Goal: Task Accomplishment & Management: Complete application form

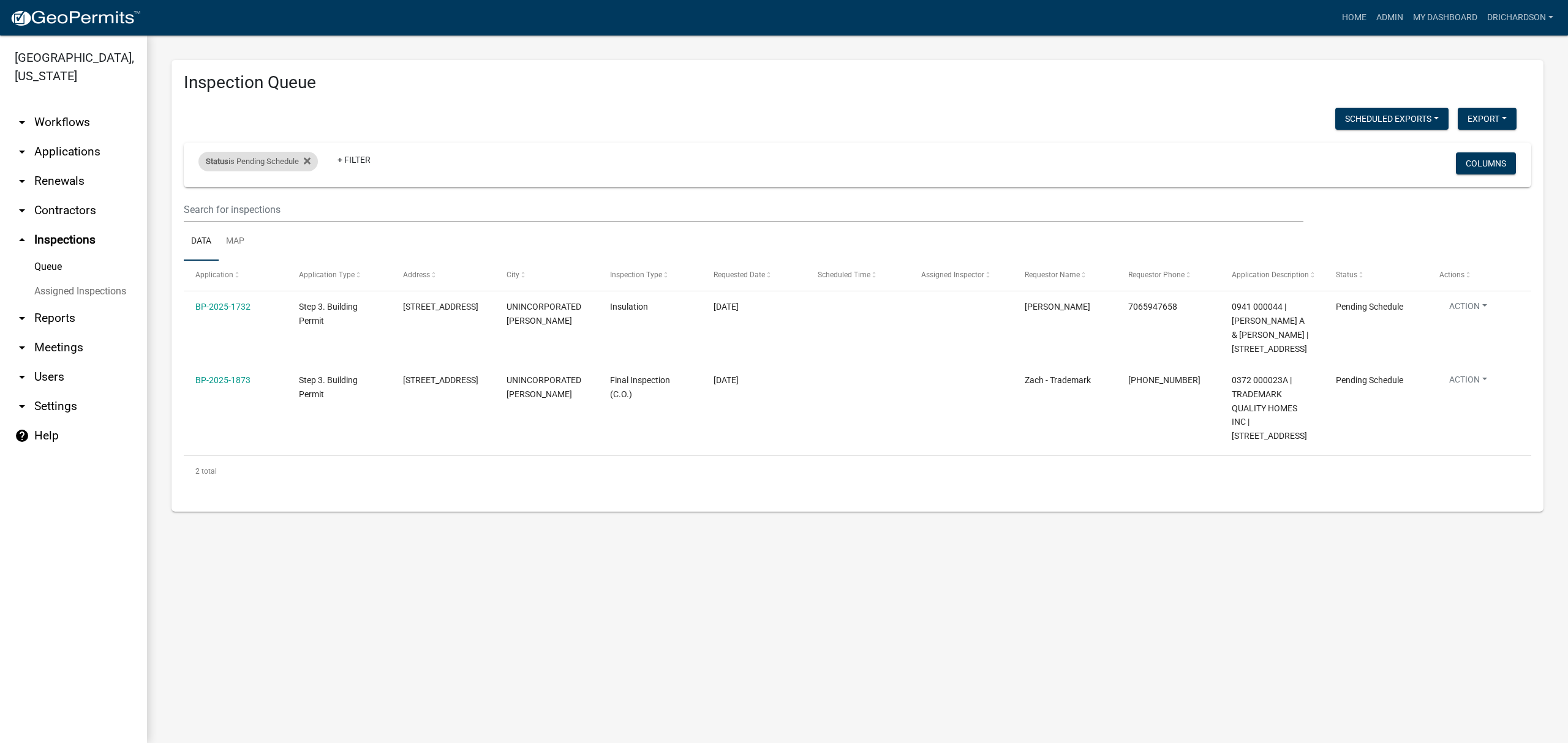
click at [241, 159] on div "Status is Pending Schedule" at bounding box center [258, 162] width 119 height 20
click at [255, 208] on select "Select an option Pending Schedule Pending Inspection Approved Denied Deleted Vo…" at bounding box center [260, 206] width 123 height 25
select select "1"
click at [201, 194] on select "Select an option Pending Schedule Pending Inspection Approved Denied Deleted Vo…" at bounding box center [260, 206] width 123 height 25
select select "3: 100"
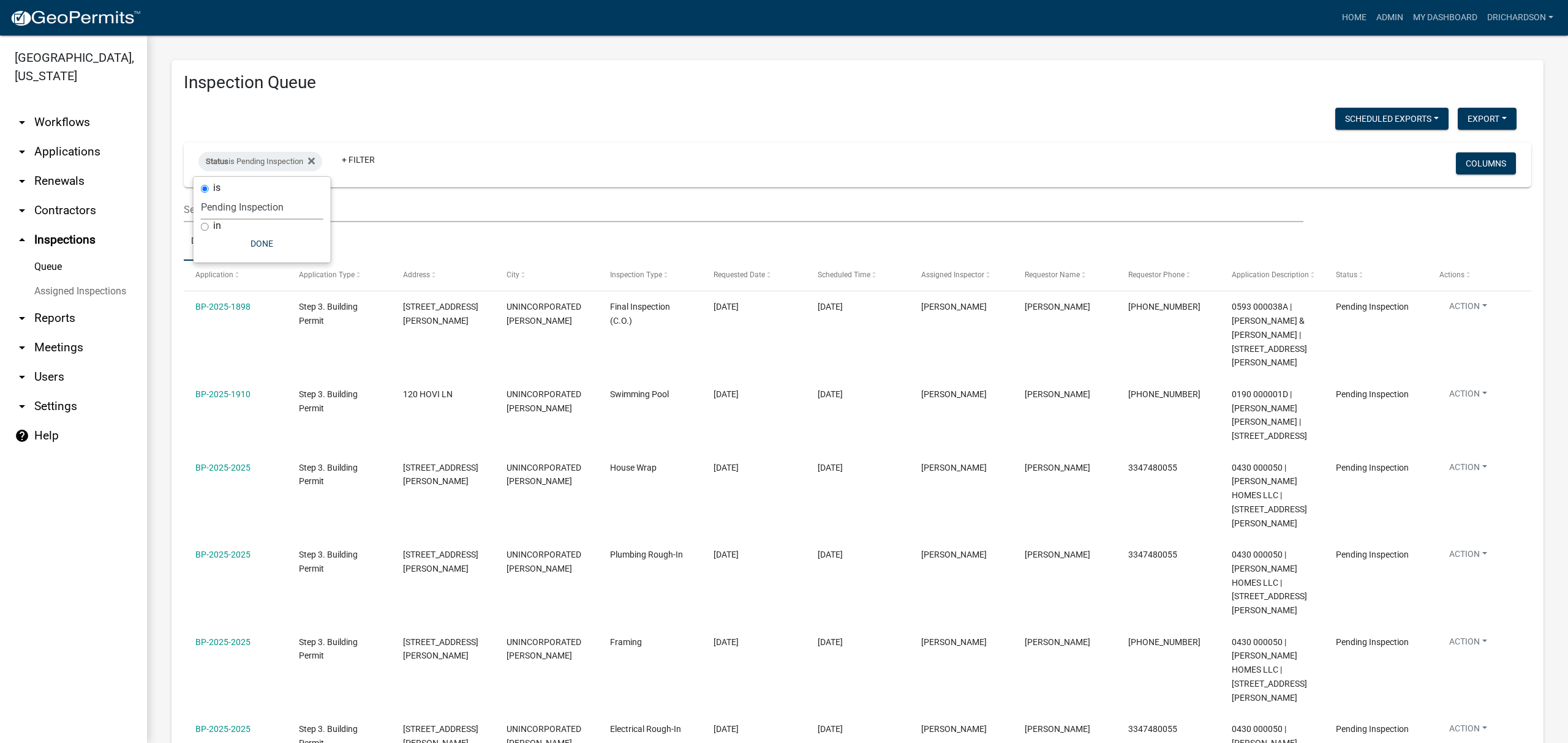
click at [615, 171] on div "Status is Pending Inspection + Filter" at bounding box center [634, 164] width 891 height 32
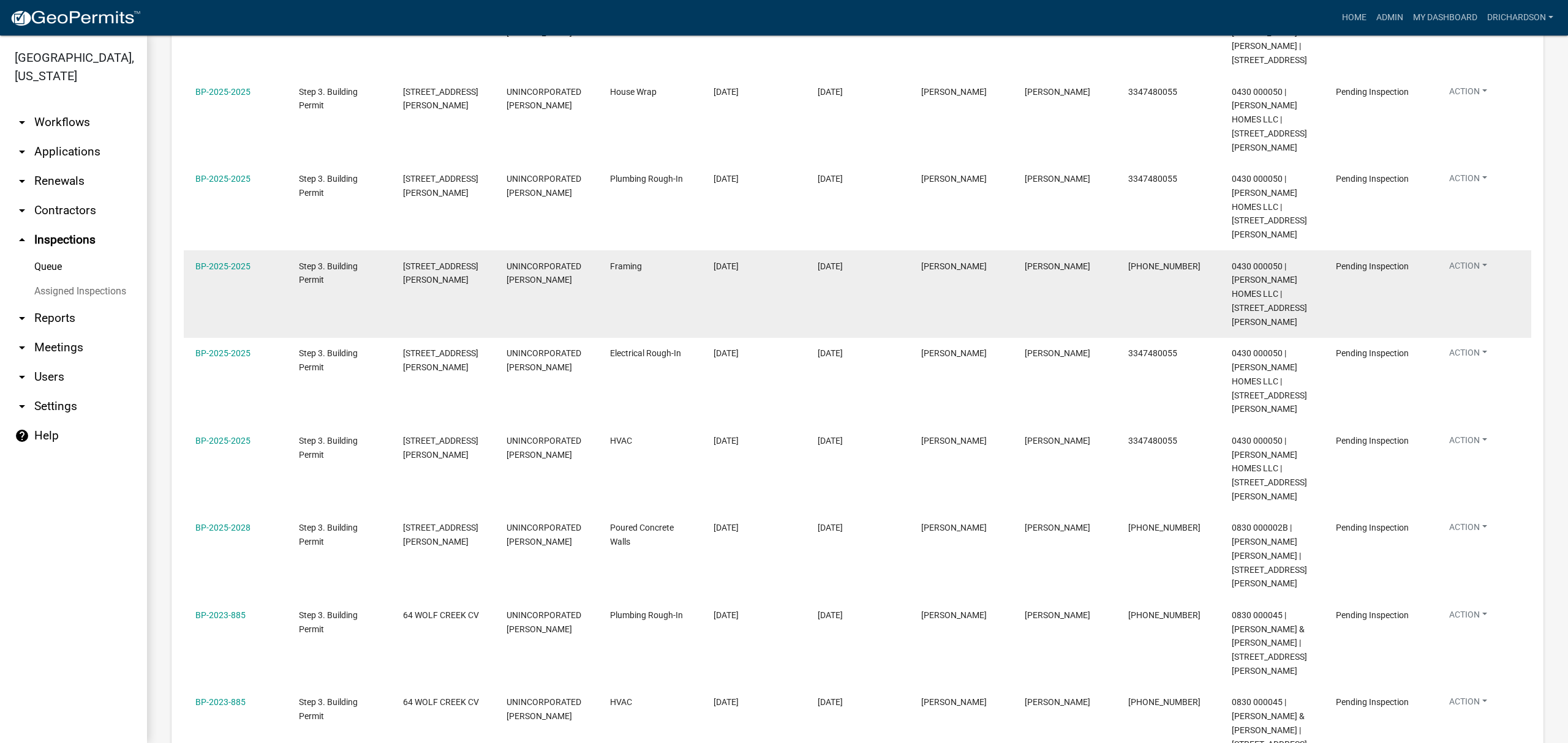
scroll to position [453, 0]
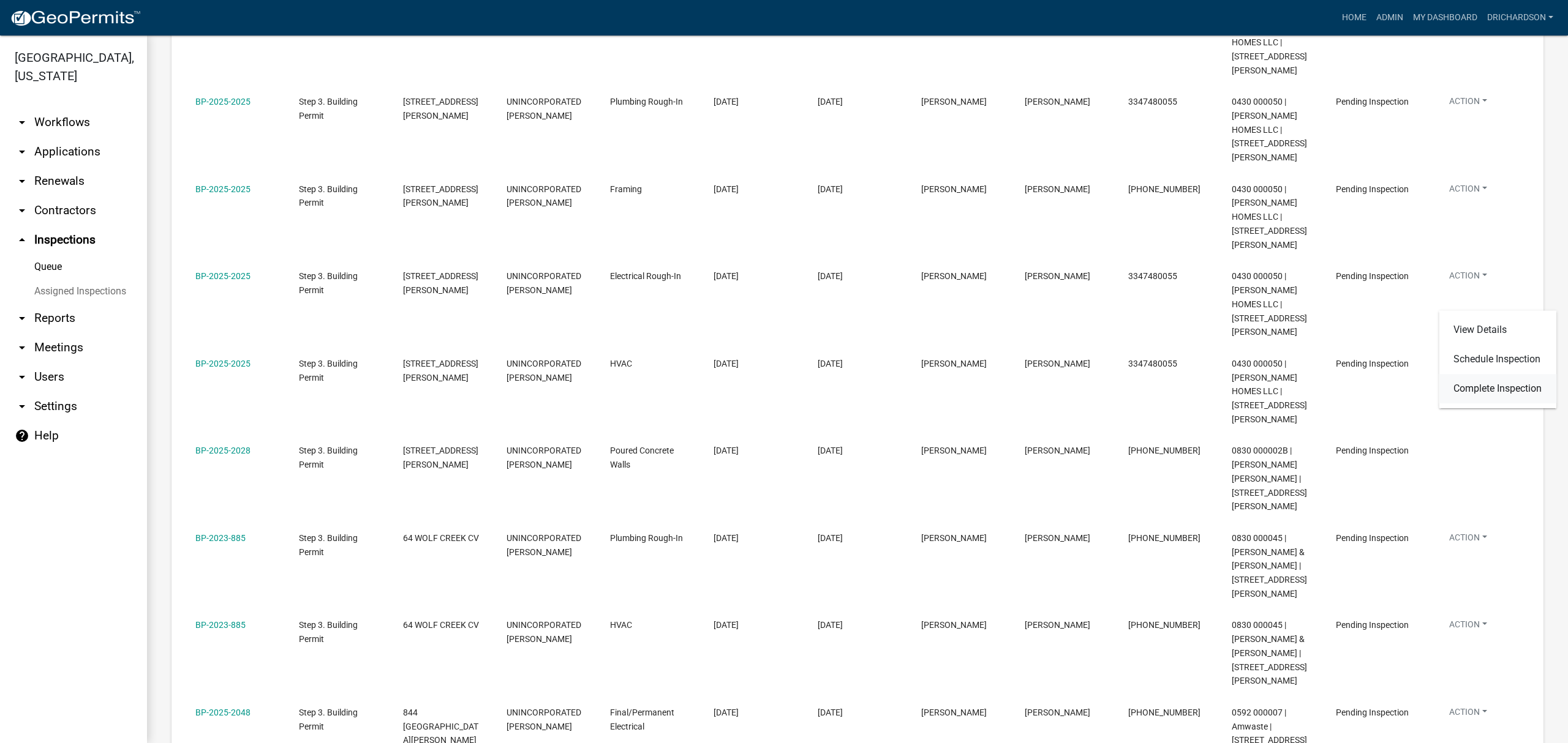
click at [1489, 388] on link "Complete Inspection" at bounding box center [1497, 389] width 118 height 29
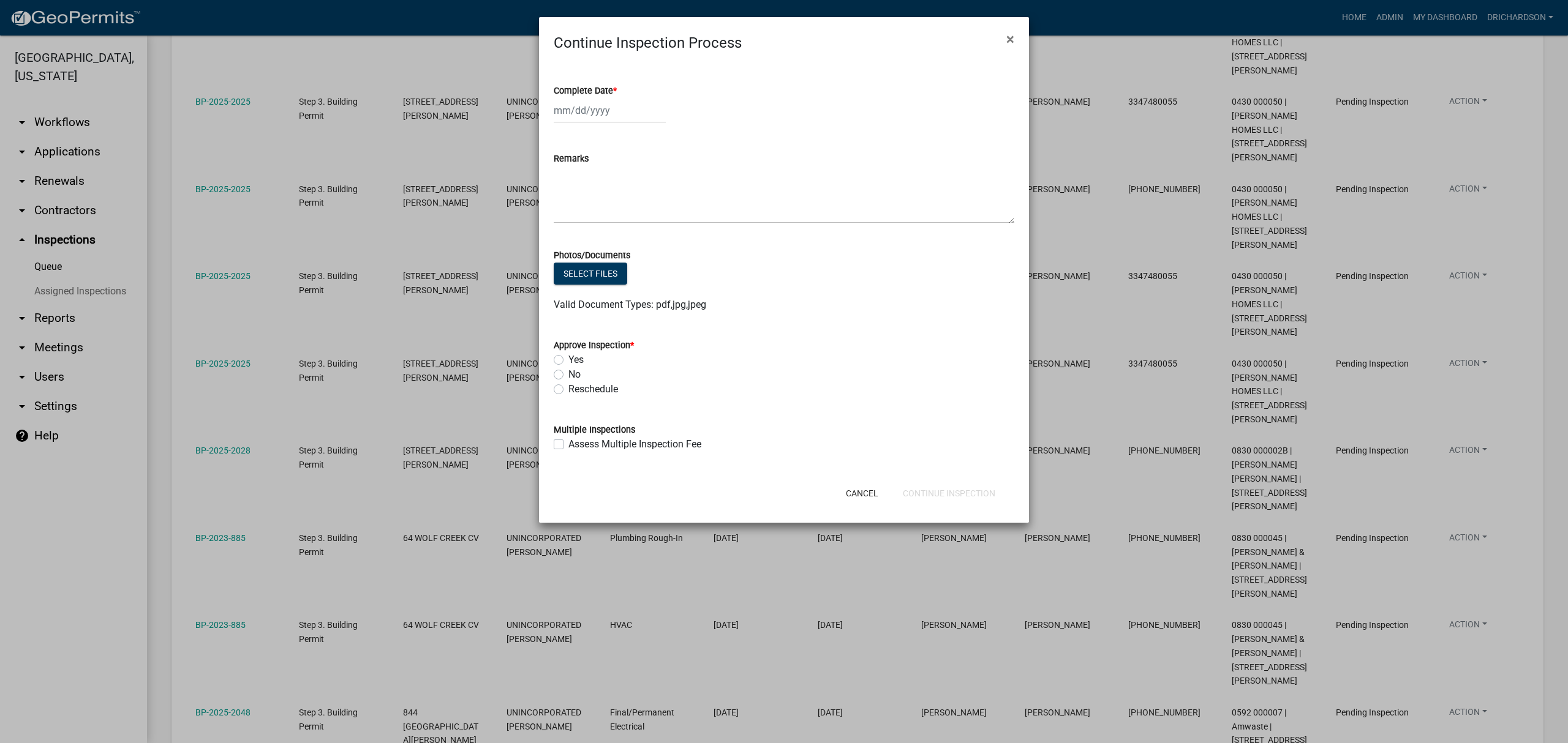
click at [569, 359] on label "Yes" at bounding box center [577, 359] width 16 height 15
click at [569, 359] on input "Yes" at bounding box center [572, 356] width 8 height 8
radio input "true"
click at [574, 108] on div at bounding box center [610, 110] width 112 height 25
select select "8"
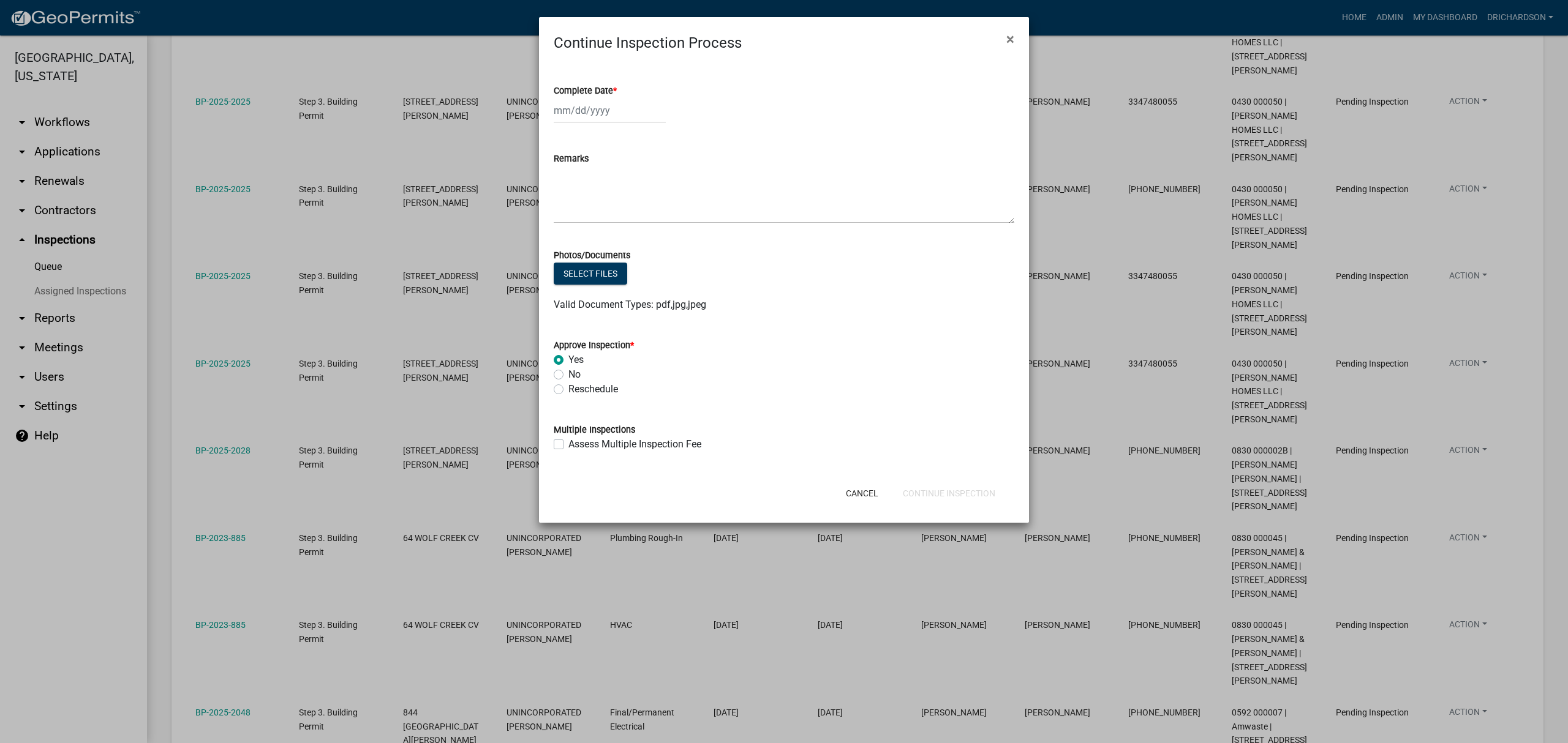
select select "2025"
click at [569, 253] on div "25" at bounding box center [565, 254] width 20 height 20
type input "[DATE]"
click at [959, 491] on button "Continue Inspection" at bounding box center [949, 493] width 112 height 22
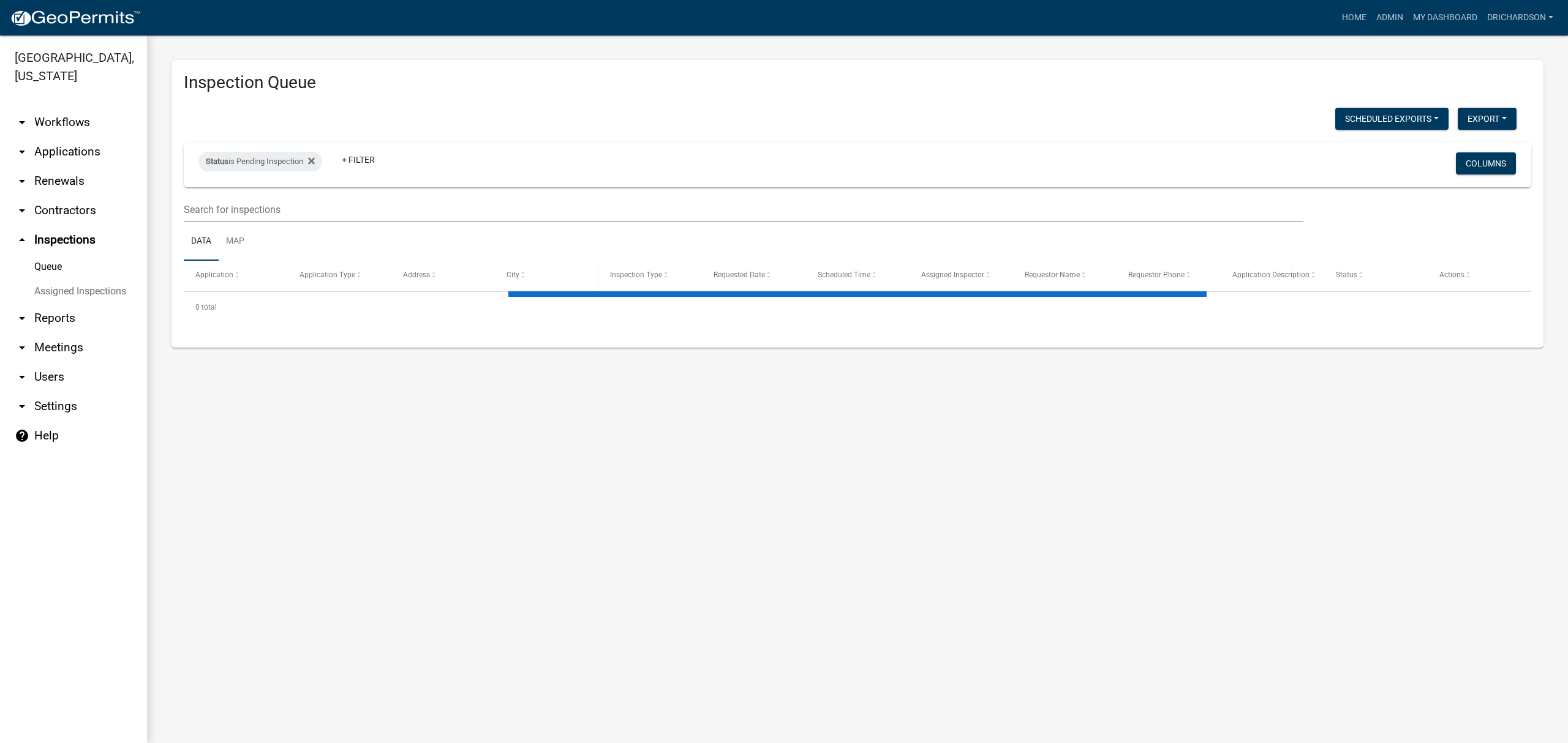
select select "3: 100"
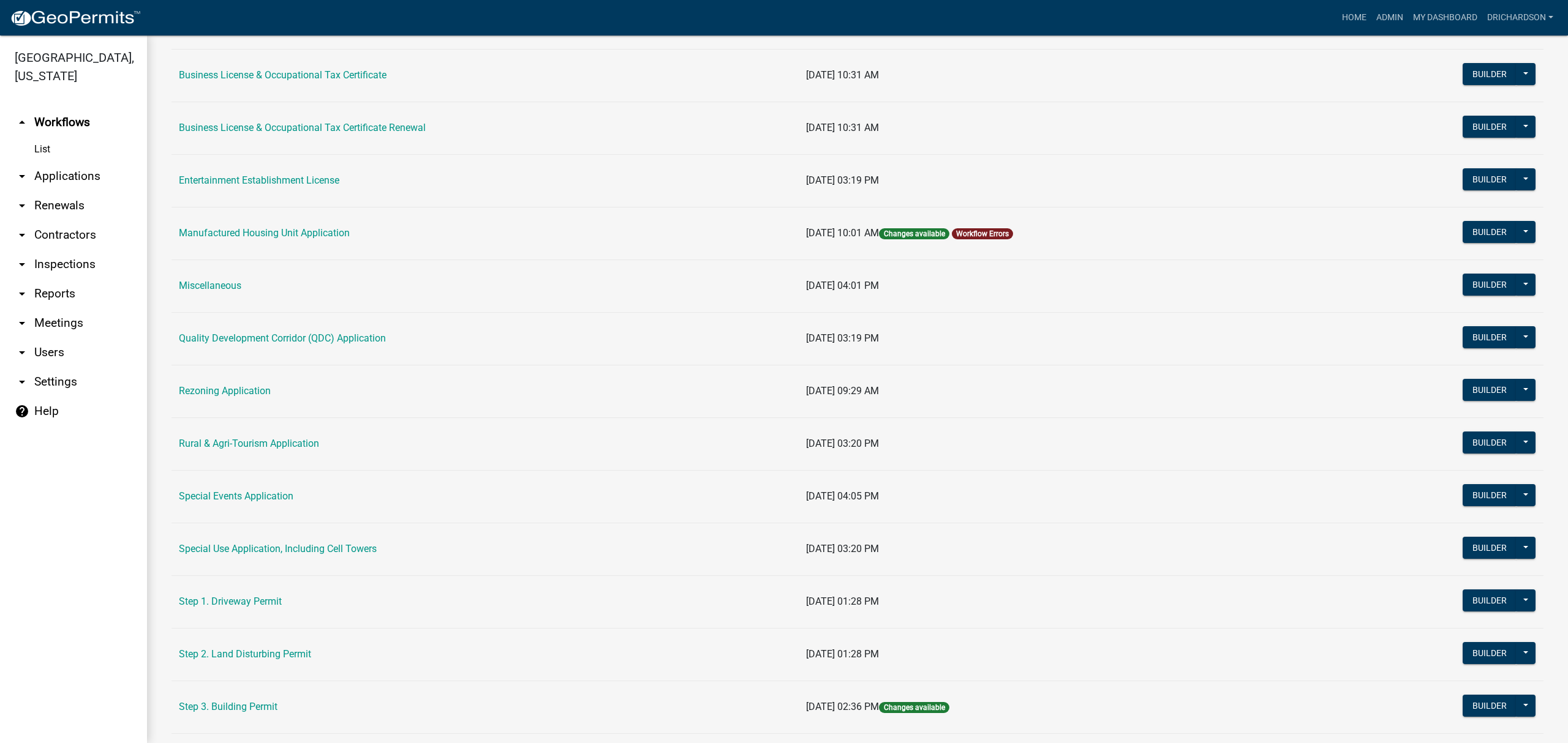
scroll to position [244, 0]
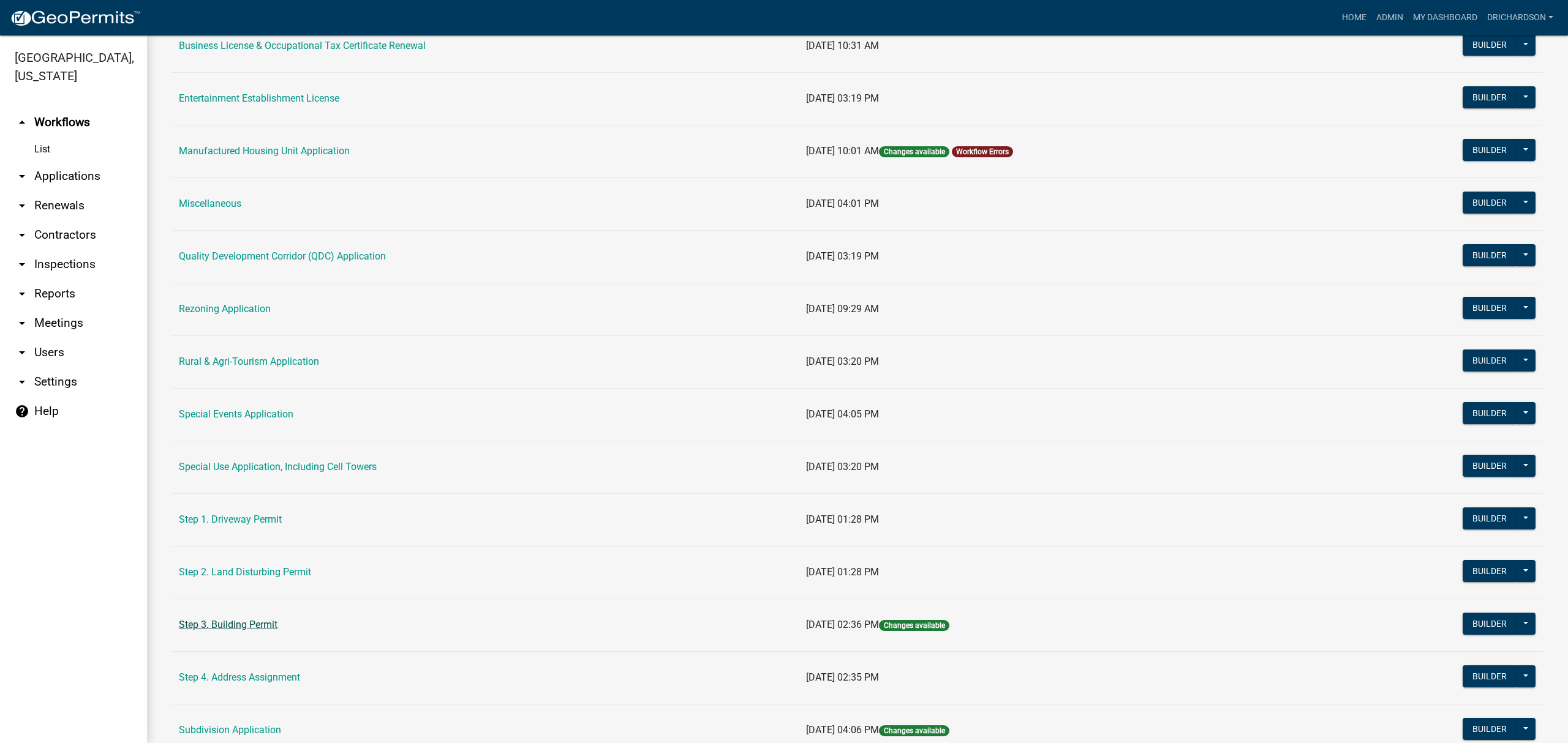
click at [265, 627] on link "Step 3. Building Permit" at bounding box center [228, 624] width 99 height 11
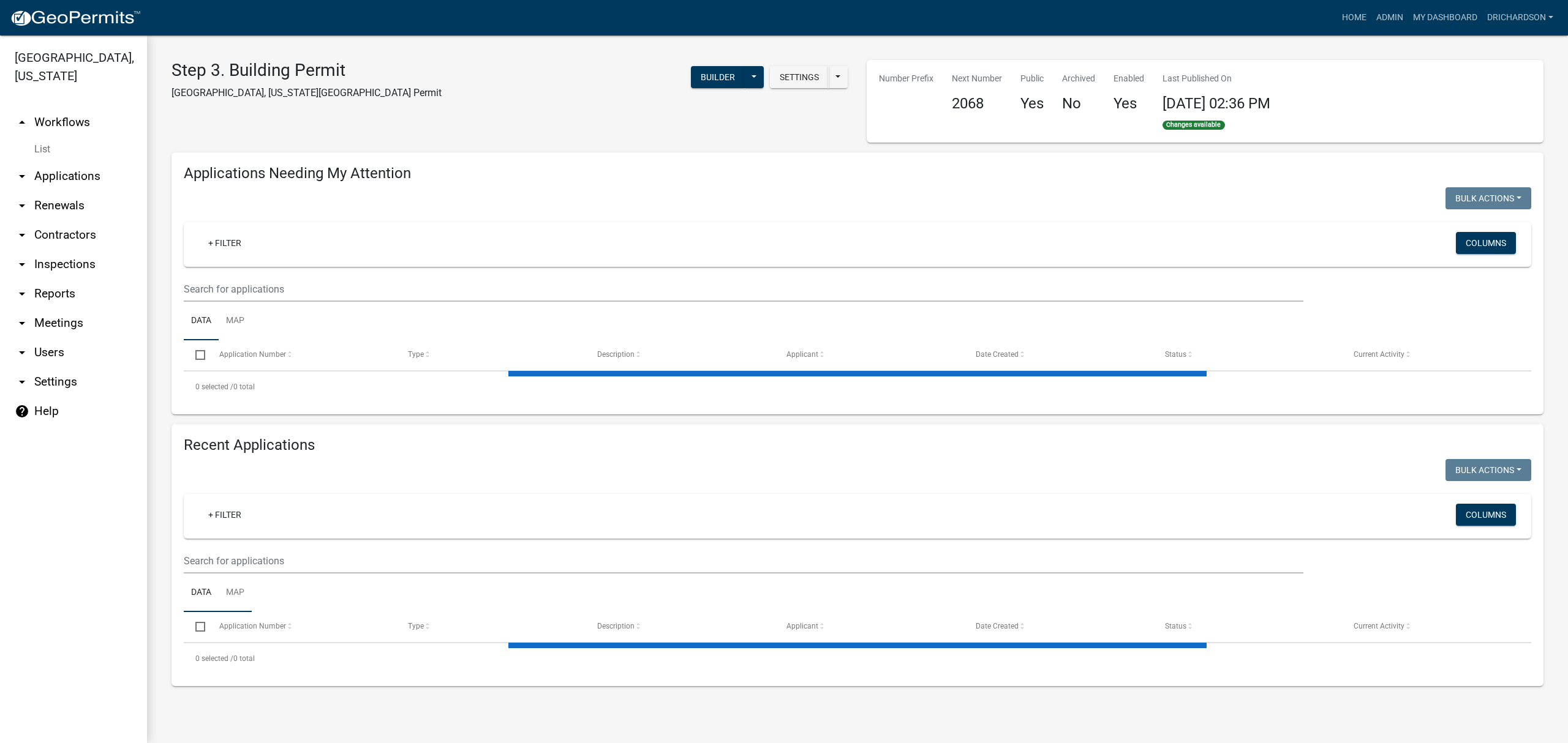
select select "1: 25"
select select "3: 100"
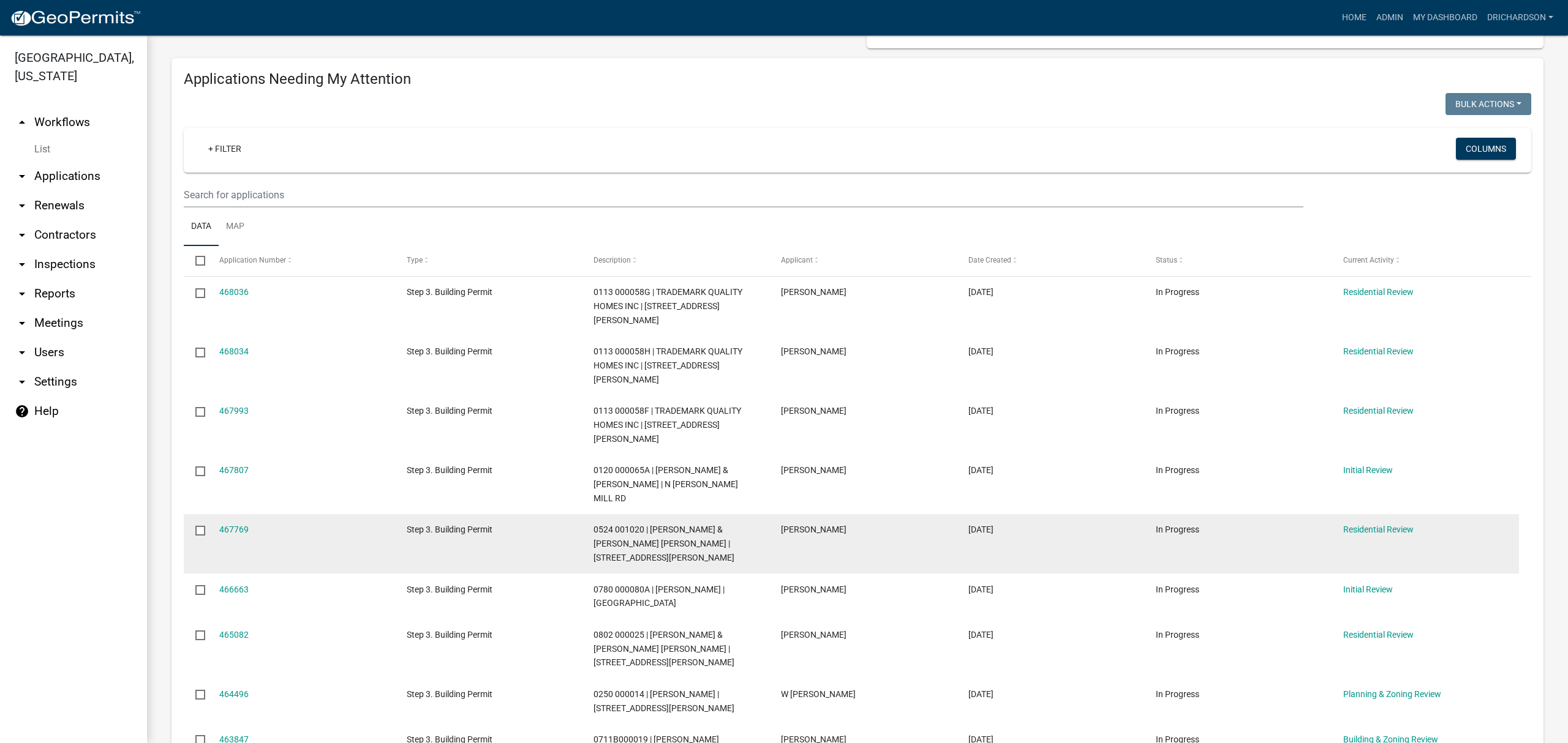
scroll to position [244, 0]
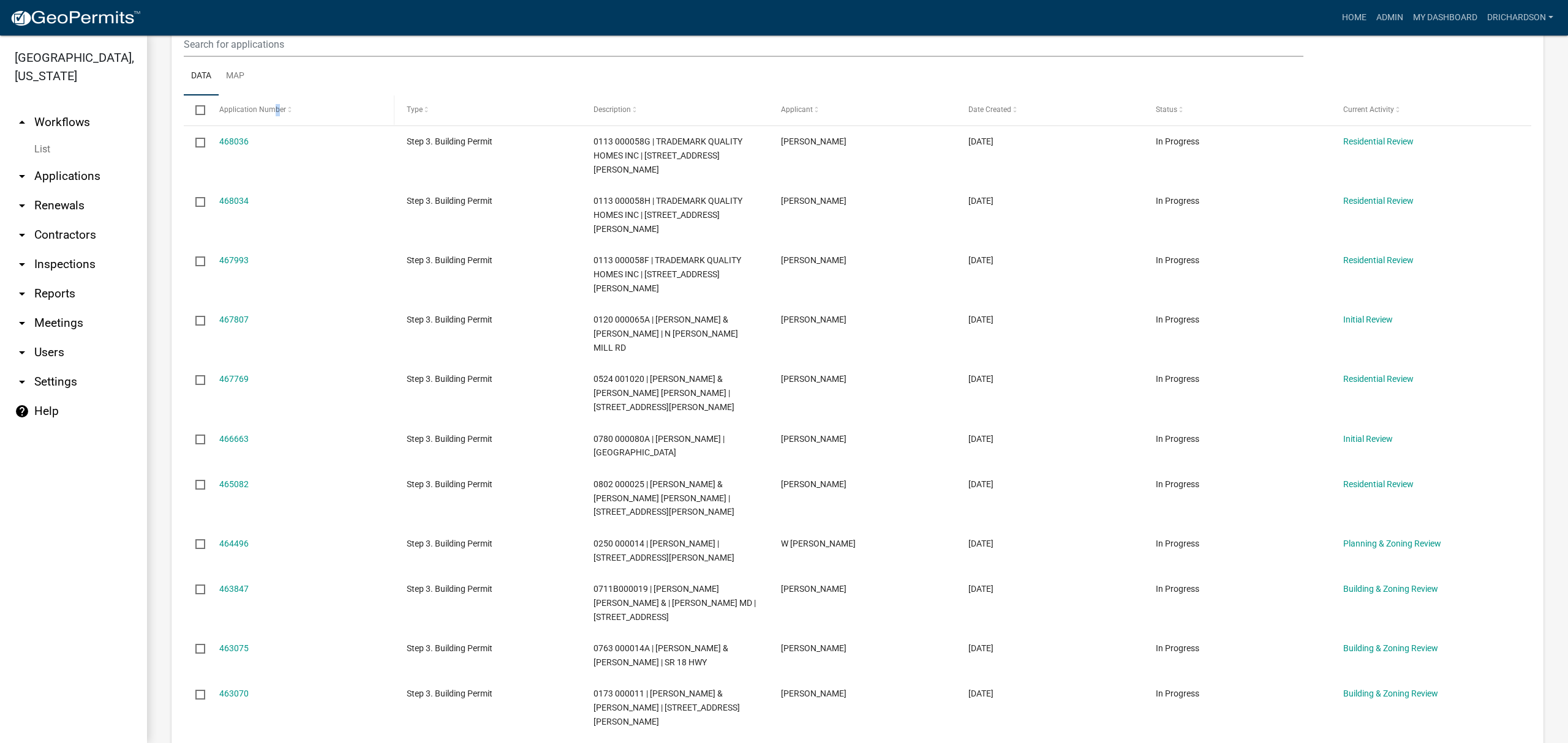
click at [276, 111] on span "Application Number" at bounding box center [252, 110] width 67 height 9
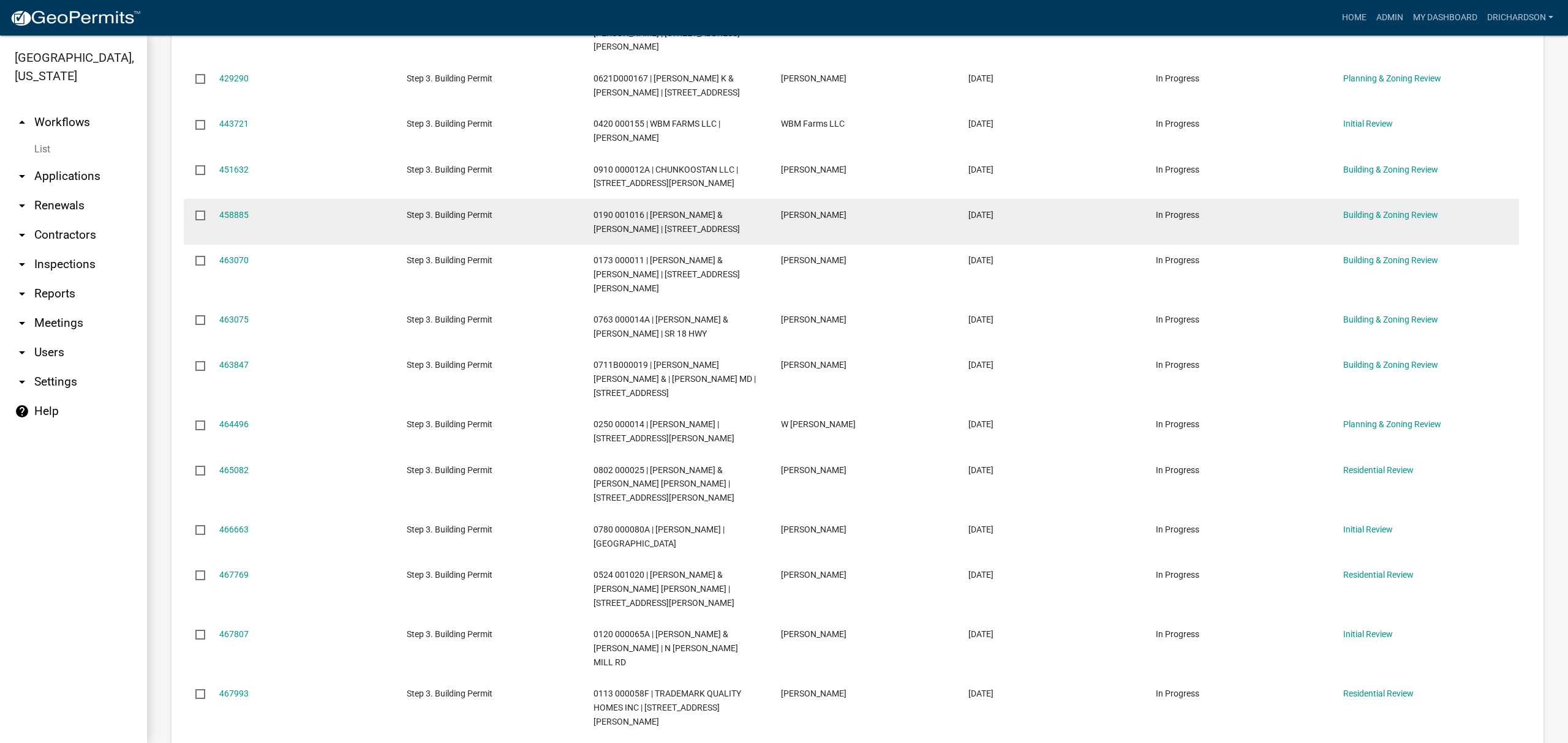
scroll to position [490, 0]
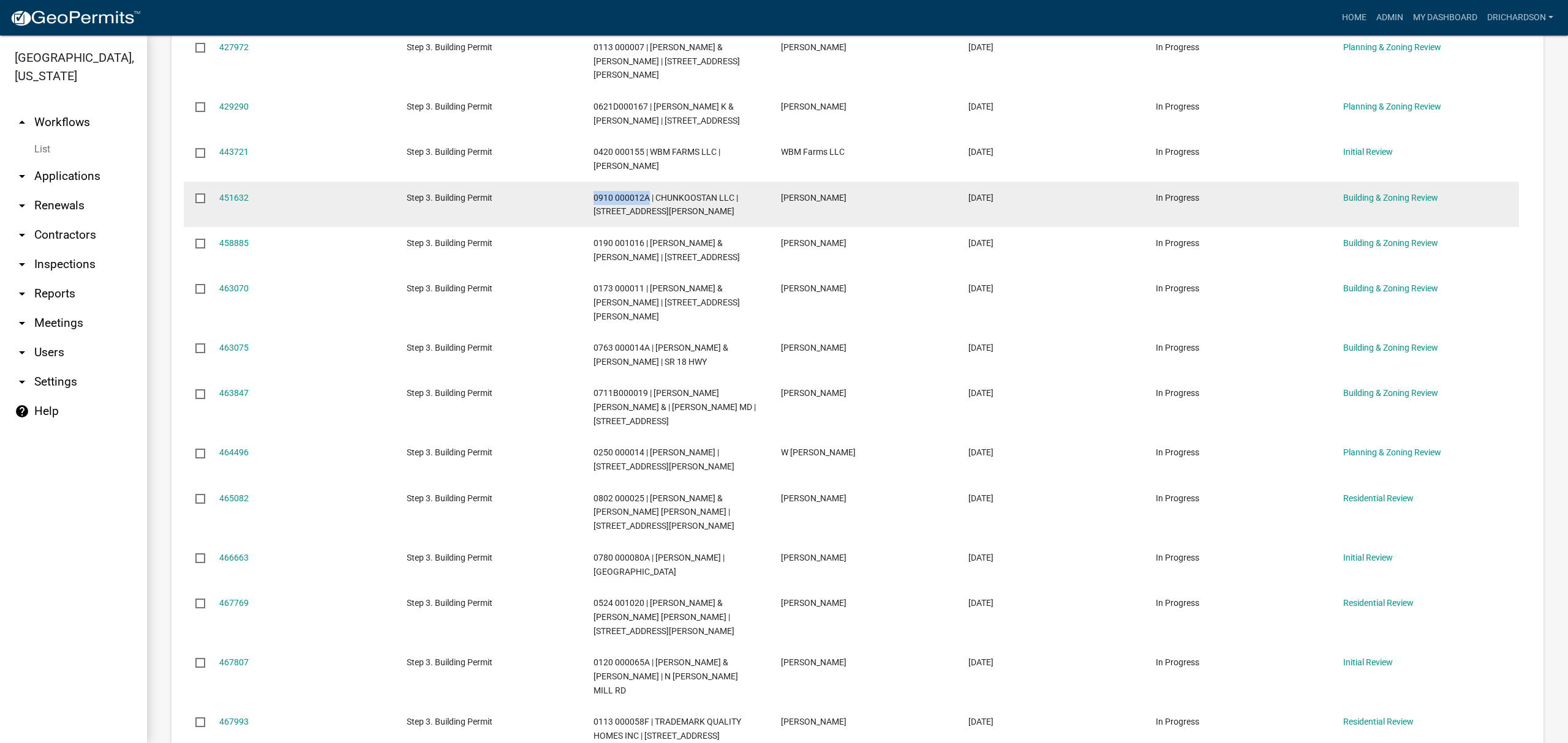
drag, startPoint x: 594, startPoint y: 194, endPoint x: 647, endPoint y: 202, distance: 53.6
click at [647, 202] on datatable-body-cell "0910 000012A | CHUNKOOSTAN LLC | 126 EARL COOK RD" at bounding box center [675, 204] width 188 height 45
copy span "0910 000012A"
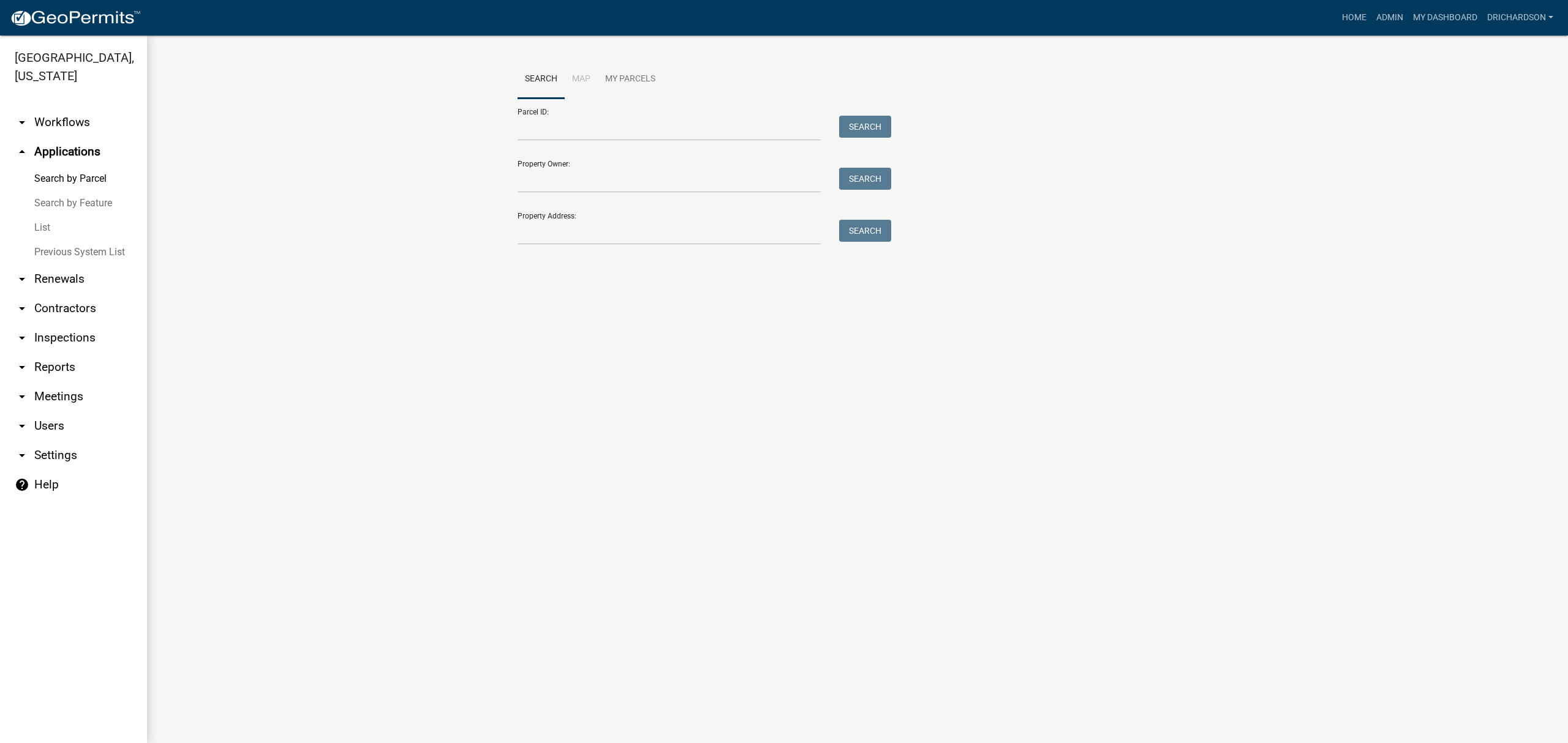
click at [575, 142] on form "Parcel ID: Search Property Owner: Search Property Address: Search" at bounding box center [701, 171] width 367 height 146
click at [570, 126] on input "Parcel ID:" at bounding box center [669, 128] width 303 height 25
paste input "0910 000012A"
click at [877, 118] on button "Search" at bounding box center [865, 127] width 52 height 22
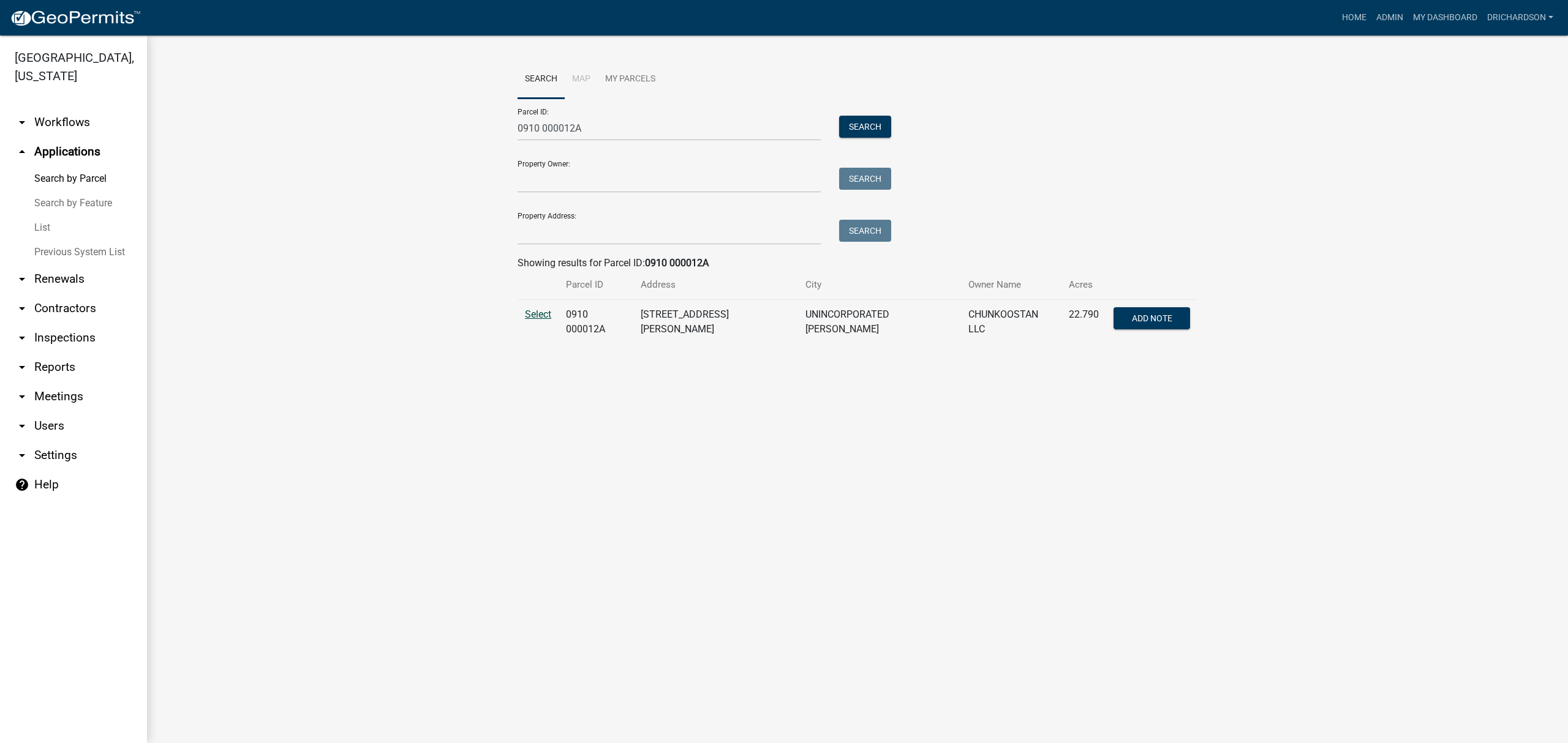
click at [540, 312] on span "Select" at bounding box center [538, 314] width 26 height 11
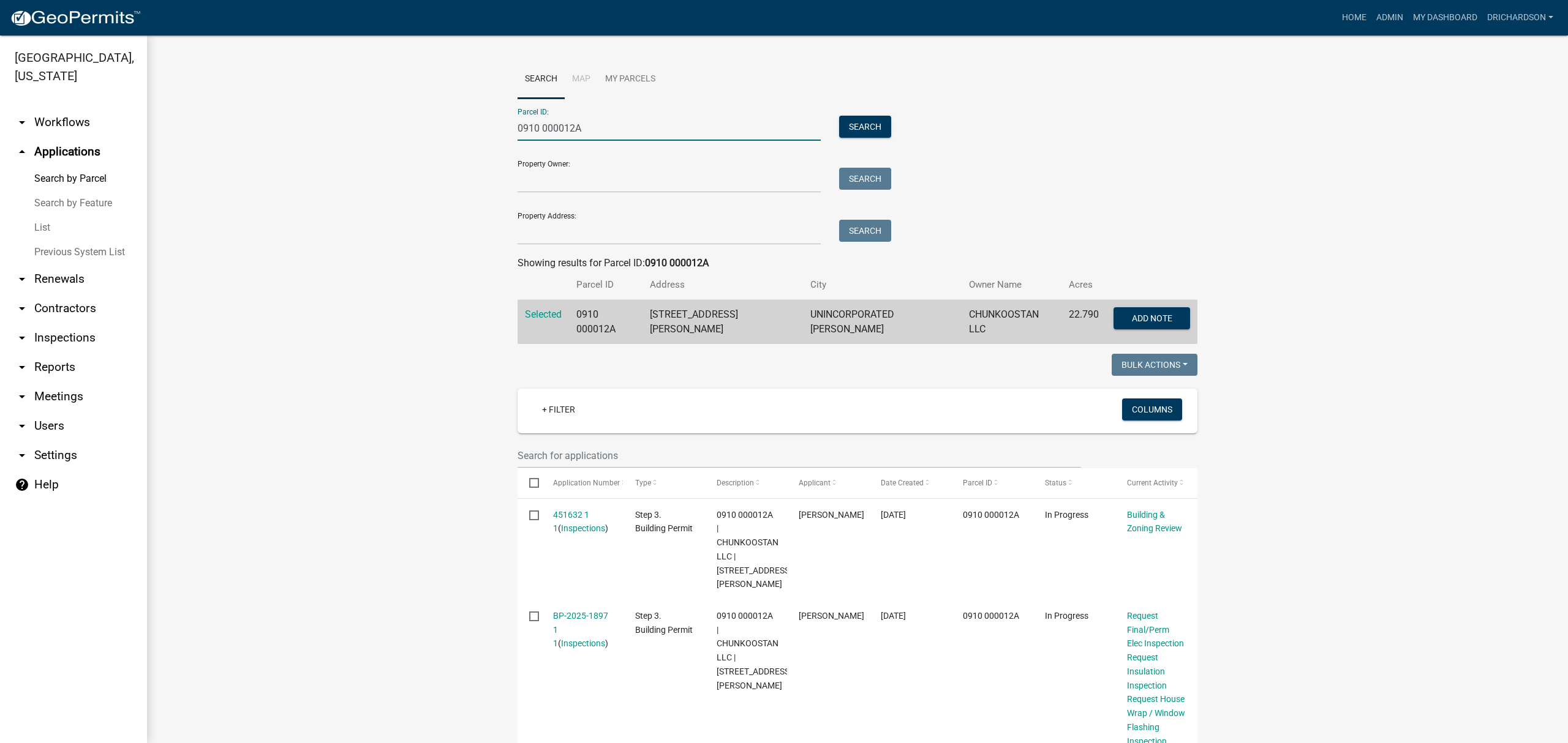
drag, startPoint x: 550, startPoint y: 145, endPoint x: 485, endPoint y: 152, distance: 65.4
click at [485, 152] on wm-workflow-application-search-view "Search Map My Parcels Parcel ID: 0910 000012A Search Property Owner: Search Pro…" at bounding box center [857, 747] width 1372 height 1375
paste input "173 000011"
type input "0173 000011"
click at [858, 118] on button "Search" at bounding box center [865, 127] width 52 height 22
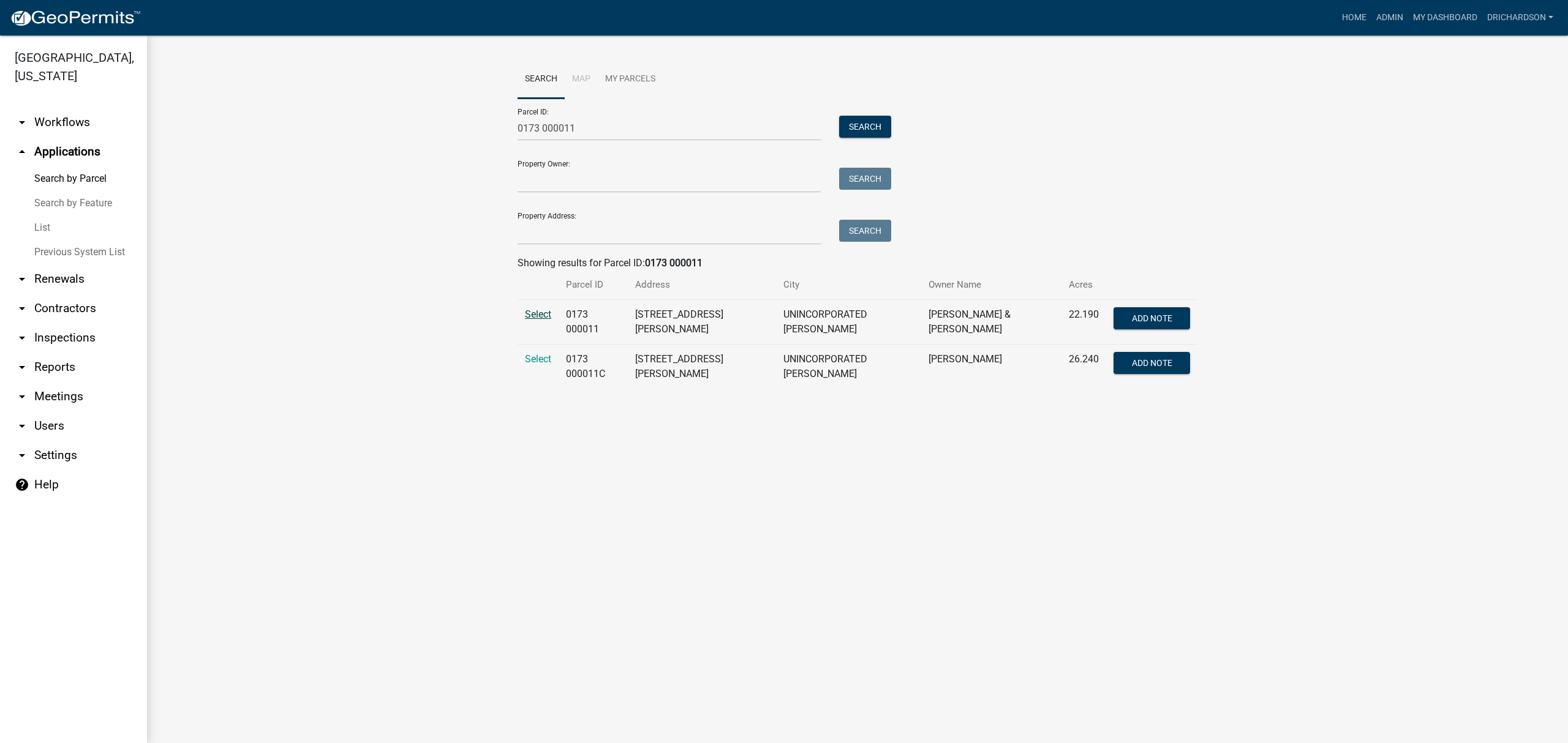
click at [542, 319] on span "Select" at bounding box center [538, 314] width 26 height 11
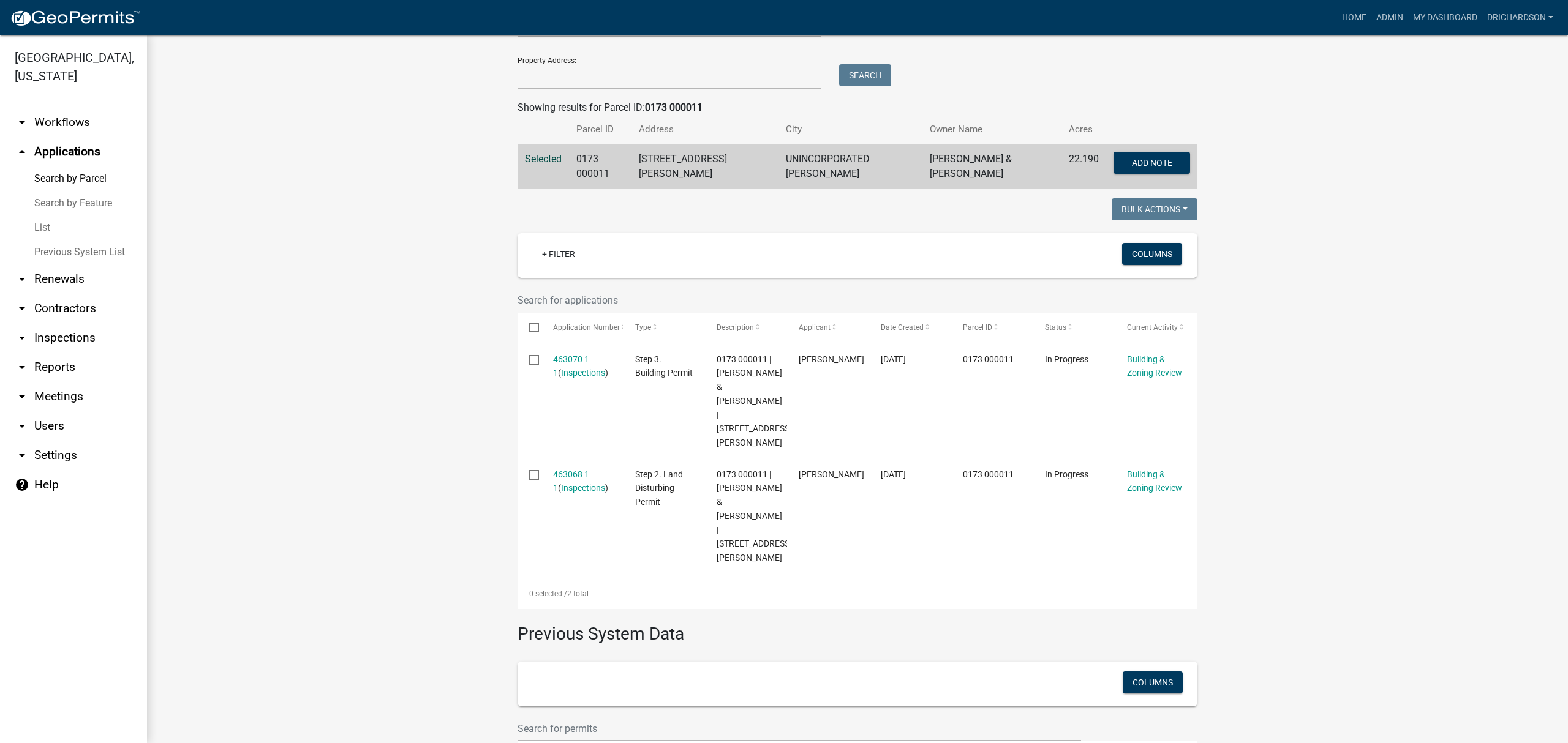
scroll to position [162, 0]
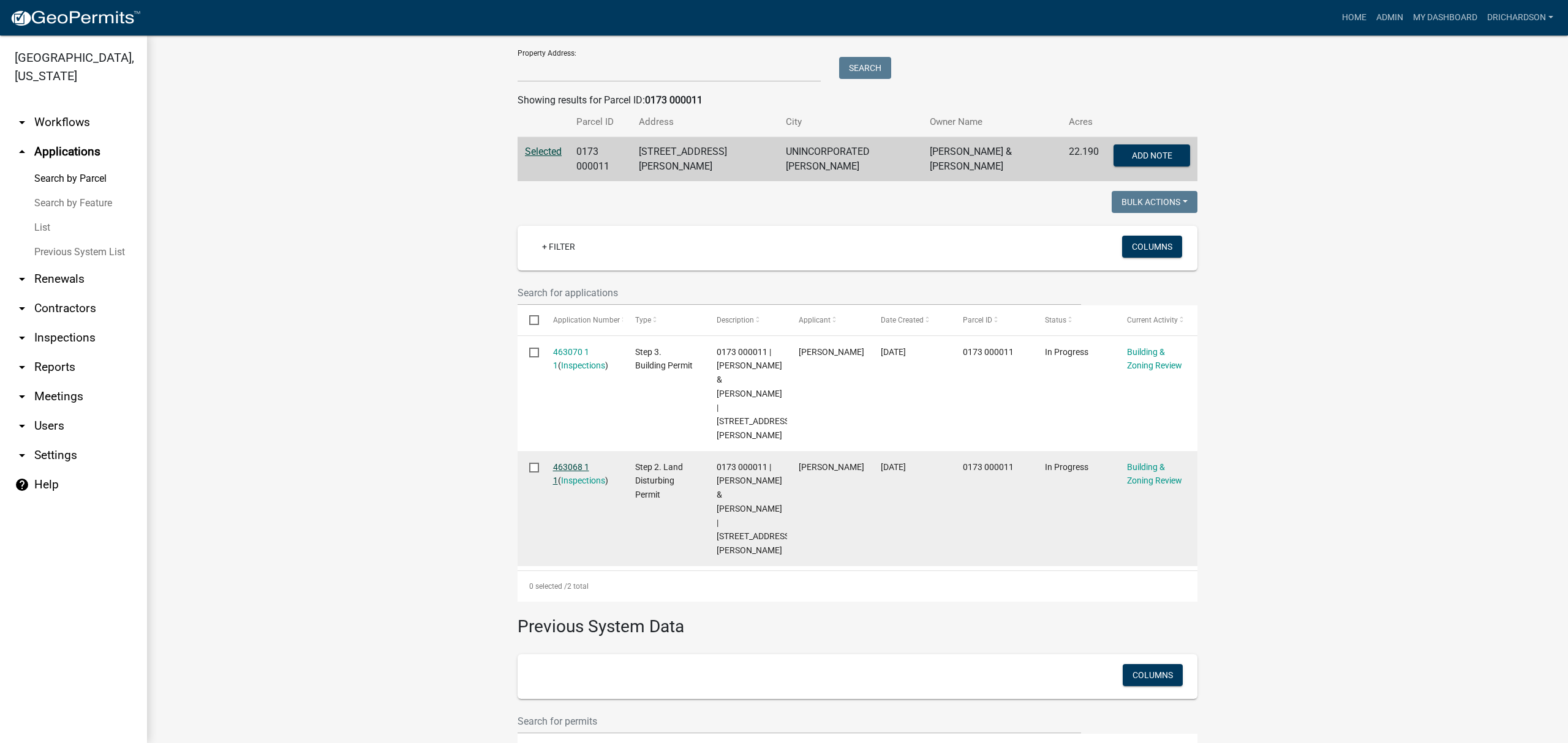
click at [573, 462] on link "463068 1 1" at bounding box center [571, 474] width 36 height 24
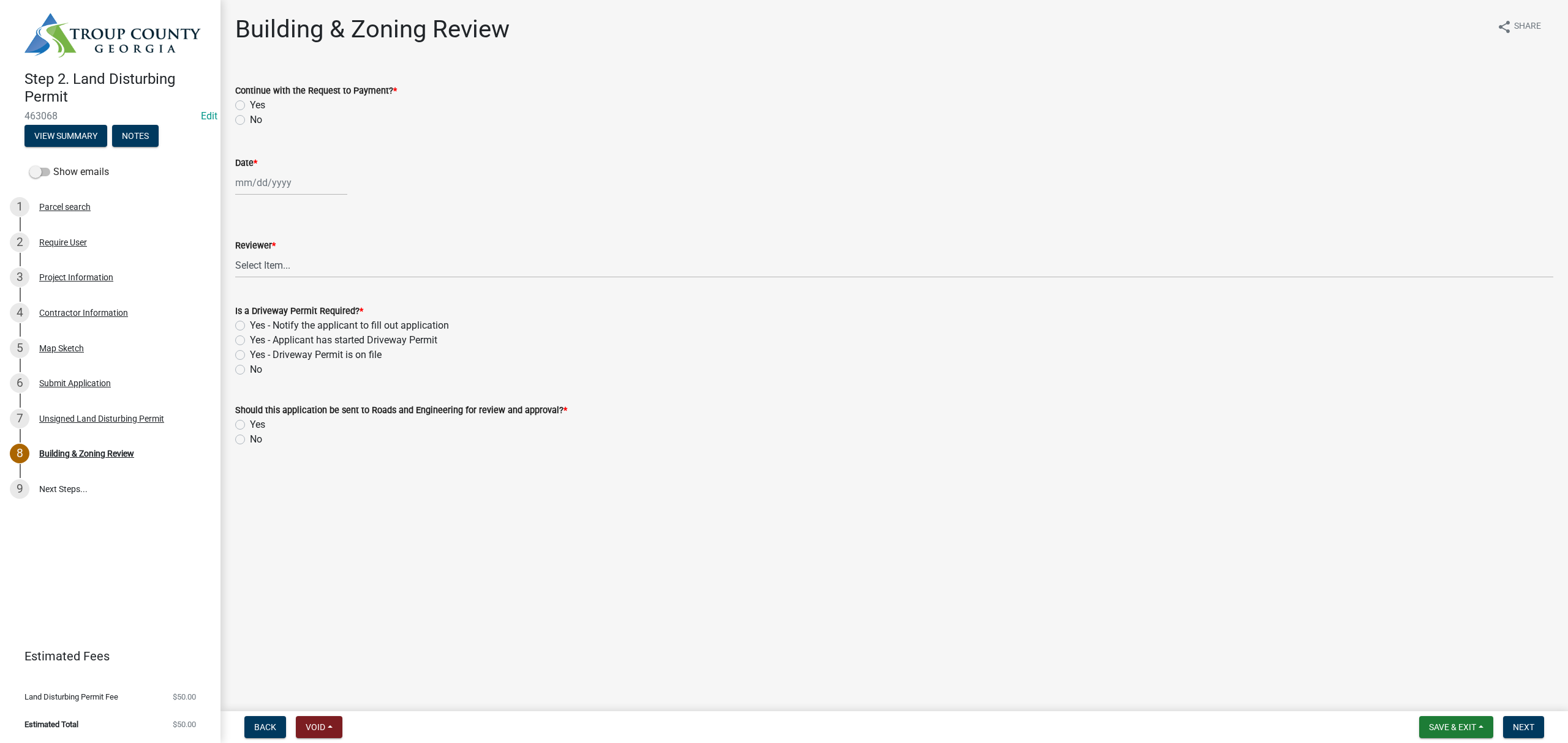
click at [245, 106] on div "Yes" at bounding box center [894, 105] width 1318 height 15
click at [250, 104] on label "Yes" at bounding box center [258, 105] width 16 height 15
click at [250, 104] on input "Yes" at bounding box center [253, 101] width 8 height 8
radio input "true"
select select "8"
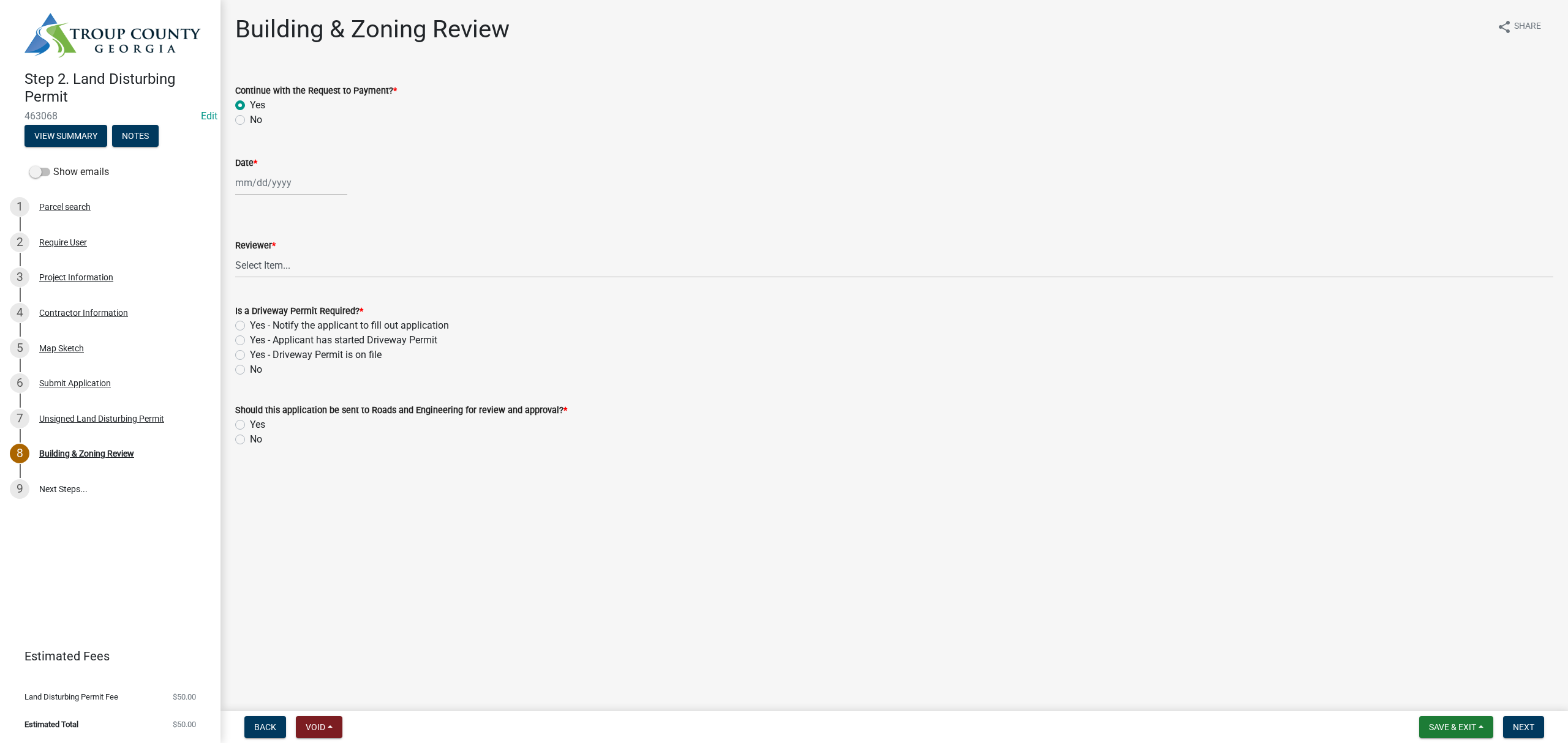
select select "2025"
click at [252, 181] on div "Jan Feb Mar Apr May Jun Jul Aug Sep Oct Nov Dec 1525 1526 1527 1528 1529 1530 1…" at bounding box center [291, 182] width 112 height 25
click at [251, 324] on div "25" at bounding box center [247, 326] width 20 height 20
type input "[DATE]"
click at [268, 259] on select "Select Item... Ruth West William Huff Douglas Richardson Phillip Wesley Jenny P…" at bounding box center [894, 265] width 1318 height 25
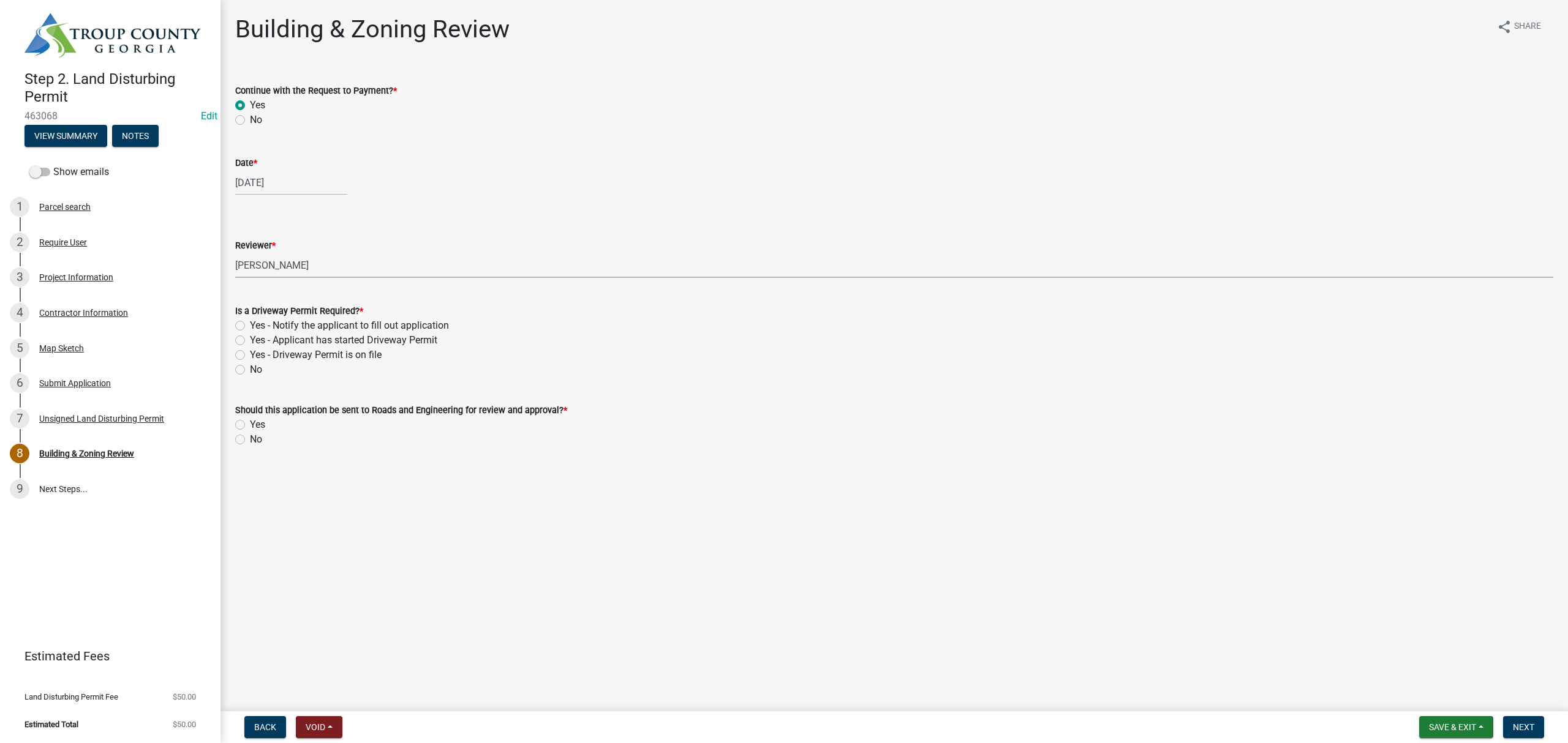
click at [235, 253] on select "Select Item... Ruth West William Huff Douglas Richardson Phillip Wesley Jenny P…" at bounding box center [894, 265] width 1318 height 25
select select "68ced6f9-1cde-4df4-873a-f2fb2a9a9b51"
click at [250, 373] on label "No" at bounding box center [256, 369] width 12 height 15
click at [250, 371] on input "No" at bounding box center [253, 365] width 8 height 8
radio input "true"
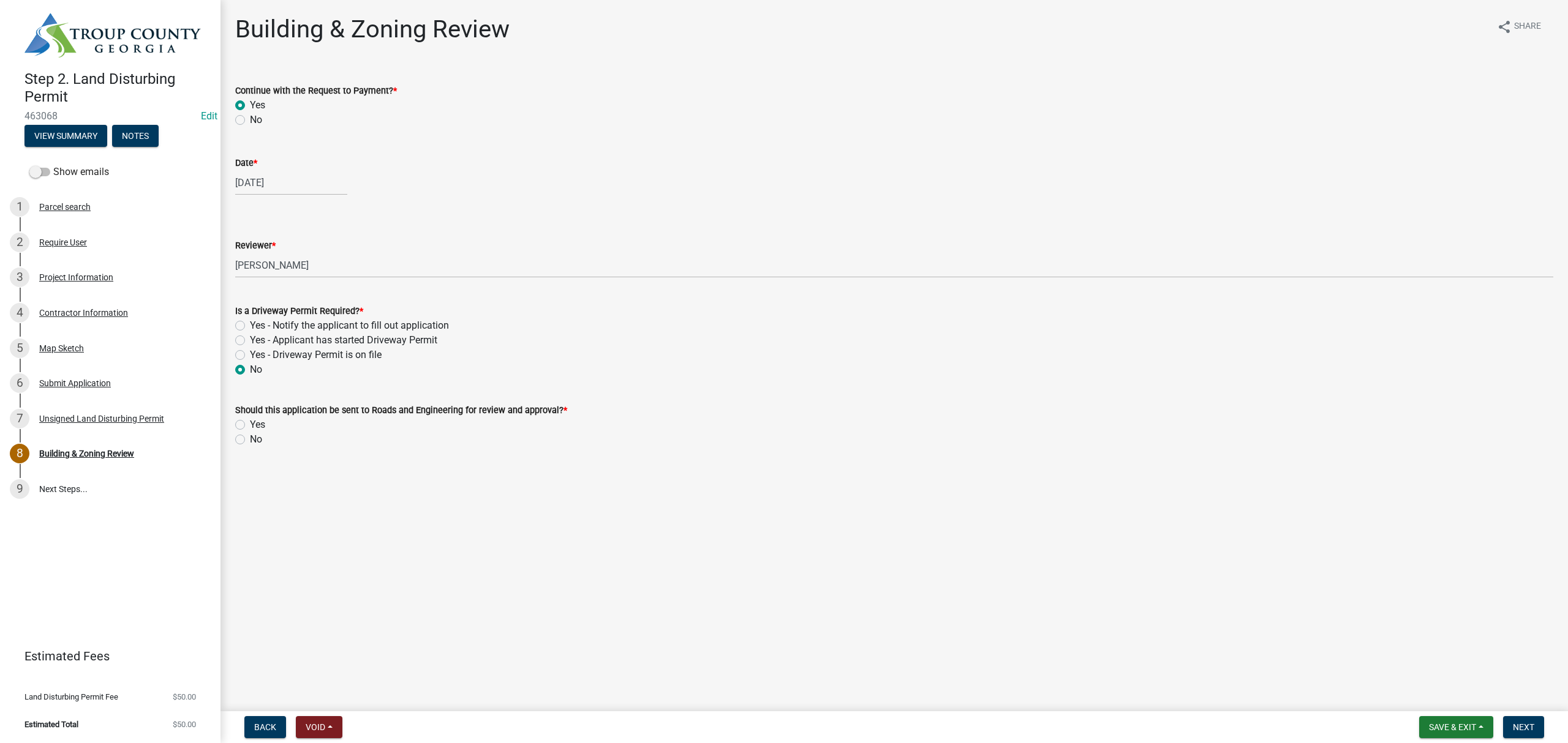
click at [250, 426] on label "Yes" at bounding box center [258, 424] width 16 height 15
click at [250, 425] on input "Yes" at bounding box center [253, 421] width 8 height 8
radio input "true"
click at [1520, 728] on span "Next" at bounding box center [1523, 727] width 22 height 10
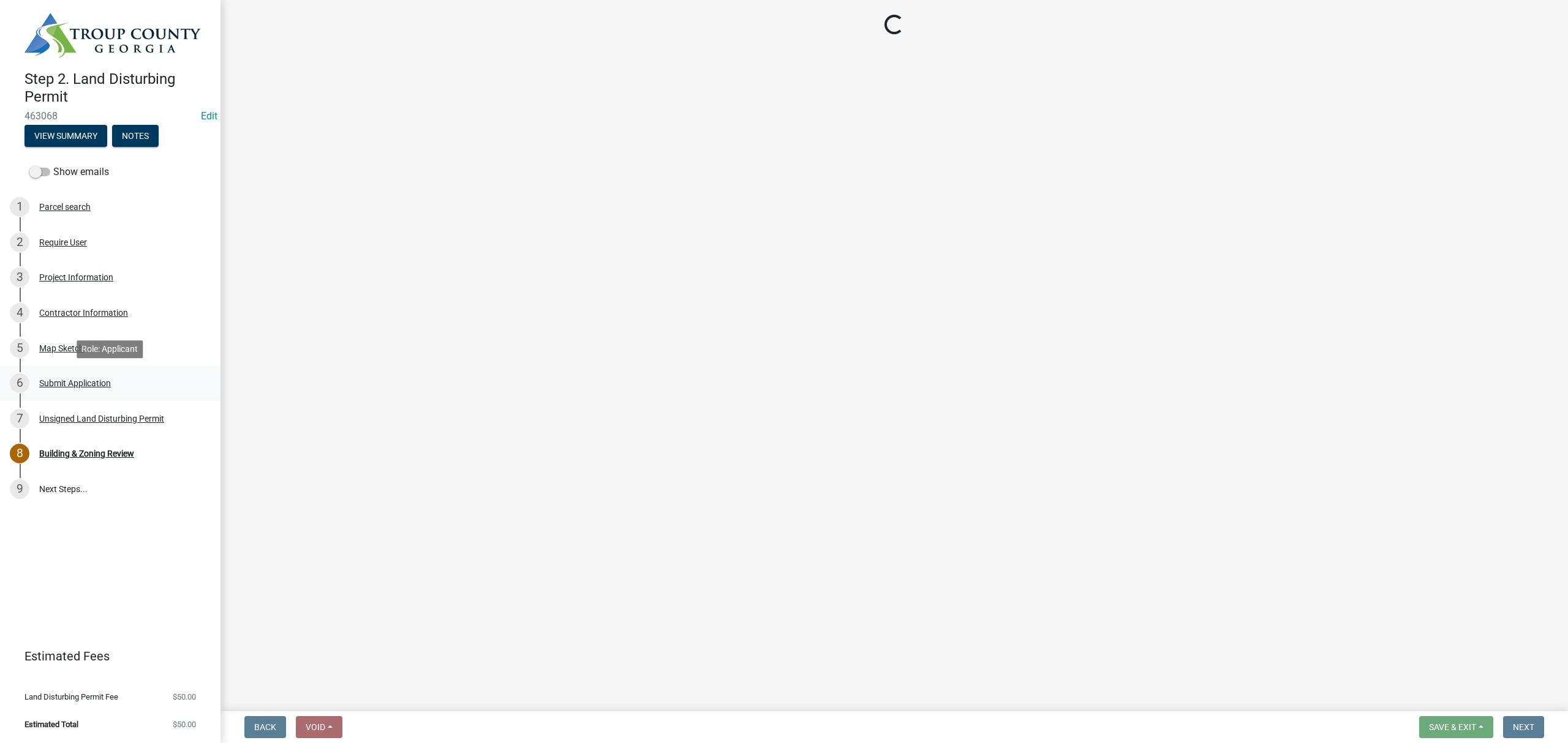
select select "3: 3"
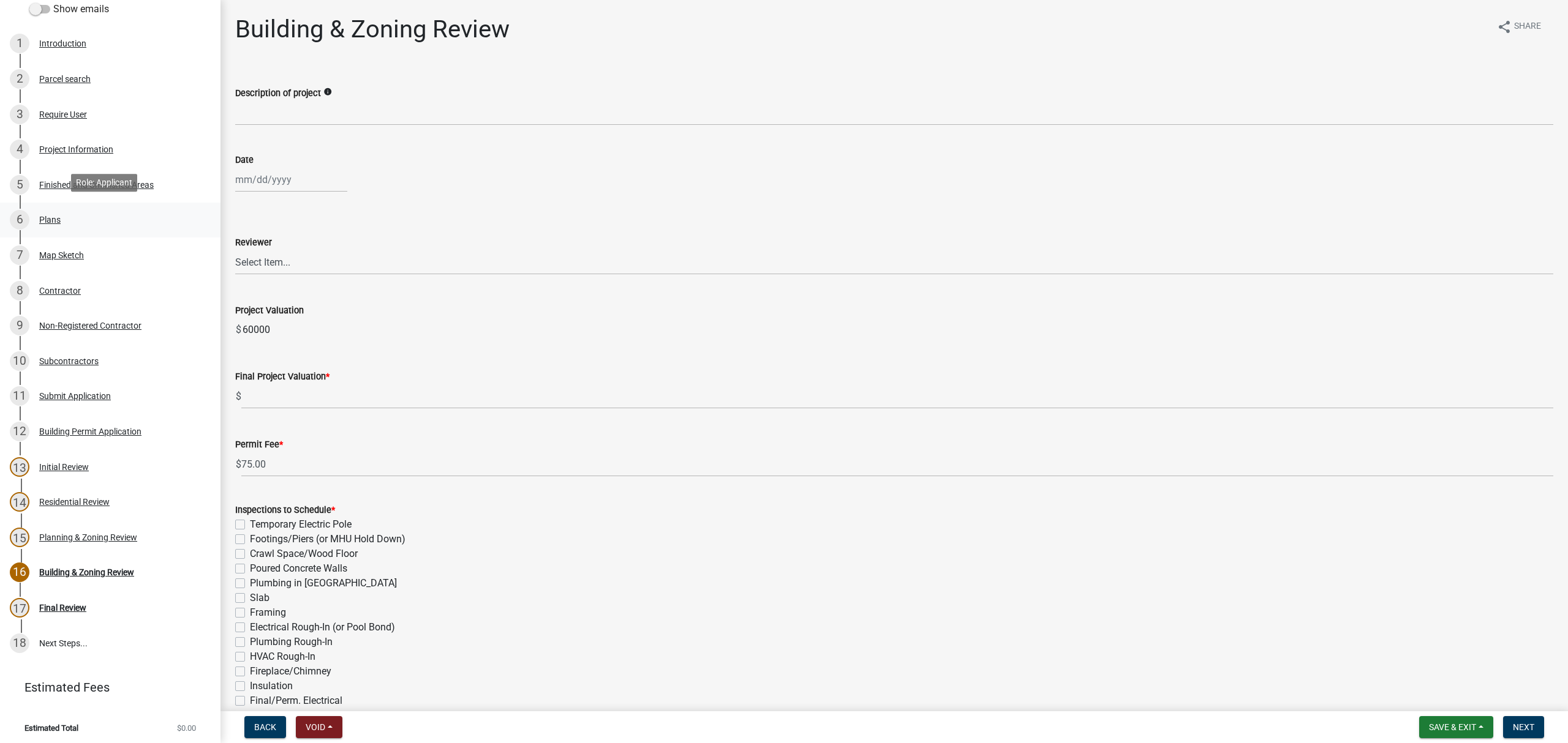
click at [56, 210] on div "6 Plans" at bounding box center [105, 219] width 191 height 20
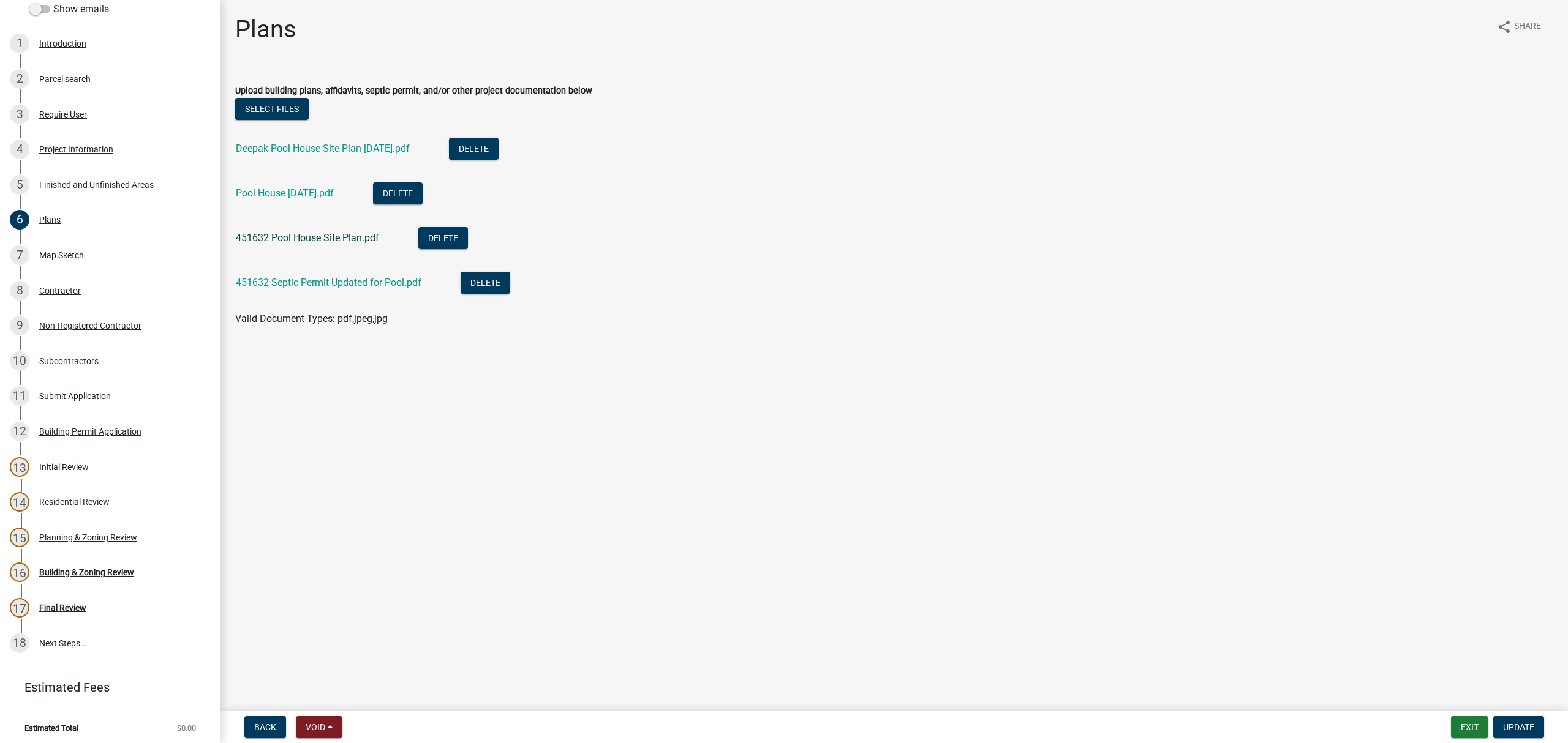
click at [341, 238] on link "451632 Pool House Site Plan.pdf" at bounding box center [308, 238] width 143 height 11
click at [333, 141] on div "Deepak Pool House Site Plan [DATE].pdf" at bounding box center [333, 149] width 194 height 25
click at [343, 143] on link "Deepak Pool House Site Plan [DATE].pdf" at bounding box center [322, 148] width 174 height 11
click at [72, 562] on div "16 Building & Zoning Review" at bounding box center [105, 572] width 191 height 20
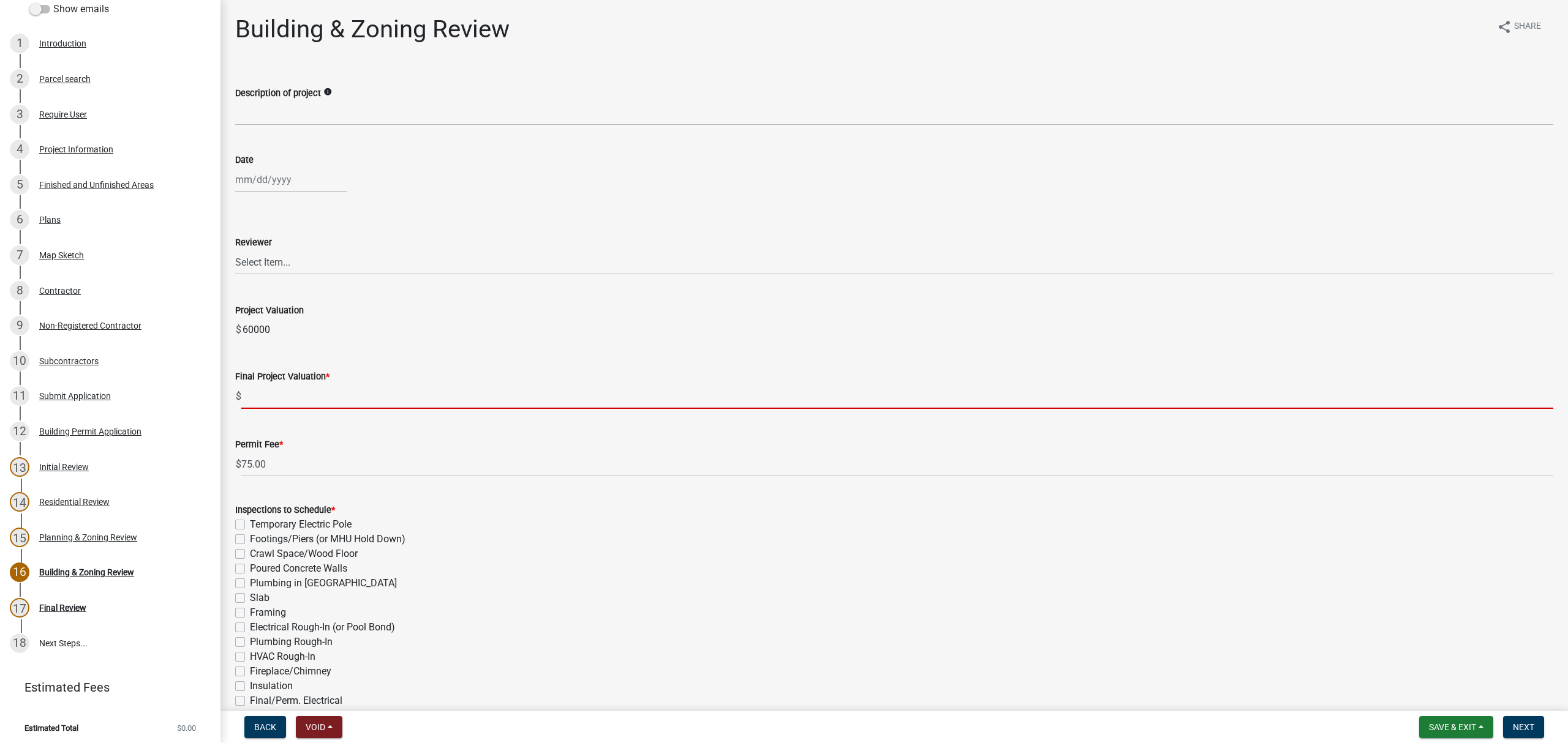
click at [271, 397] on input "text" at bounding box center [897, 396] width 1312 height 25
paste input "$16,016.00"
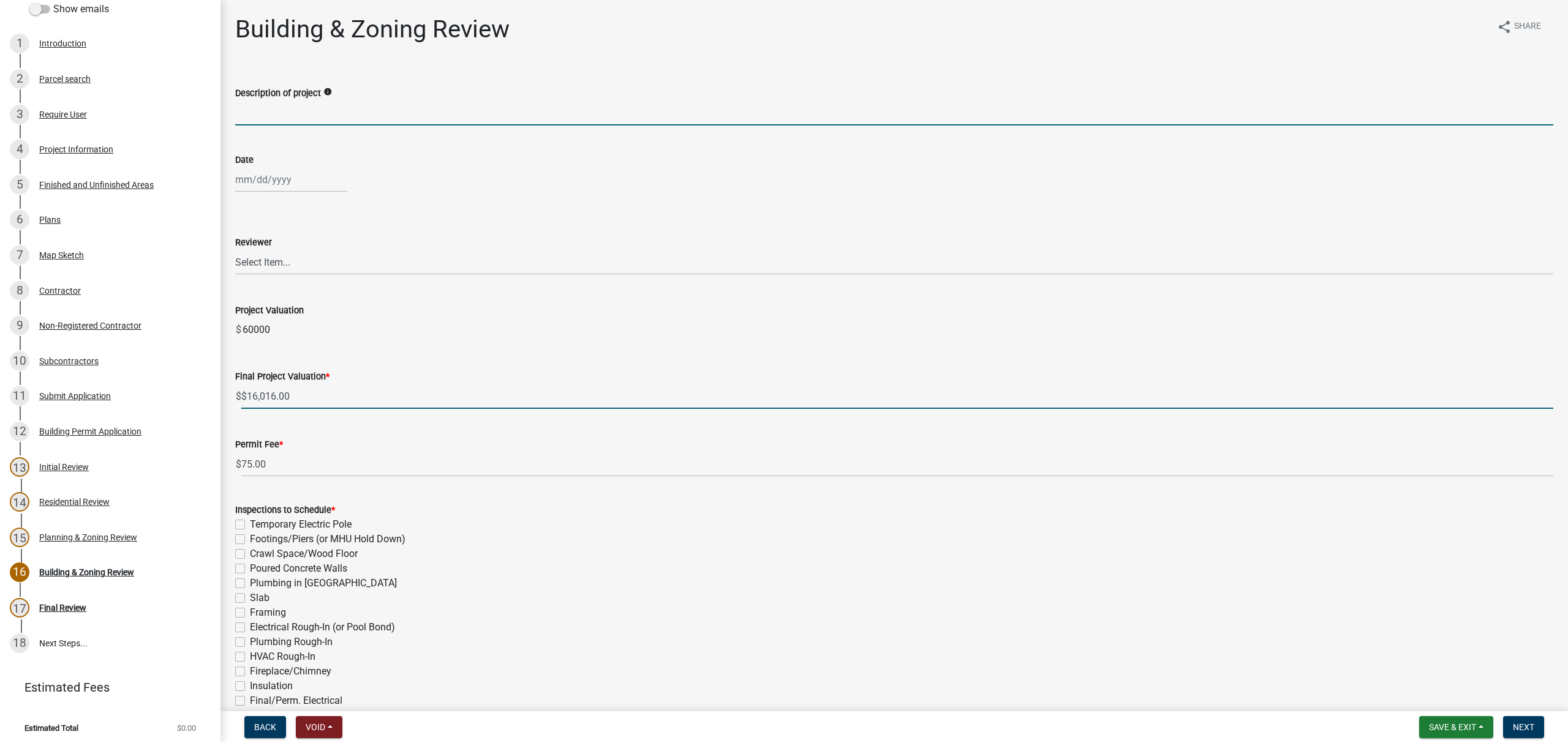
type input "16016"
click at [306, 113] on input "Description of project" at bounding box center [894, 112] width 1318 height 25
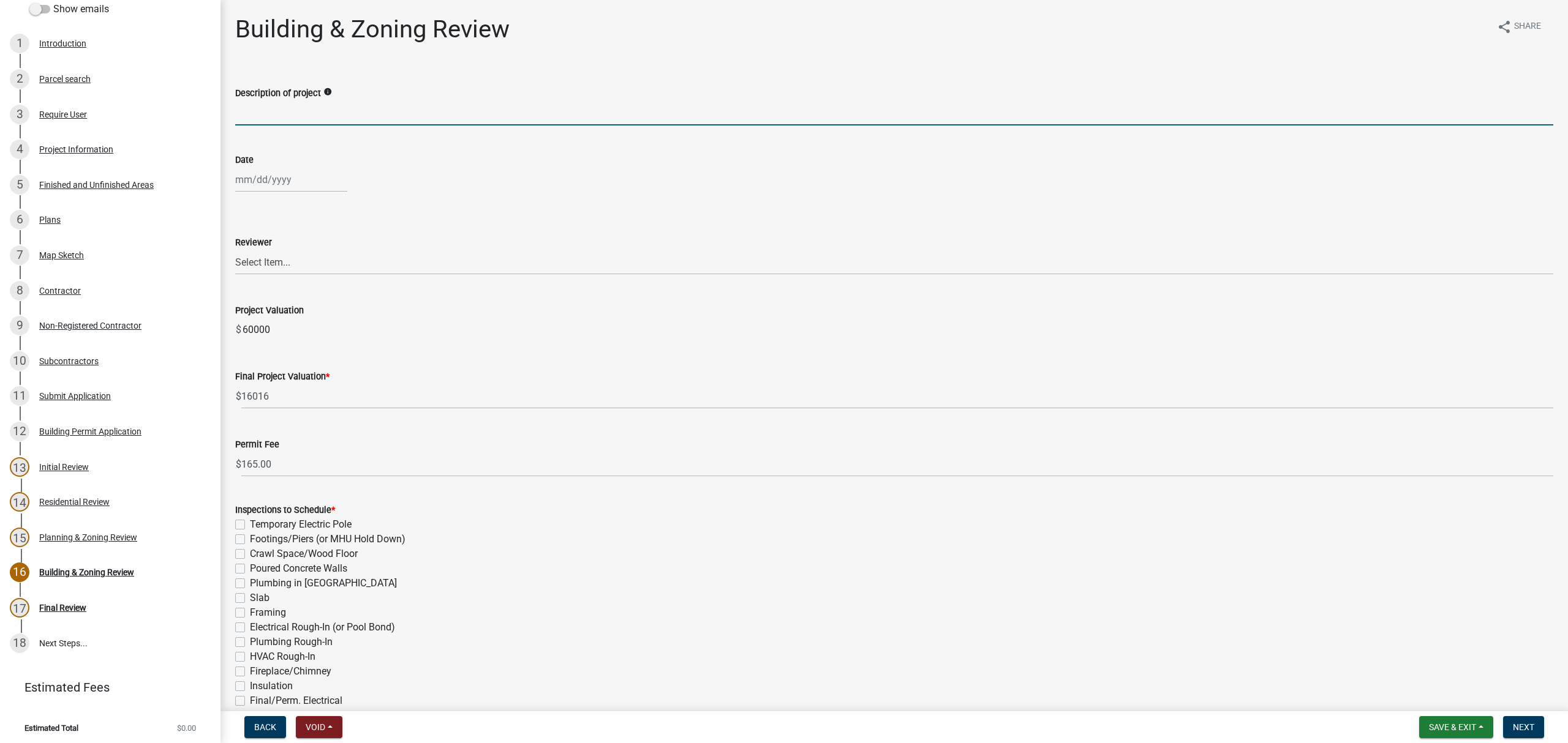
type input "Accessory Structure"
click at [270, 181] on div at bounding box center [291, 179] width 112 height 25
select select "8"
select select "2025"
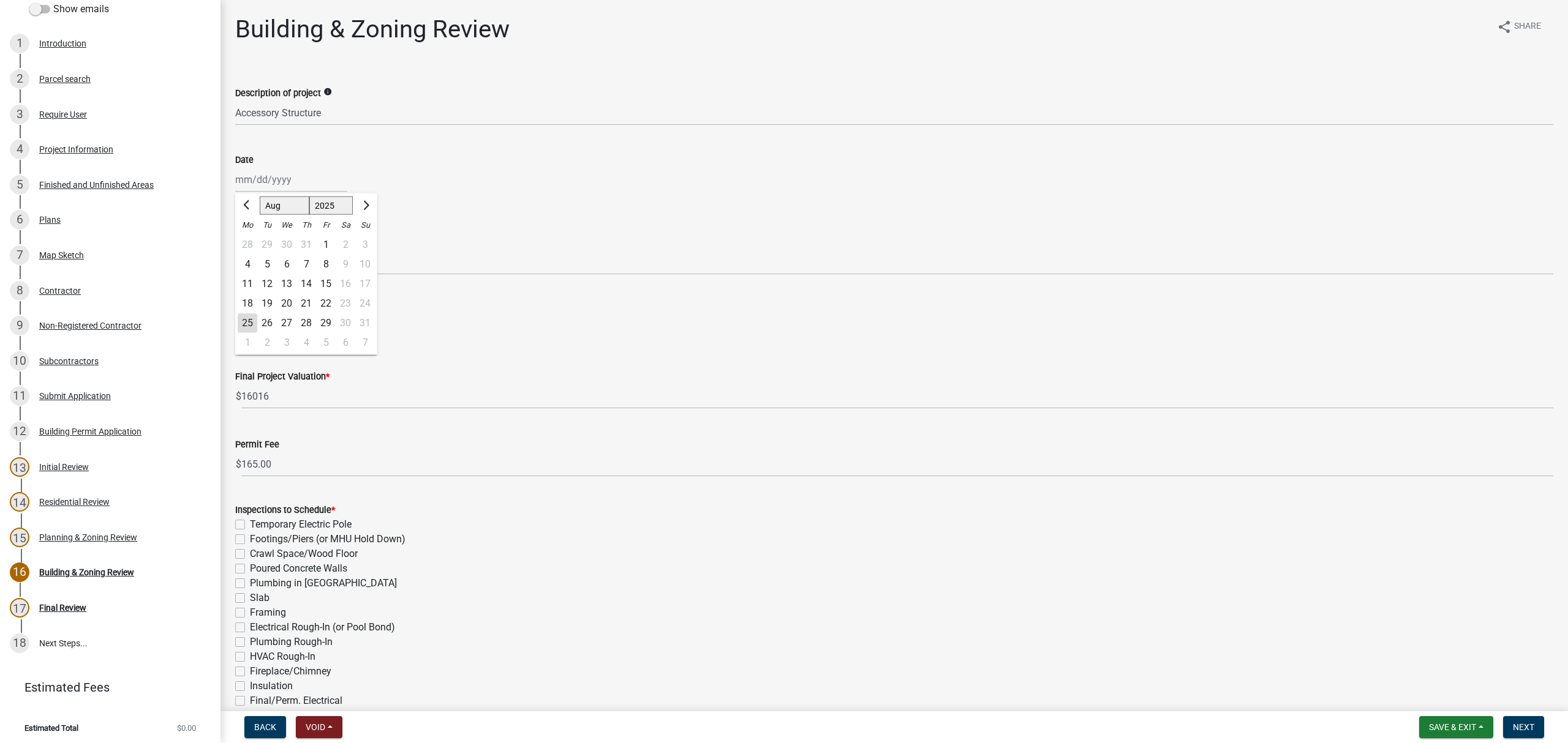
click at [251, 321] on div "25" at bounding box center [247, 323] width 20 height 20
type input "[DATE]"
click at [297, 258] on select "Select Item... [PERSON_NAME] [PERSON_NAME] [PERSON_NAME] [PERSON_NAME] [PERSON_…" at bounding box center [894, 262] width 1318 height 25
click at [235, 250] on select "Select Item... [PERSON_NAME] [PERSON_NAME] [PERSON_NAME] [PERSON_NAME] [PERSON_…" at bounding box center [894, 262] width 1318 height 25
select select "68ced6f9-1cde-4df4-873a-f2fb2a9a9b51"
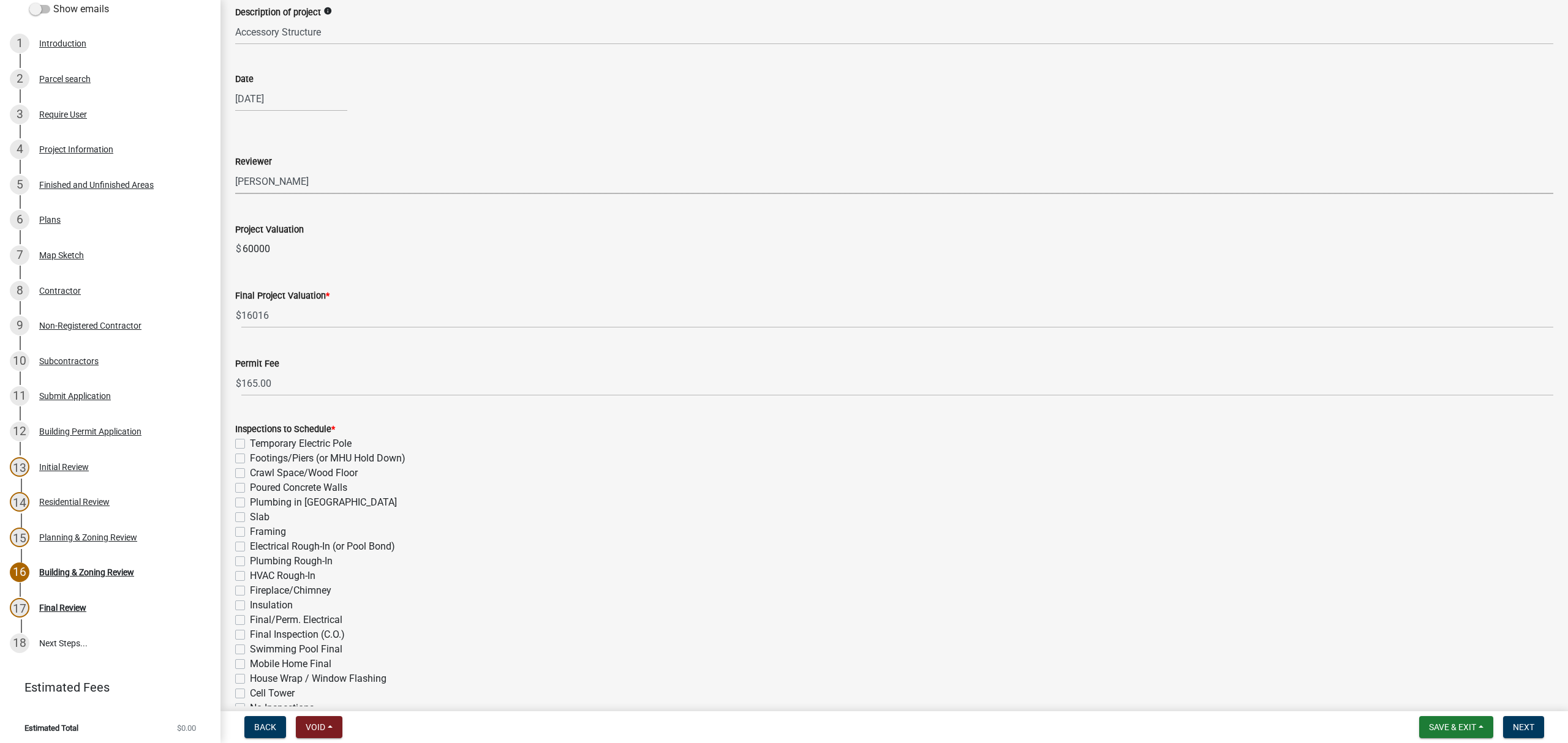
scroll to position [215, 0]
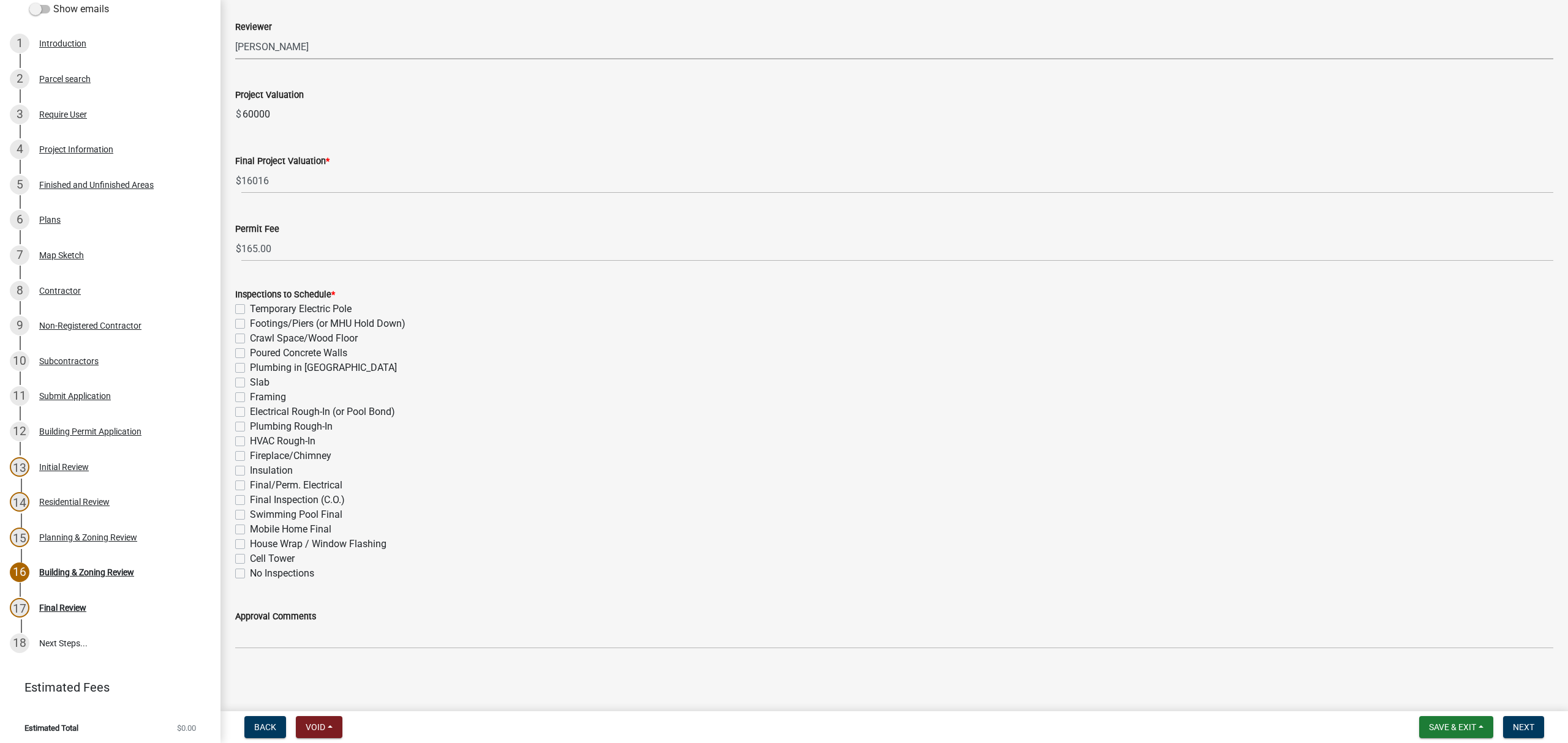
click at [250, 382] on label "Slab" at bounding box center [259, 382] width 20 height 15
click at [250, 382] on input "Slab" at bounding box center [253, 378] width 8 height 8
checkbox input "true"
checkbox input "false"
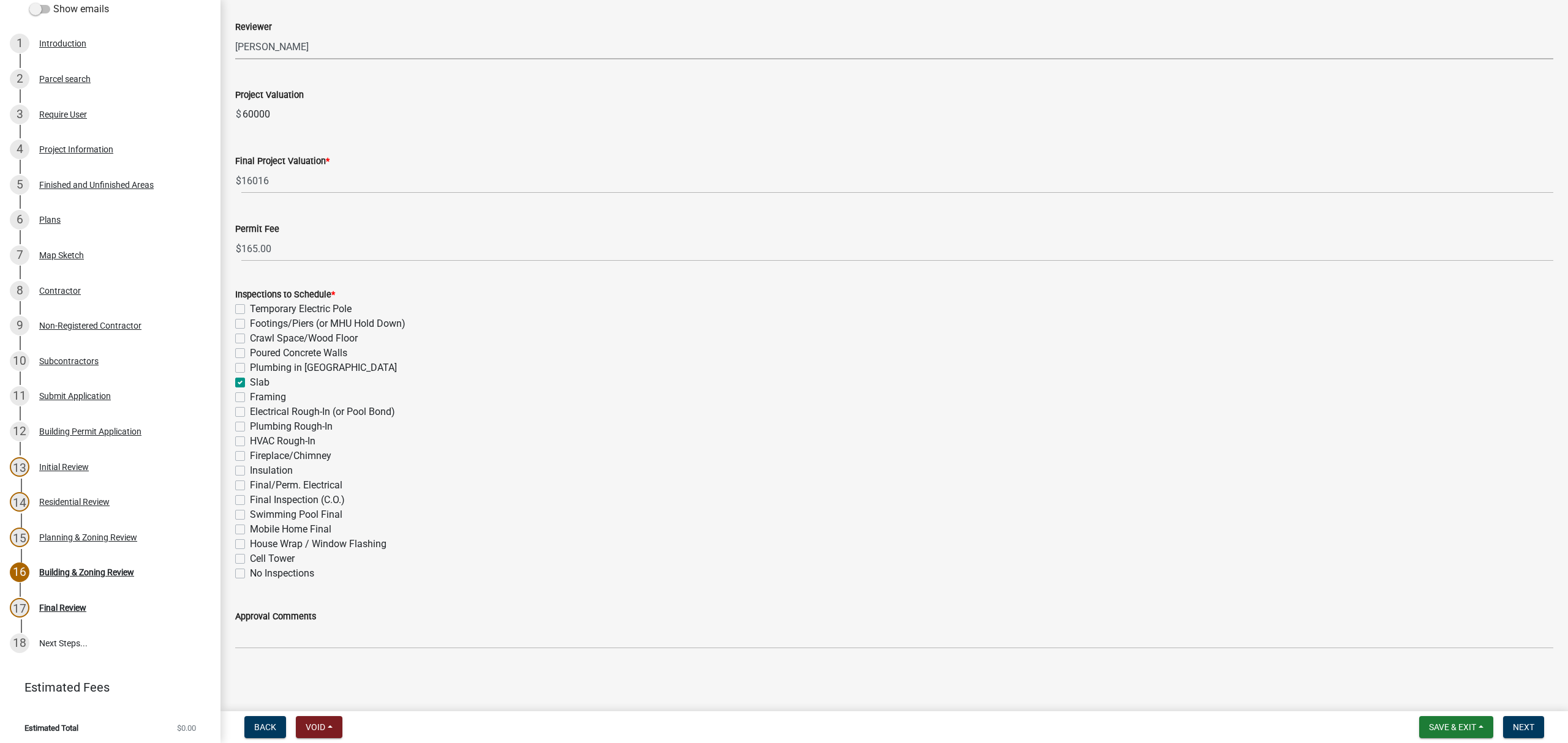
checkbox input "false"
checkbox input "true"
checkbox input "false"
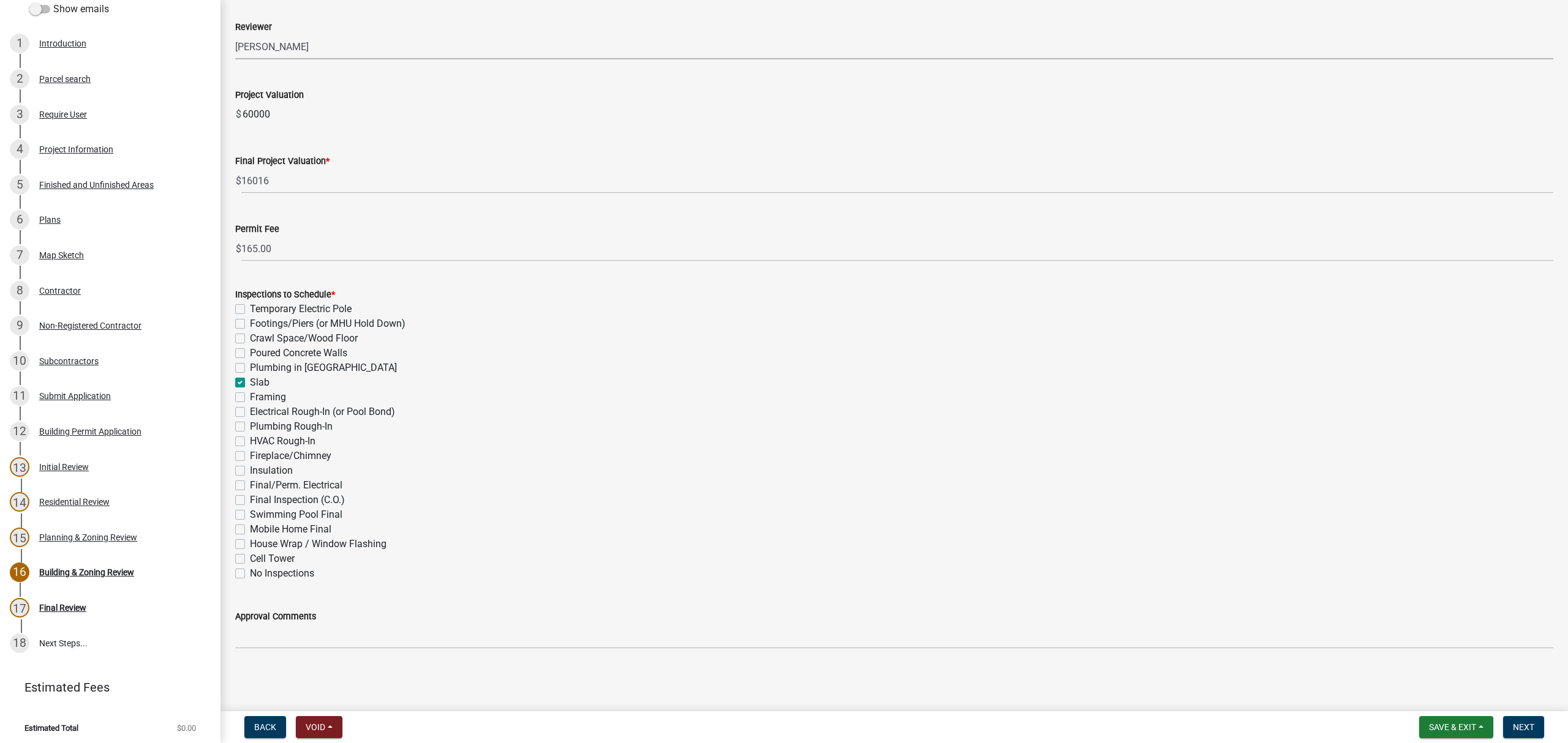
checkbox input "false"
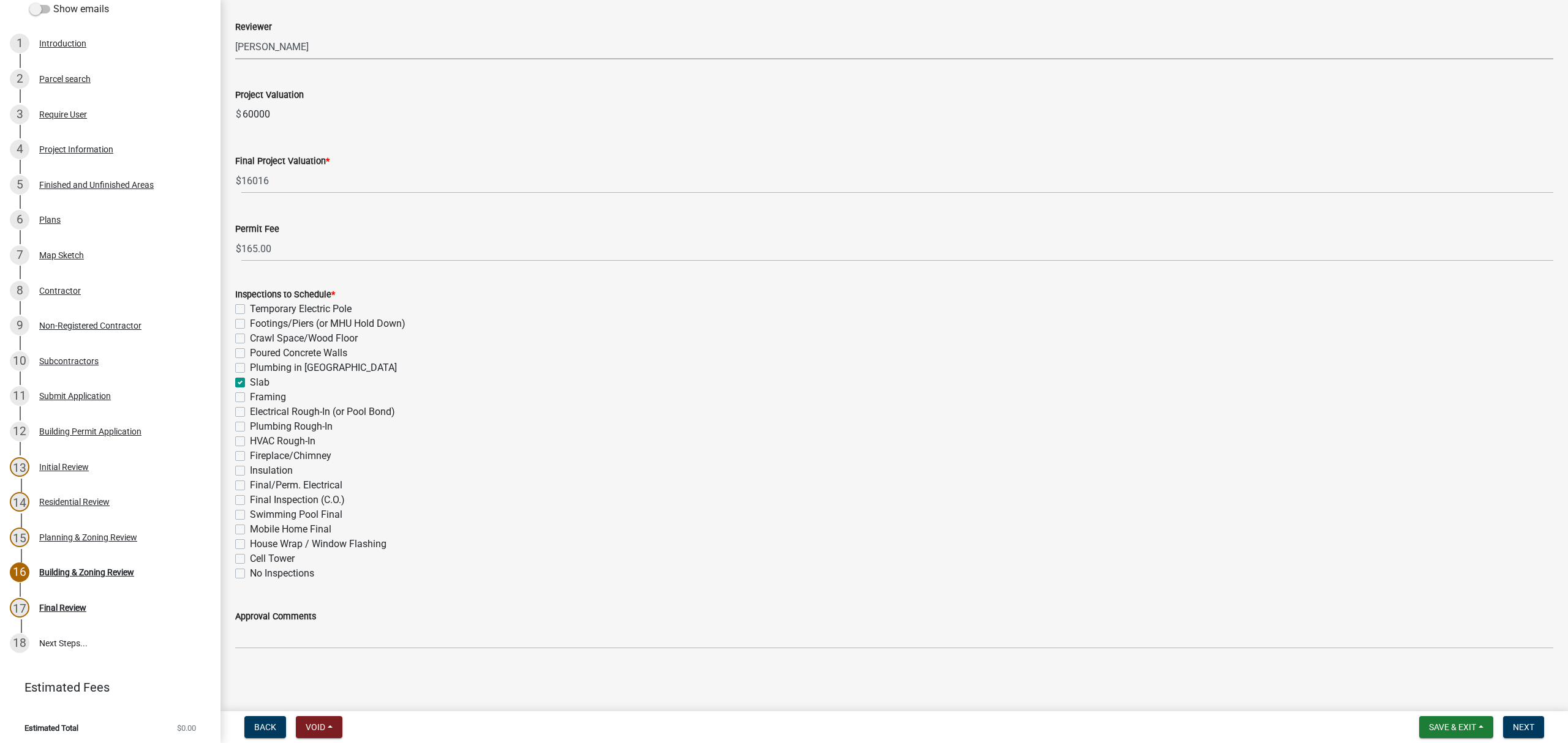
checkbox input "false"
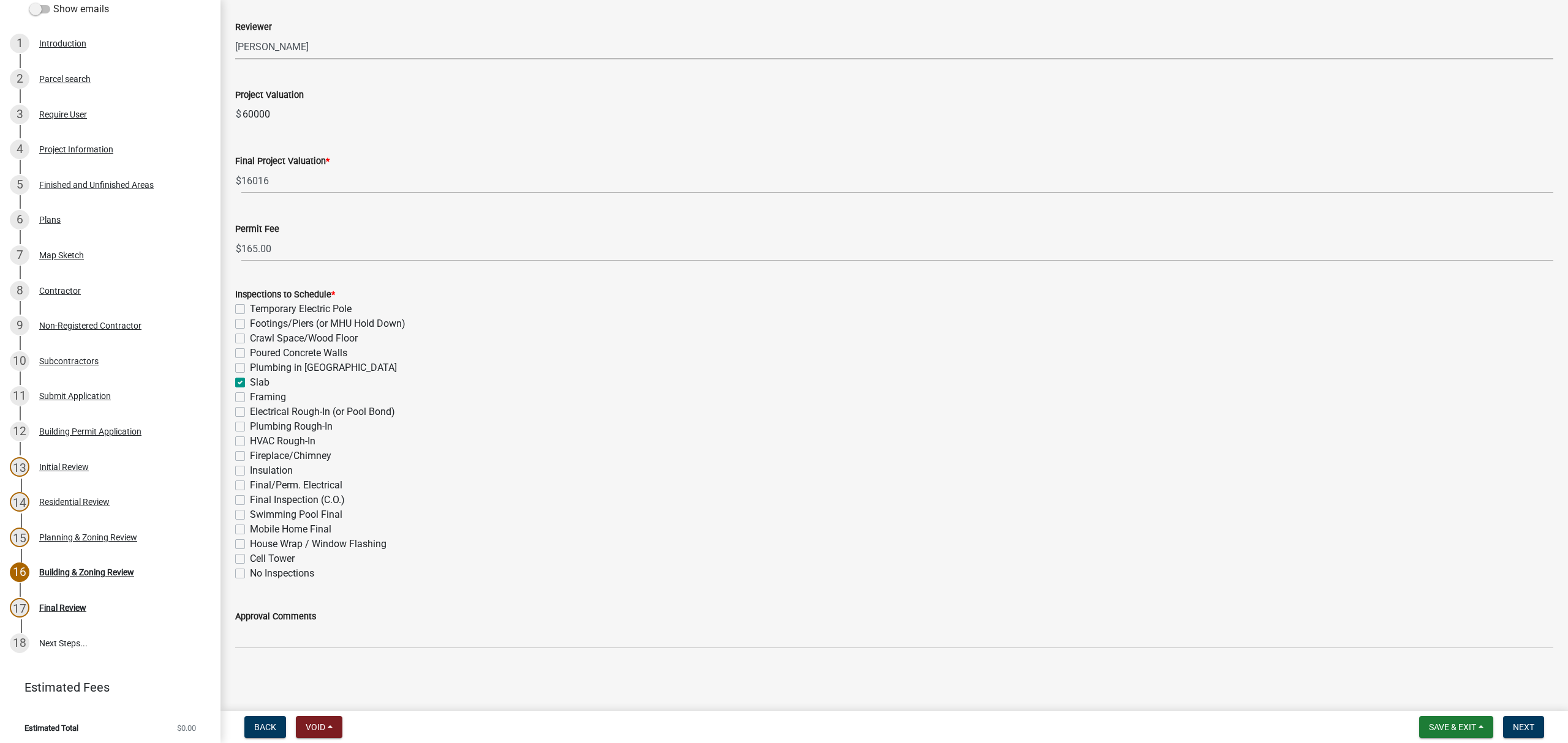
checkbox input "false"
click at [250, 371] on label "Plumbing in Slab" at bounding box center [323, 367] width 147 height 15
click at [250, 369] on input "Plumbing in Slab" at bounding box center [253, 364] width 8 height 8
checkbox input "true"
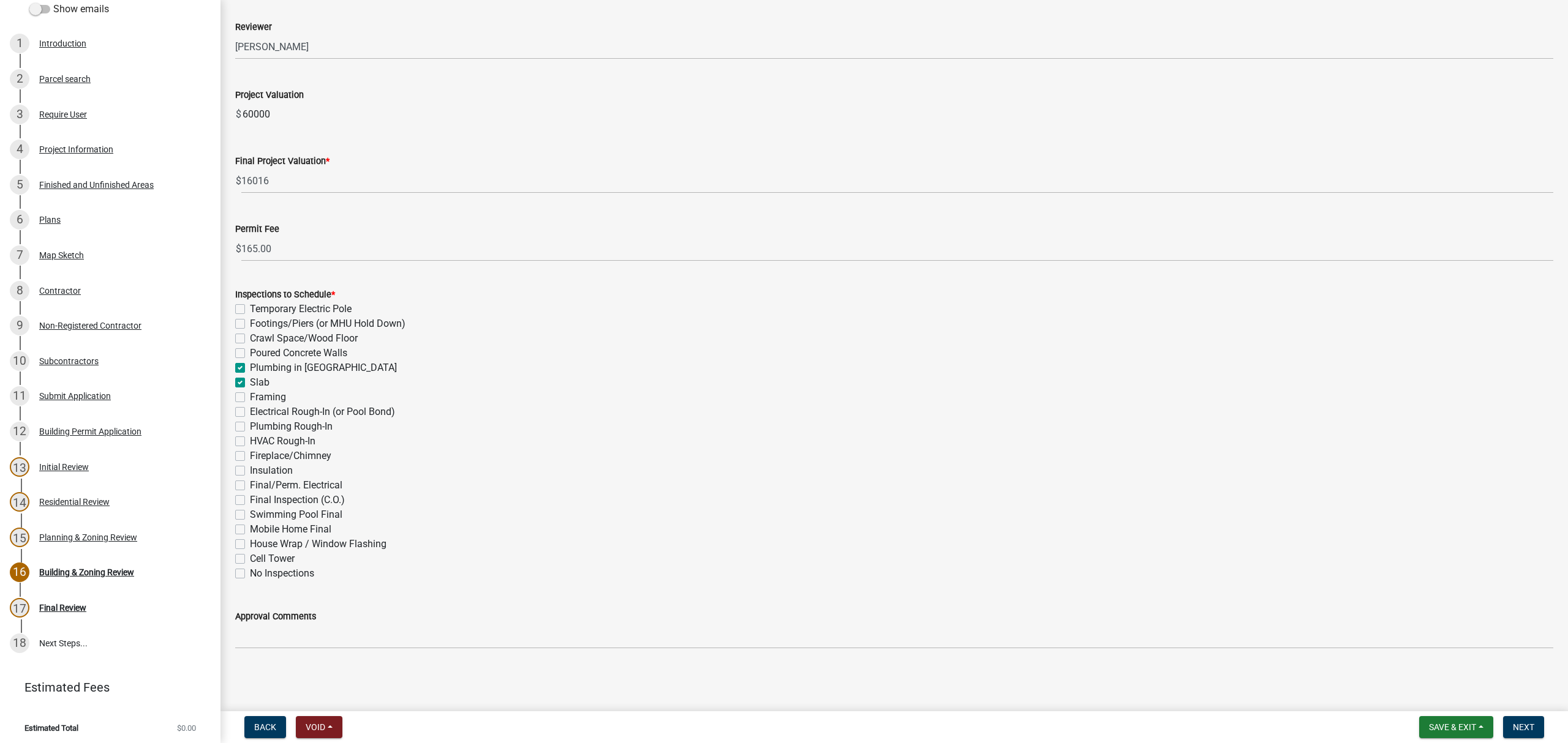
checkbox input "false"
checkbox input "true"
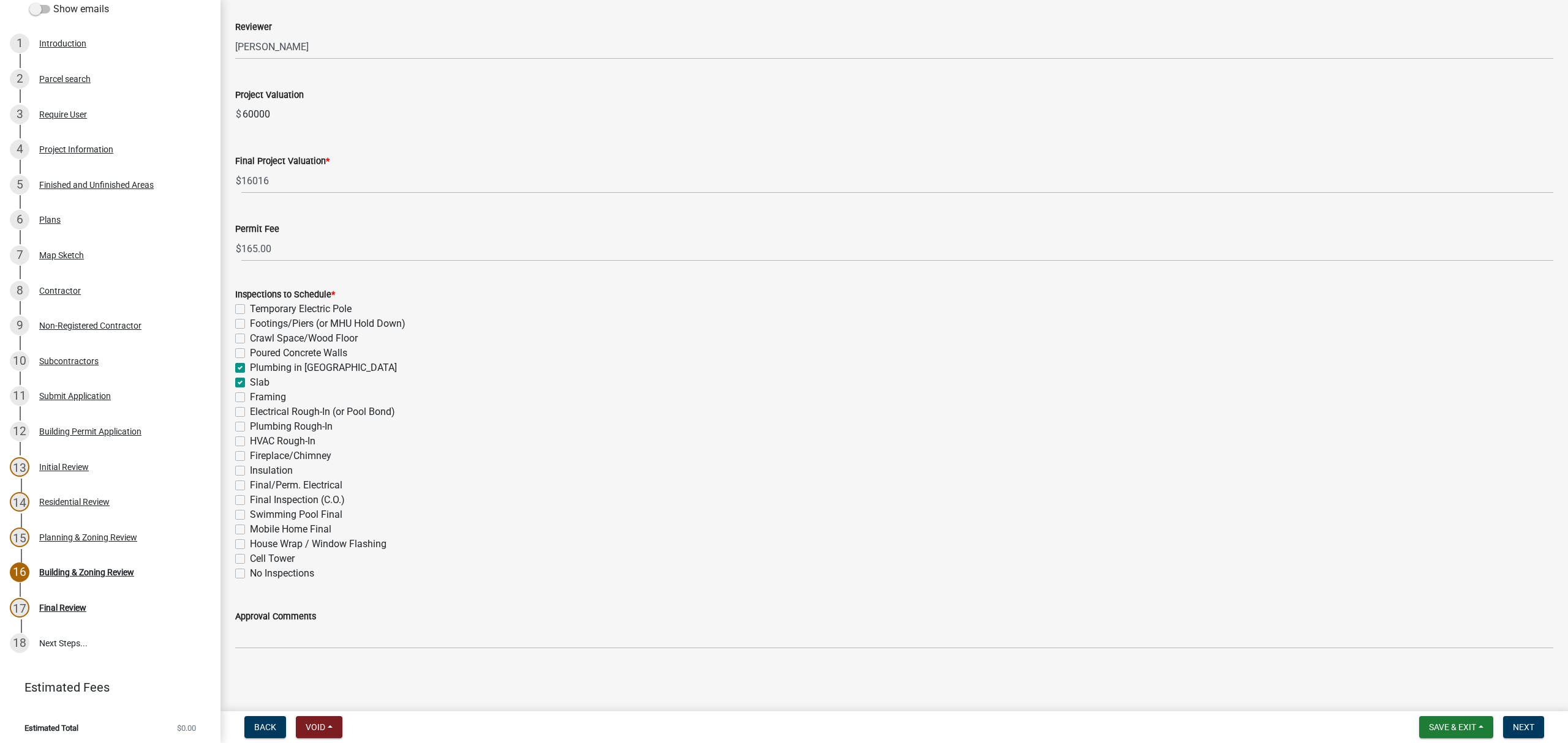
checkbox input "true"
checkbox input "false"
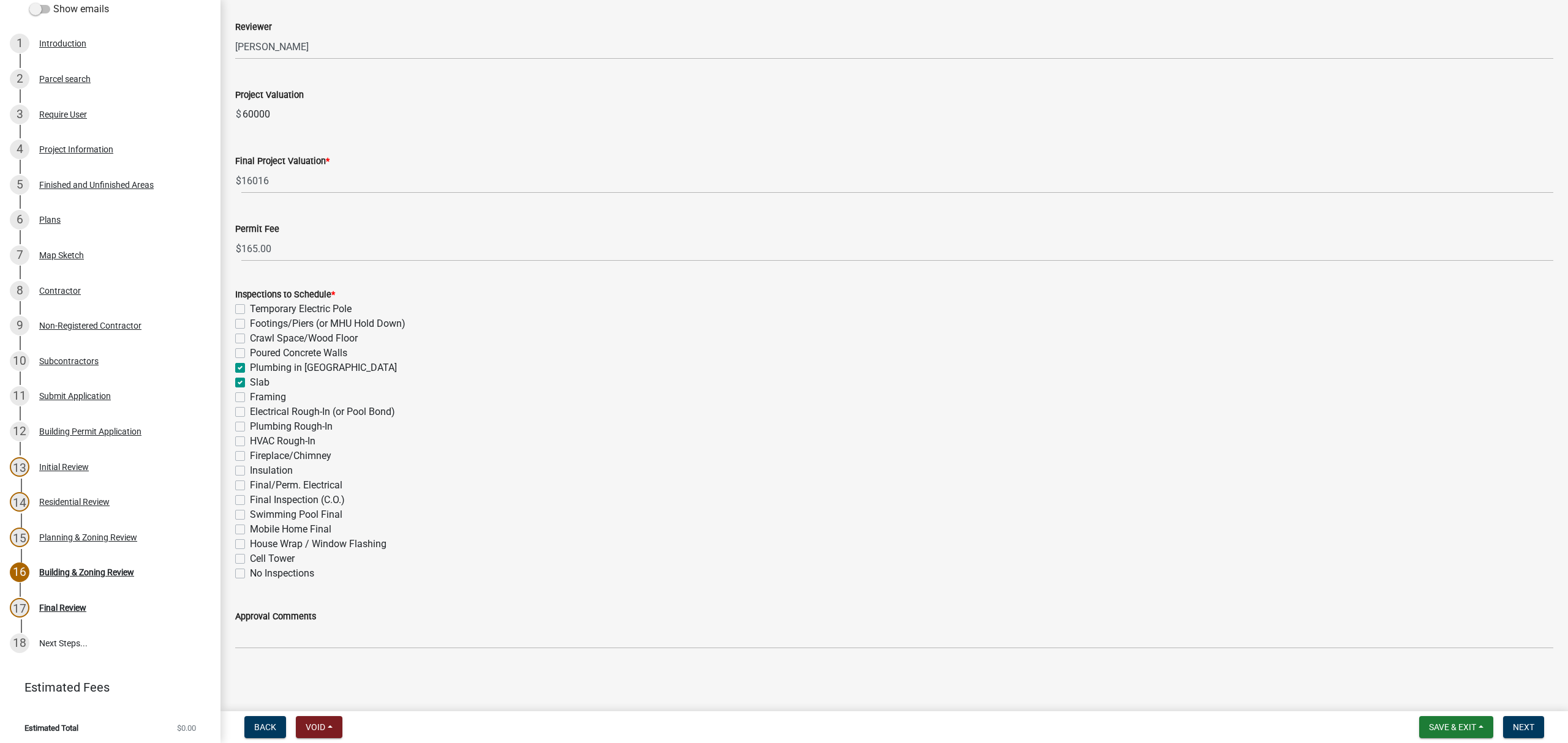
checkbox input "false"
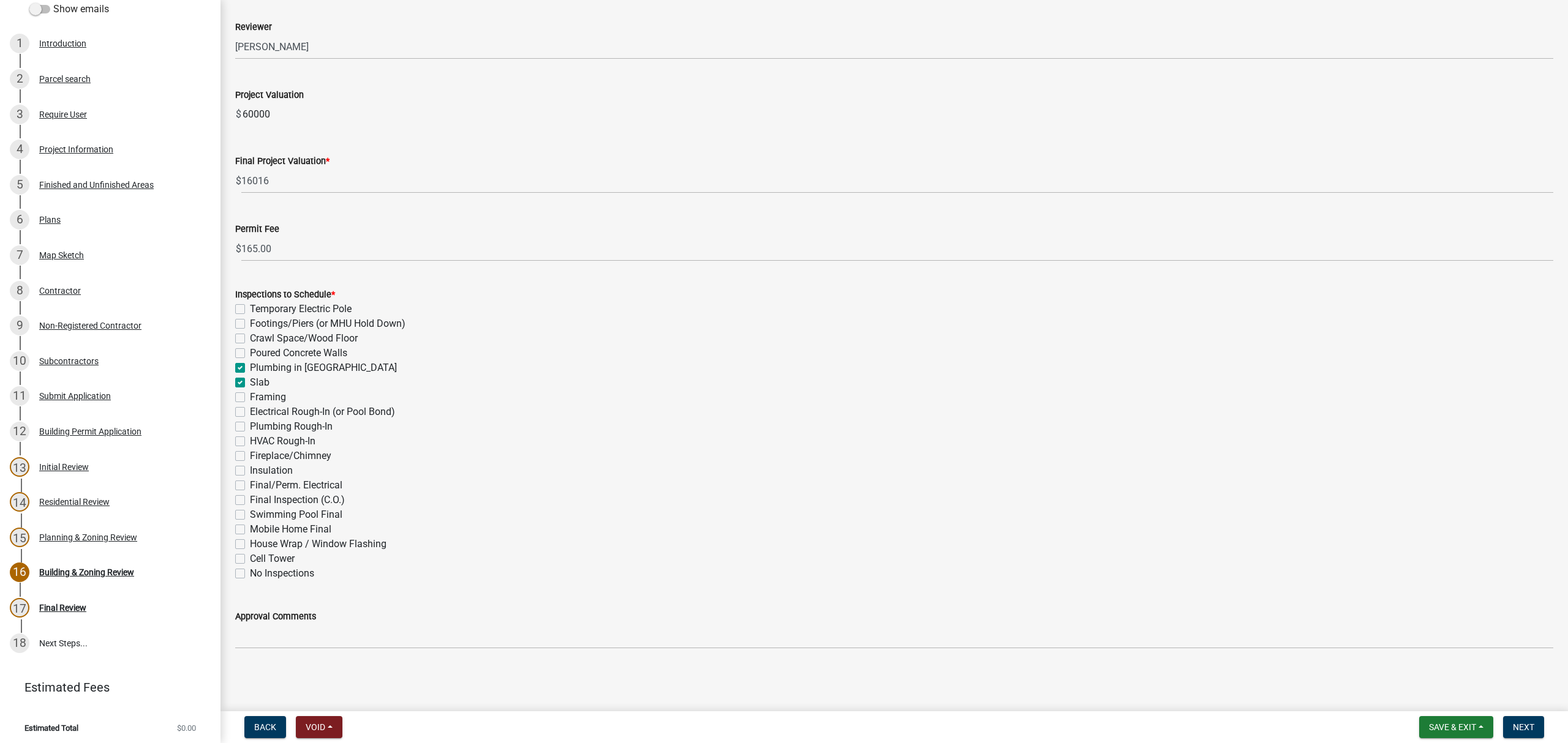
checkbox input "false"
click at [250, 310] on label "Temporary Electric Pole" at bounding box center [301, 308] width 102 height 15
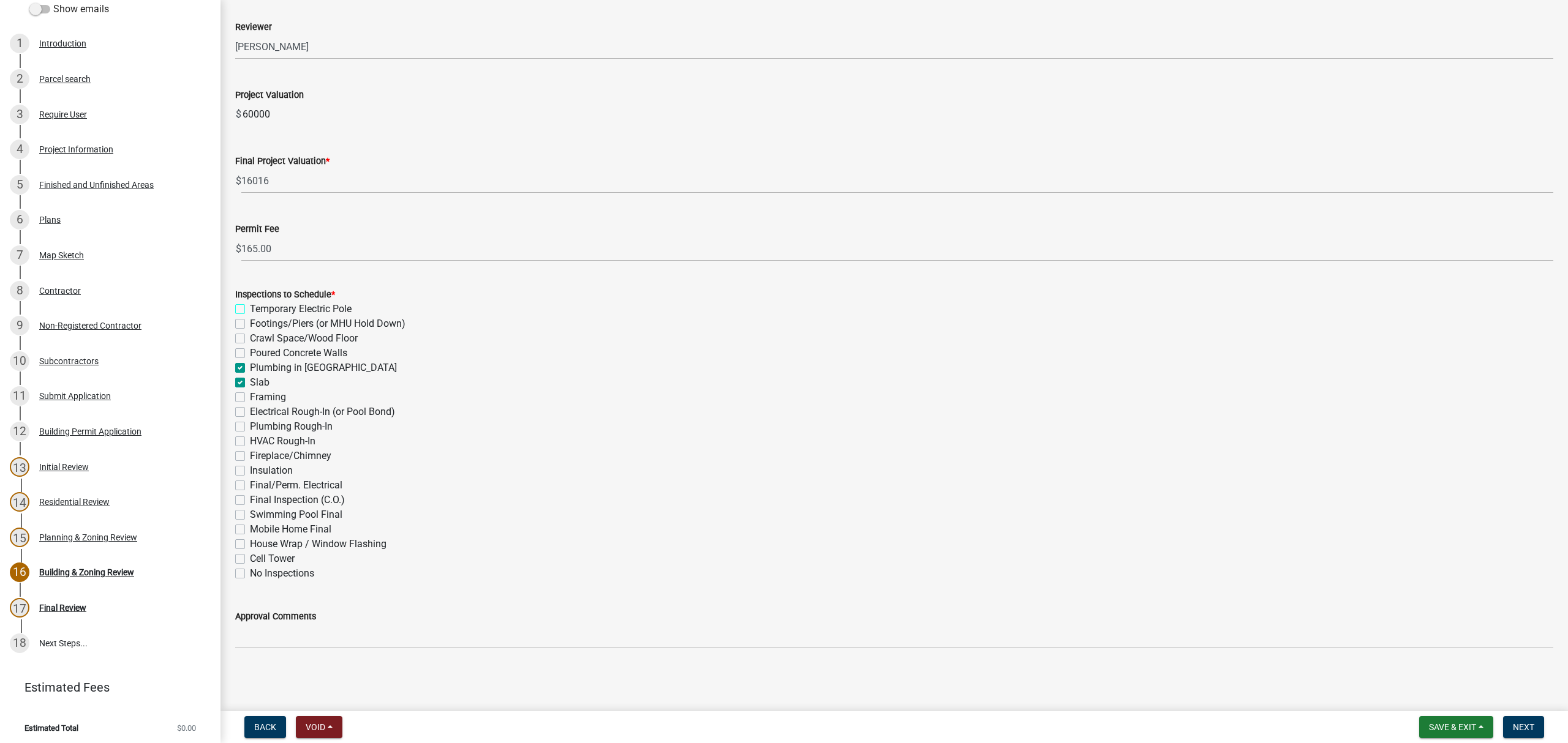
click at [250, 310] on input "Temporary Electric Pole" at bounding box center [253, 305] width 8 height 8
checkbox input "true"
checkbox input "false"
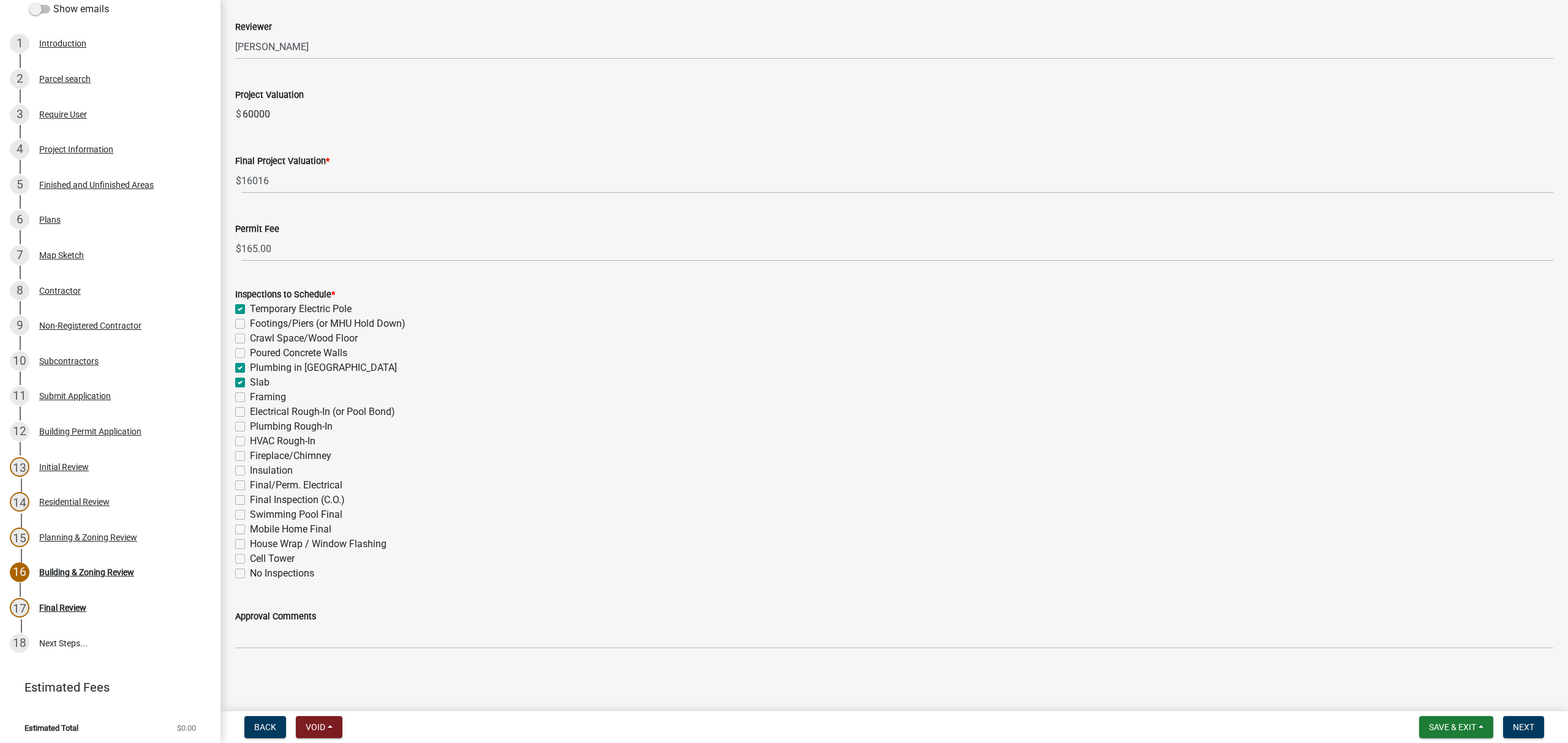
checkbox input "true"
checkbox input "false"
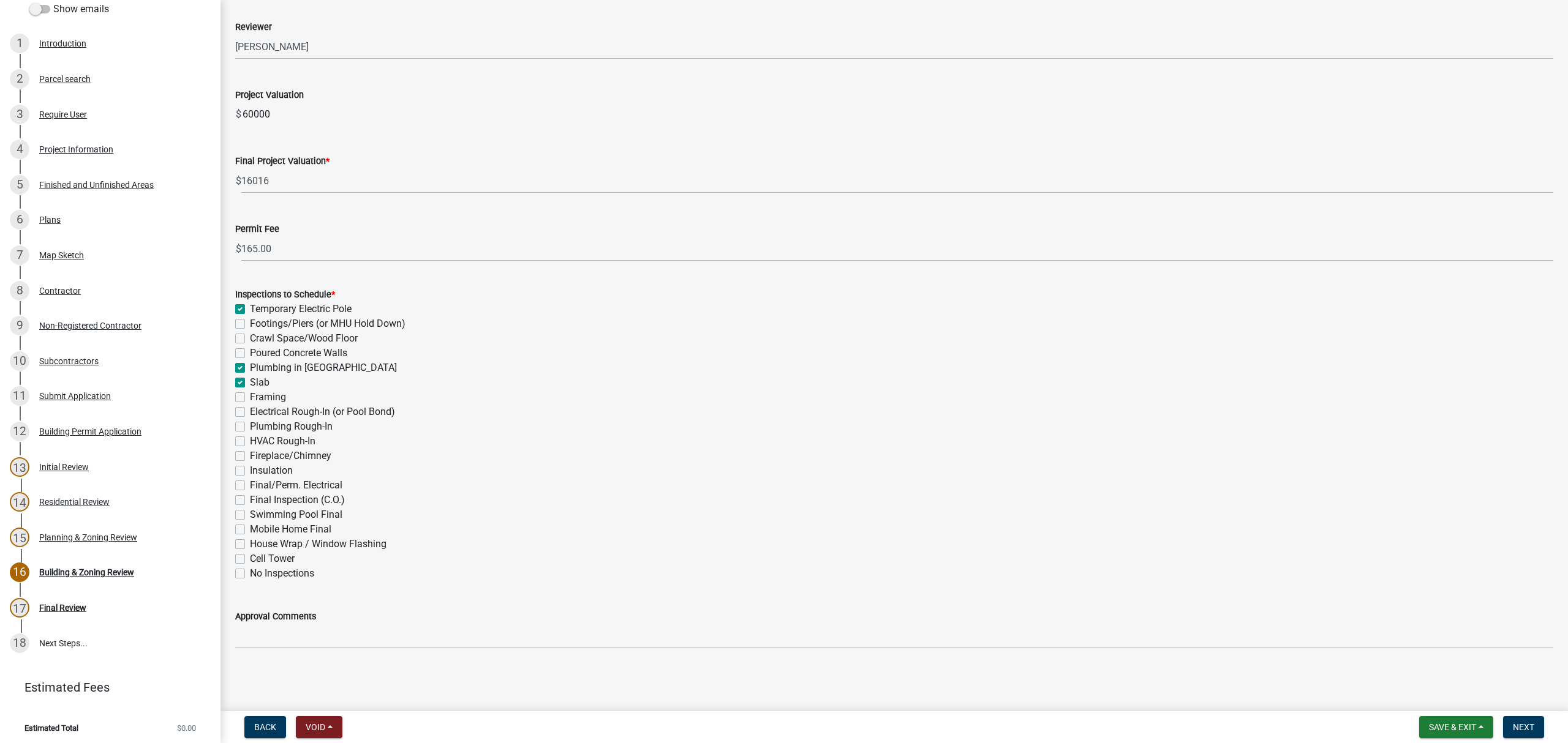
checkbox input "false"
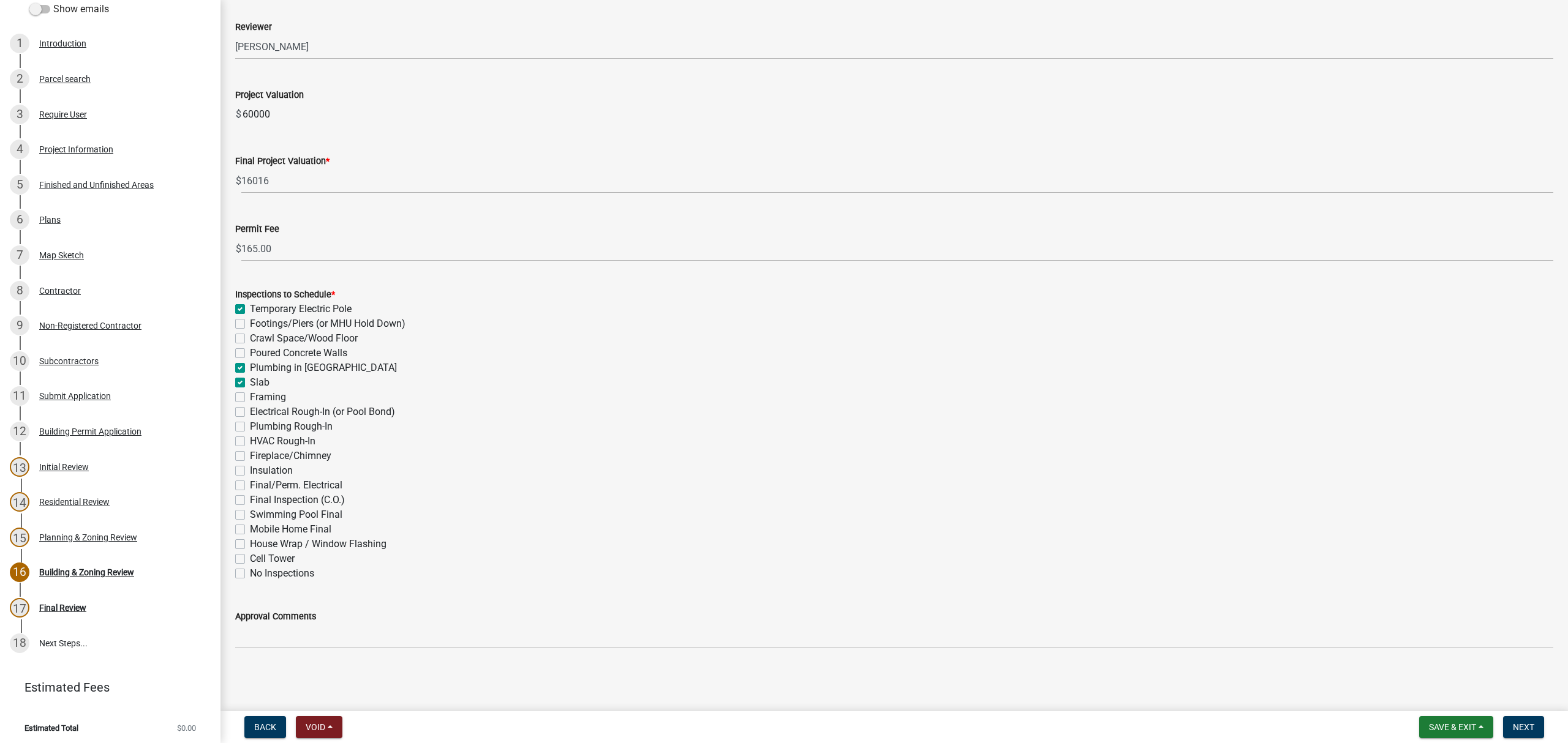
checkbox input "false"
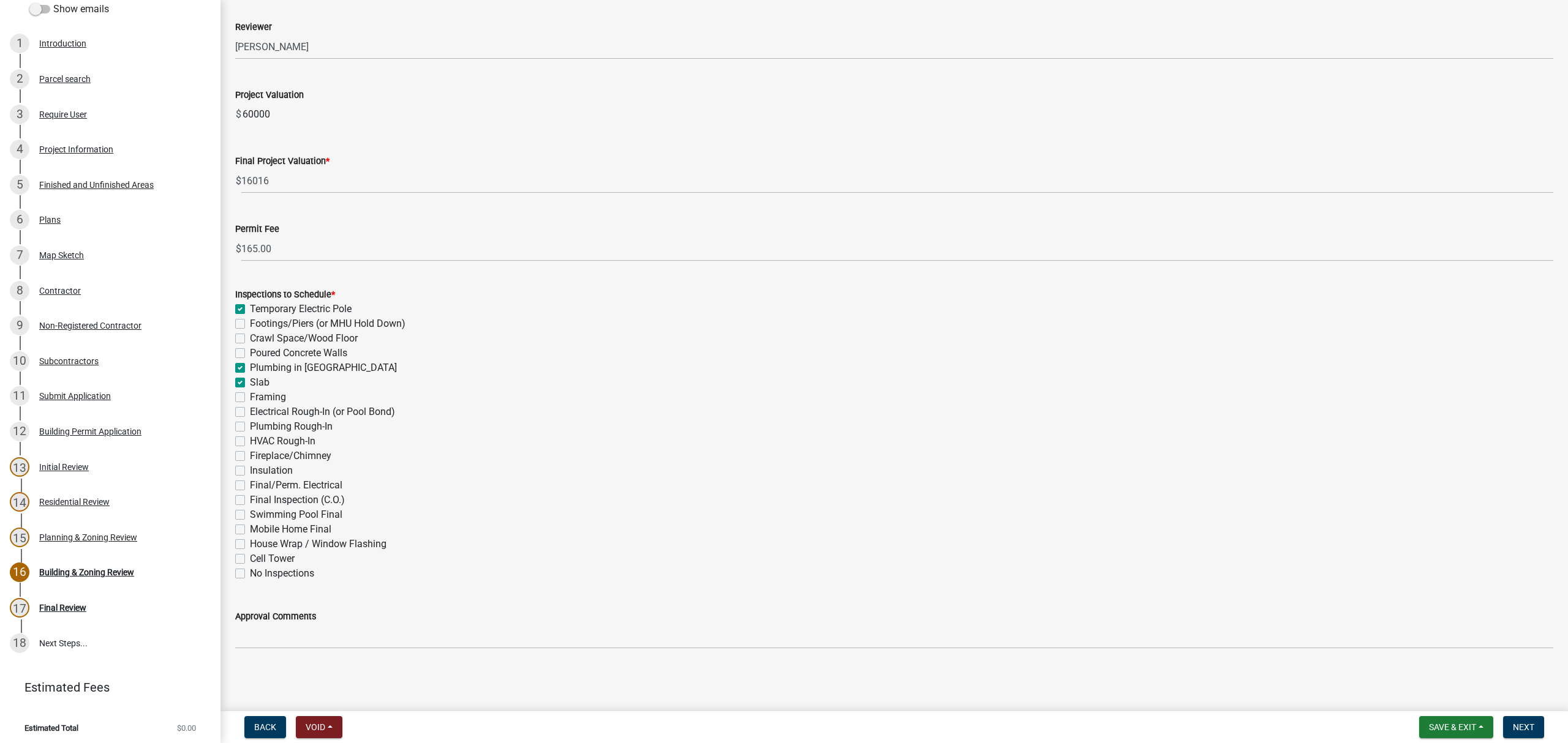
click at [250, 310] on label "Temporary Electric Pole" at bounding box center [301, 308] width 102 height 15
click at [250, 310] on input "Temporary Electric Pole" at bounding box center [253, 305] width 8 height 8
checkbox input "false"
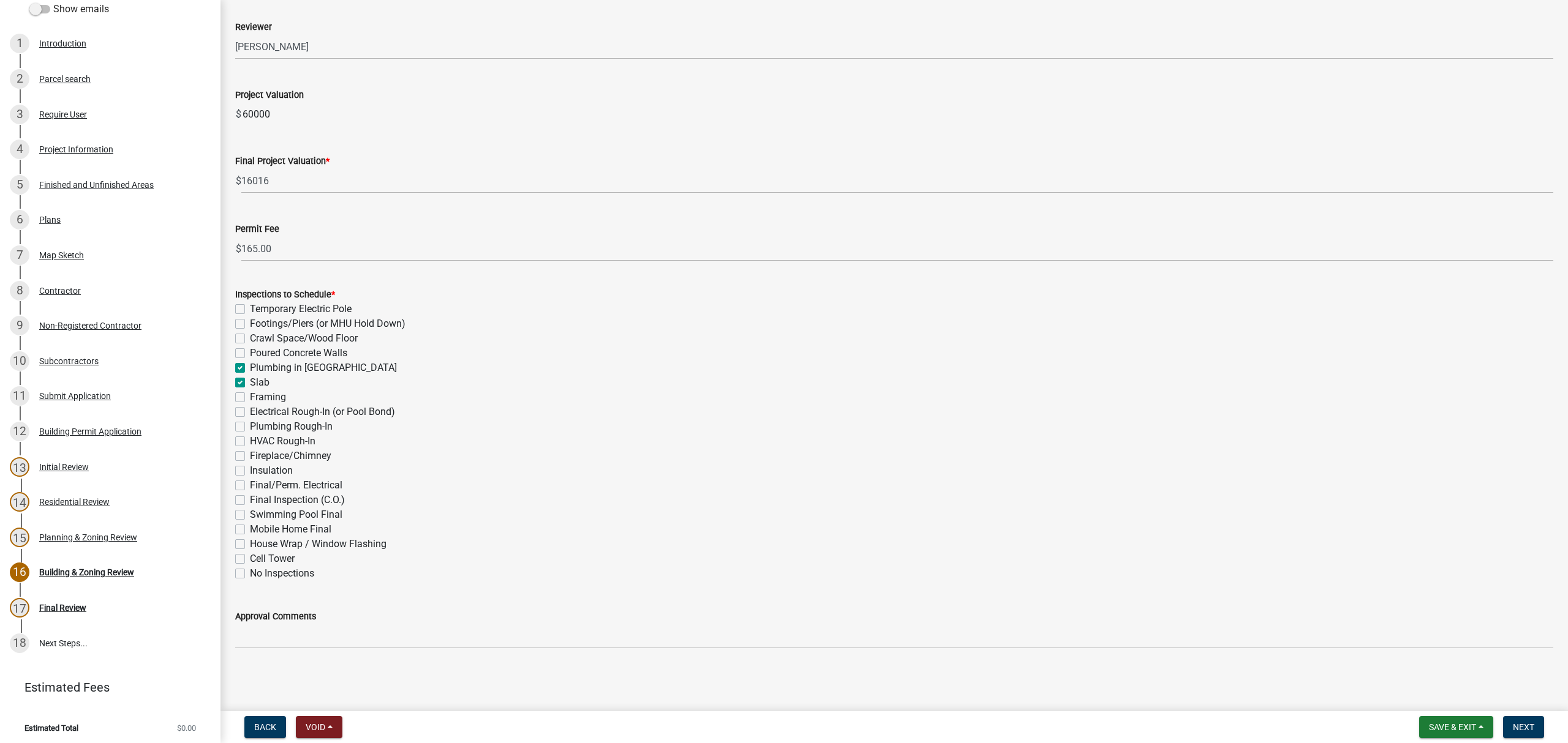
checkbox input "false"
checkbox input "true"
checkbox input "false"
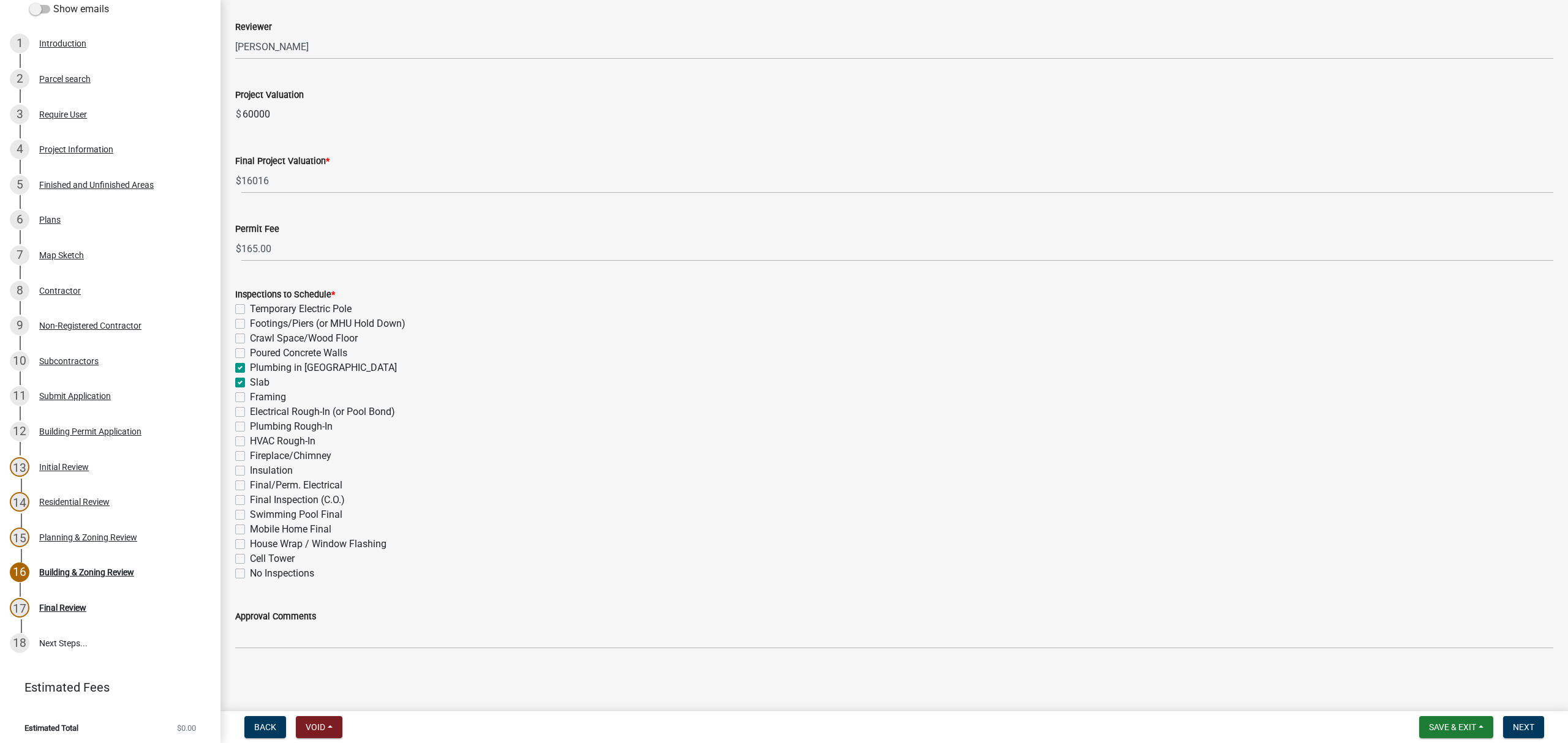
checkbox input "false"
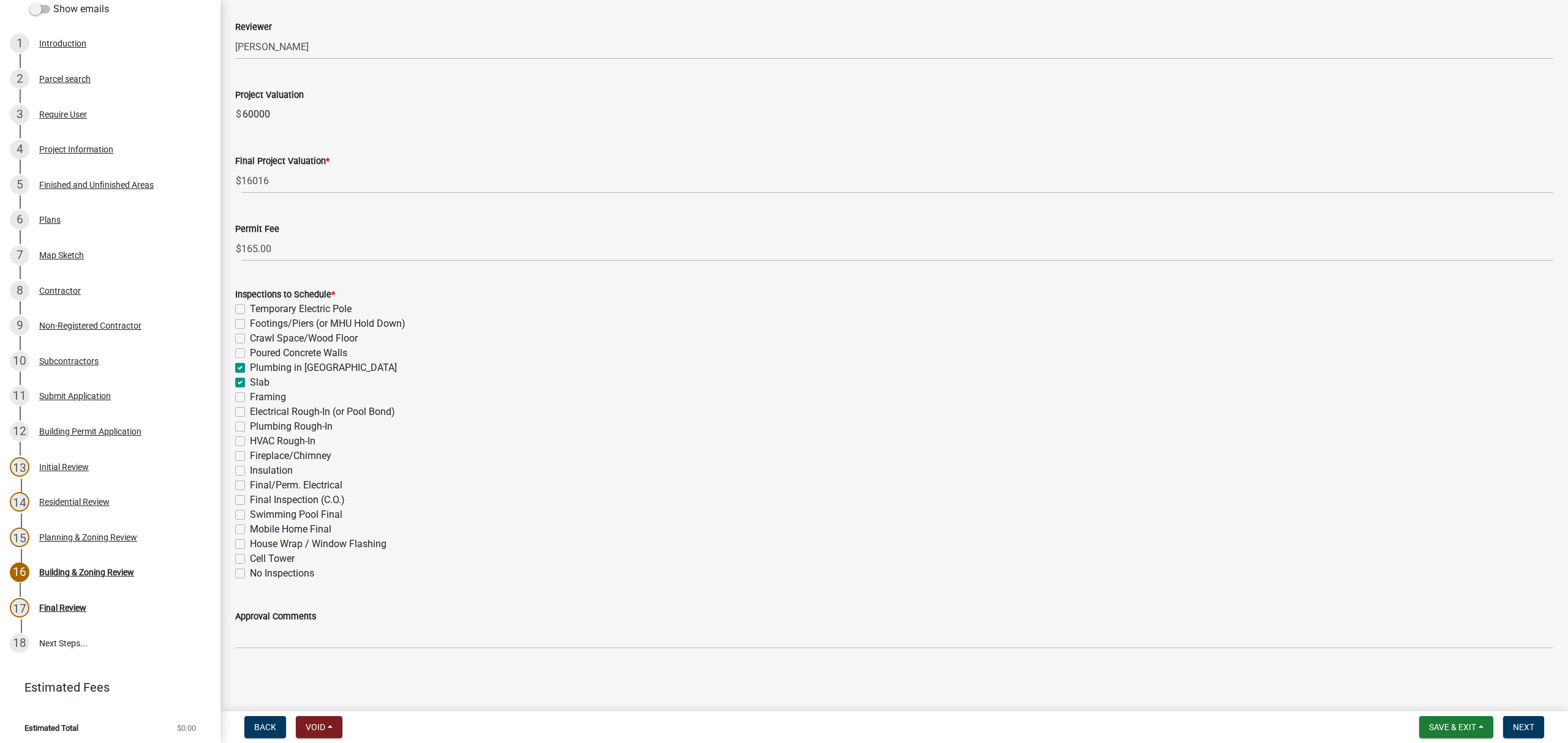
checkbox input "false"
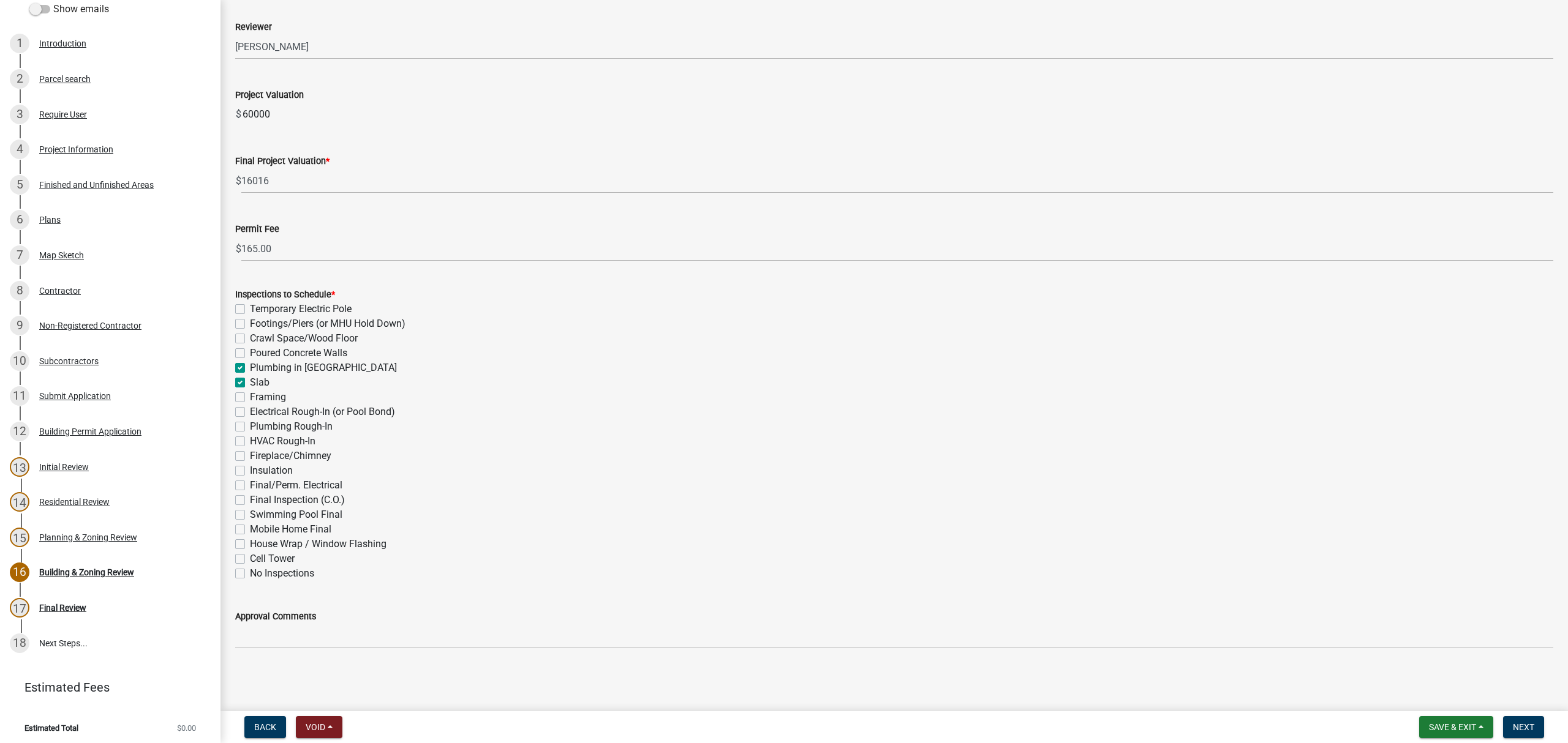
checkbox input "false"
click at [250, 392] on label "Framing" at bounding box center [268, 397] width 36 height 15
click at [250, 392] on input "Framing" at bounding box center [253, 393] width 8 height 8
checkbox input "true"
checkbox input "false"
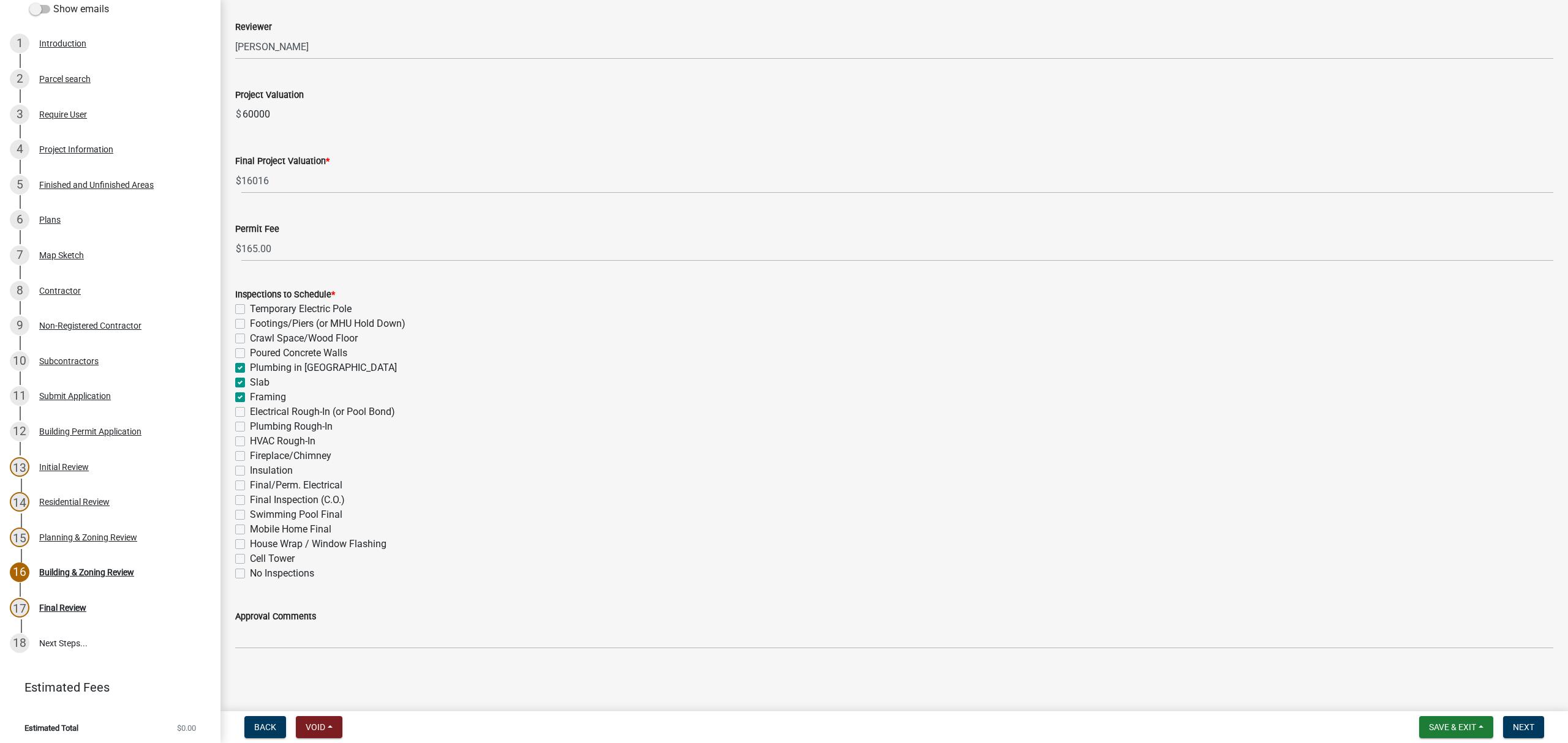
checkbox input "false"
checkbox input "true"
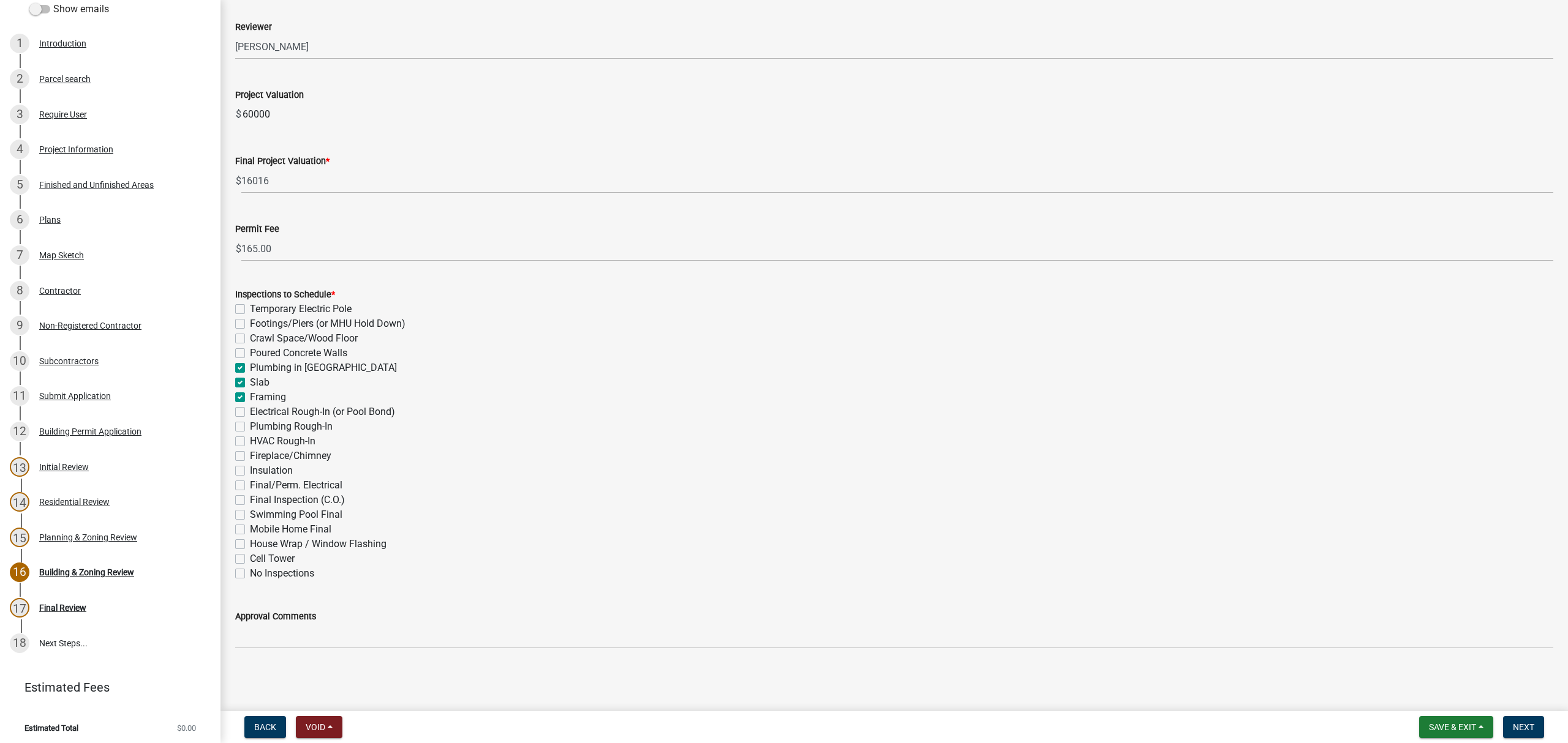
checkbox input "true"
checkbox input "false"
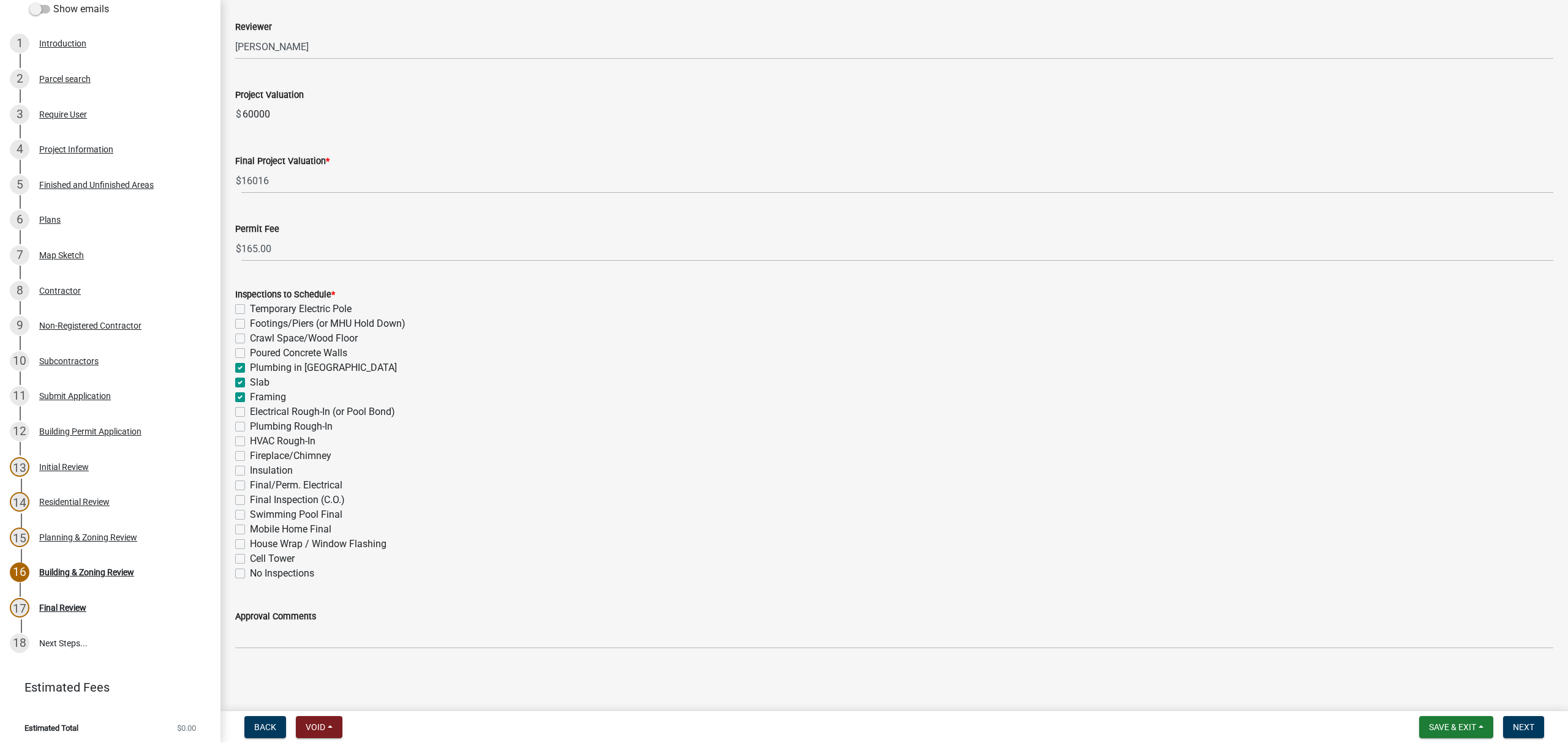
checkbox input "false"
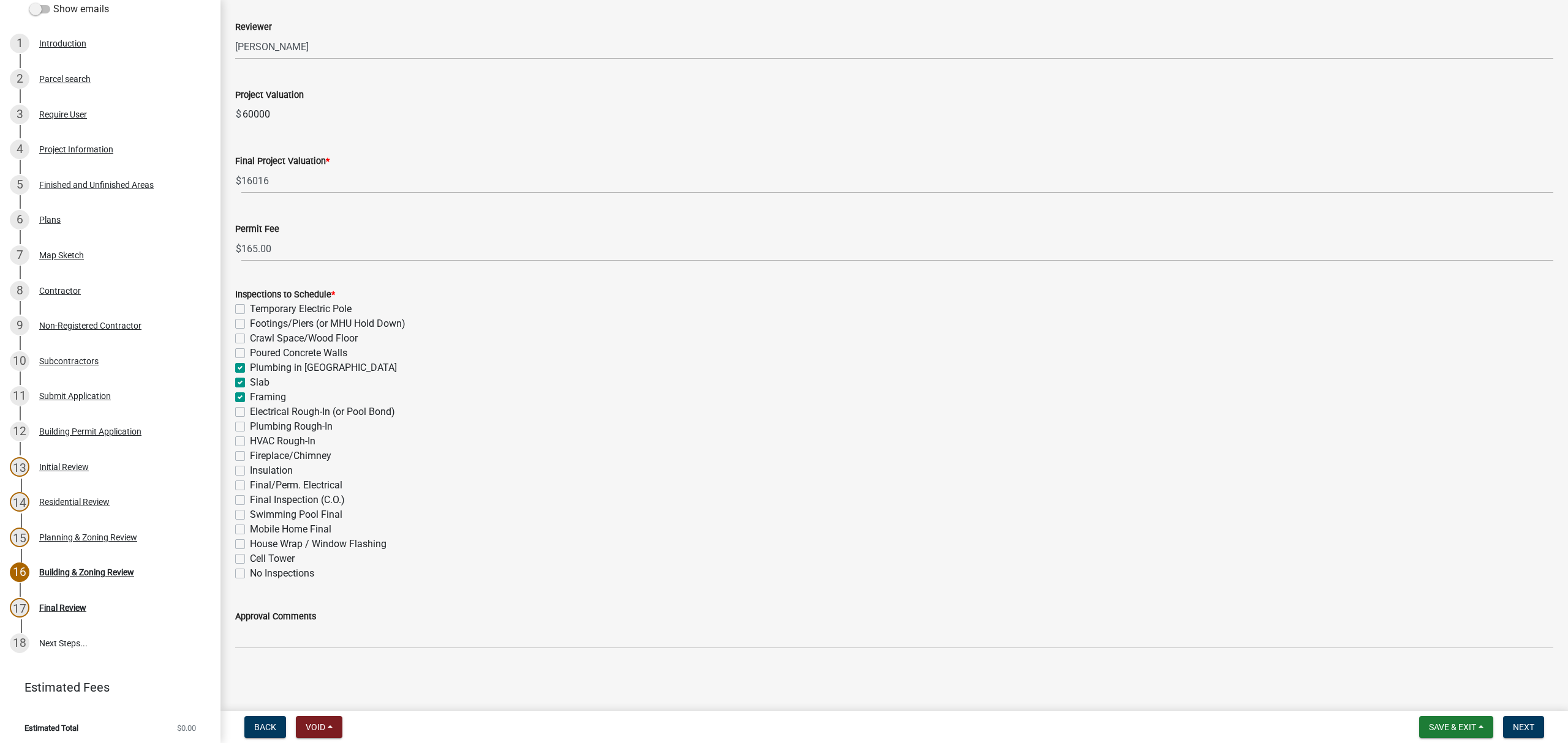
checkbox input "false"
click at [250, 410] on label "Electrical Rough-In (or Pool Bond)" at bounding box center [322, 411] width 145 height 15
click at [250, 410] on input "Electrical Rough-In (or Pool Bond)" at bounding box center [253, 408] width 8 height 8
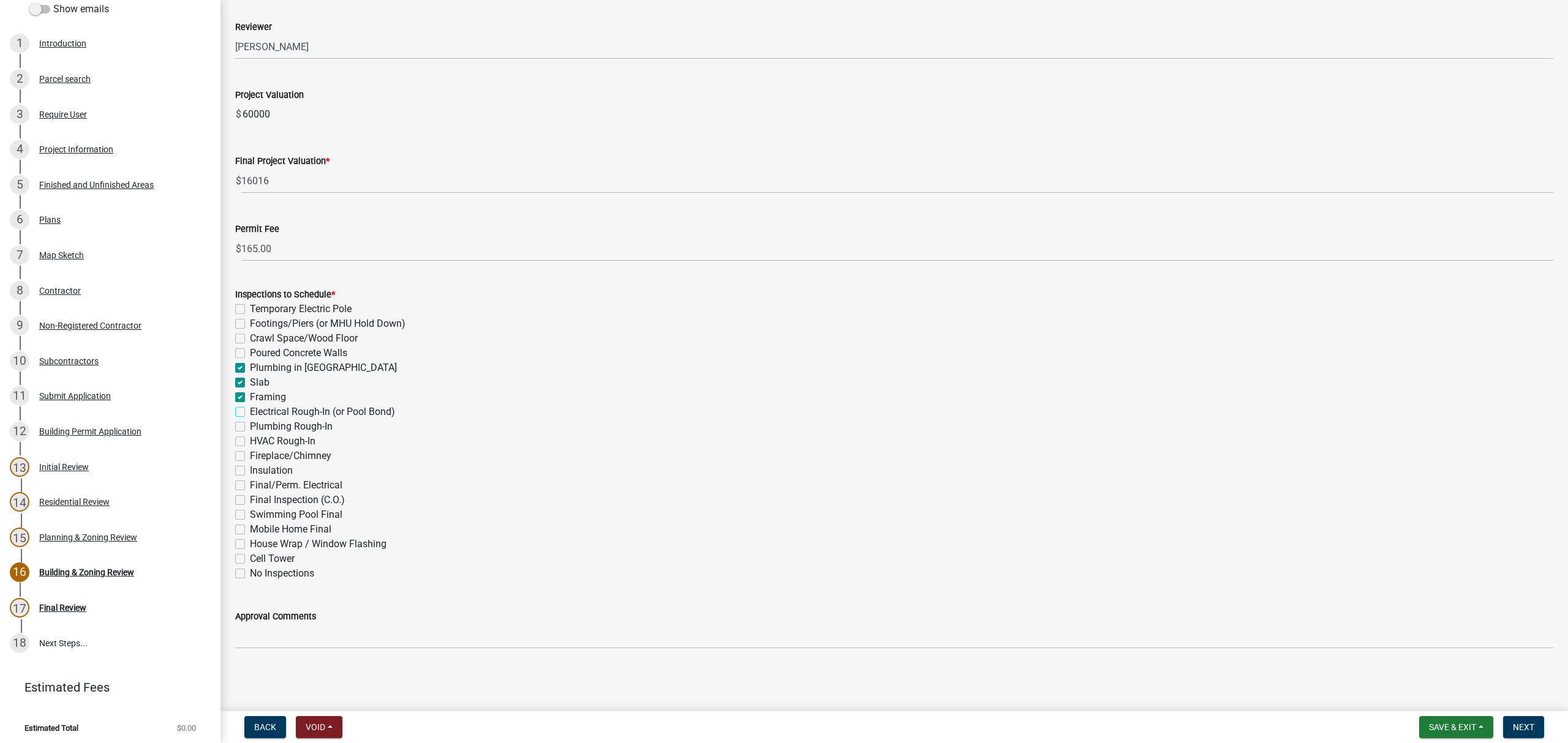
checkbox input "true"
checkbox input "false"
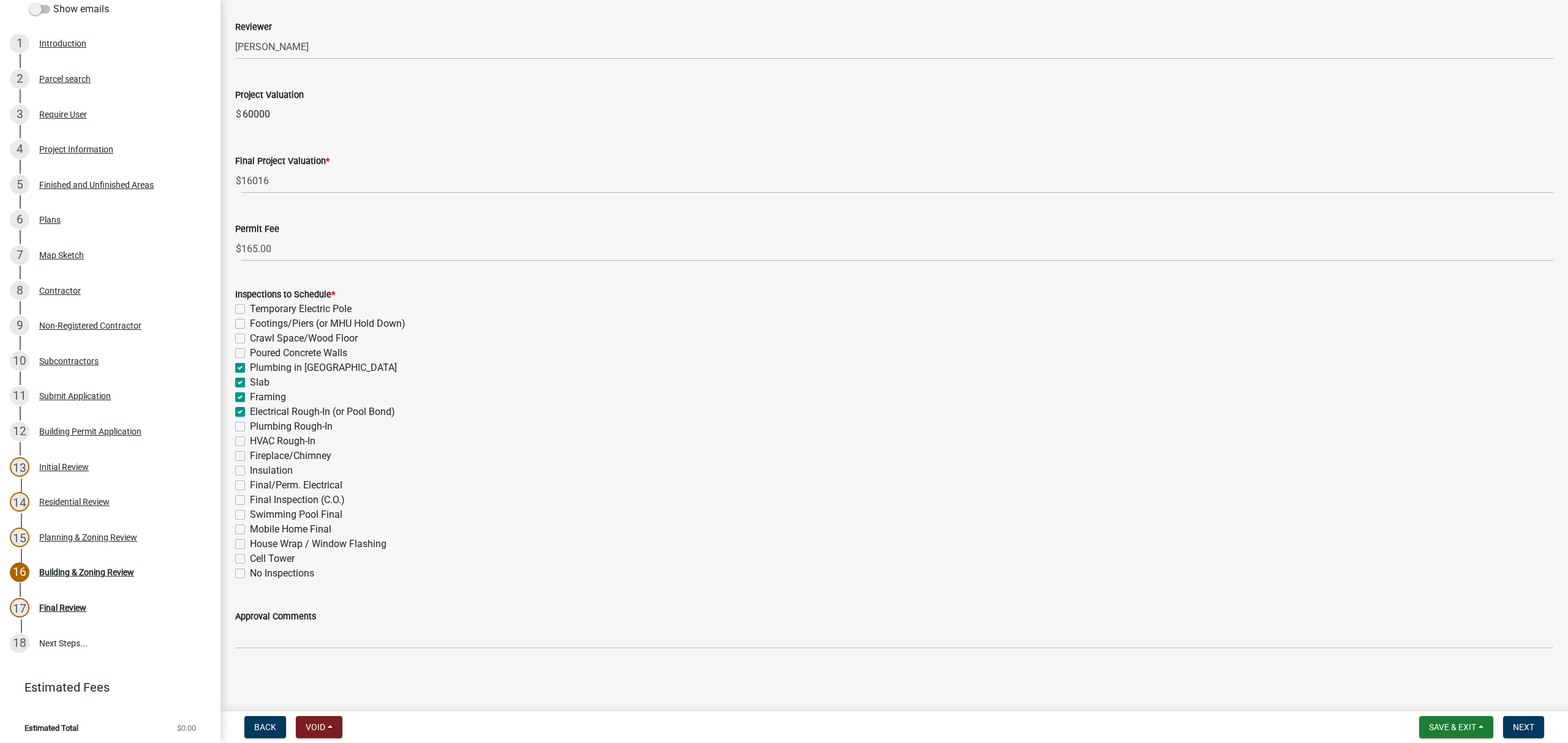
checkbox input "true"
checkbox input "false"
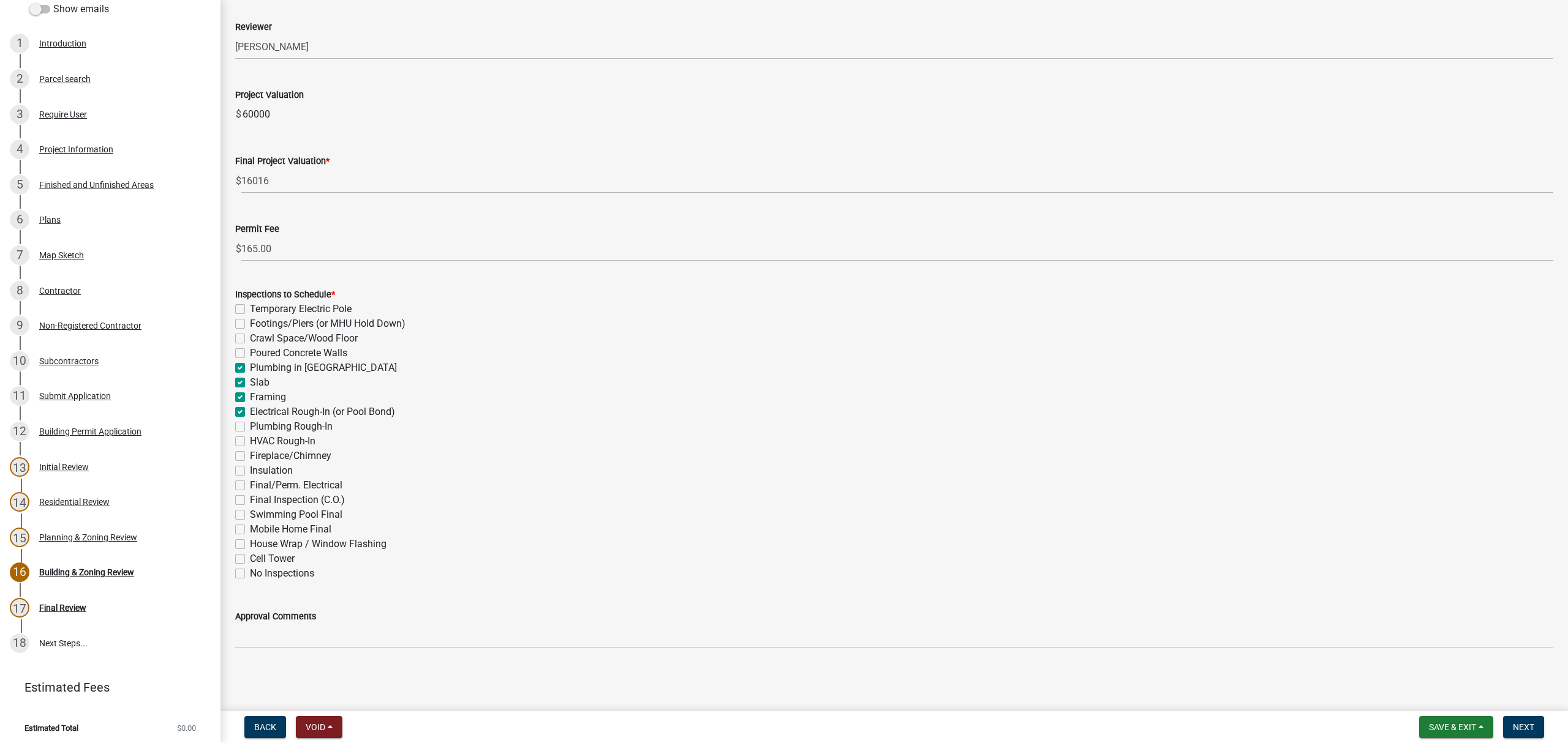
checkbox input "false"
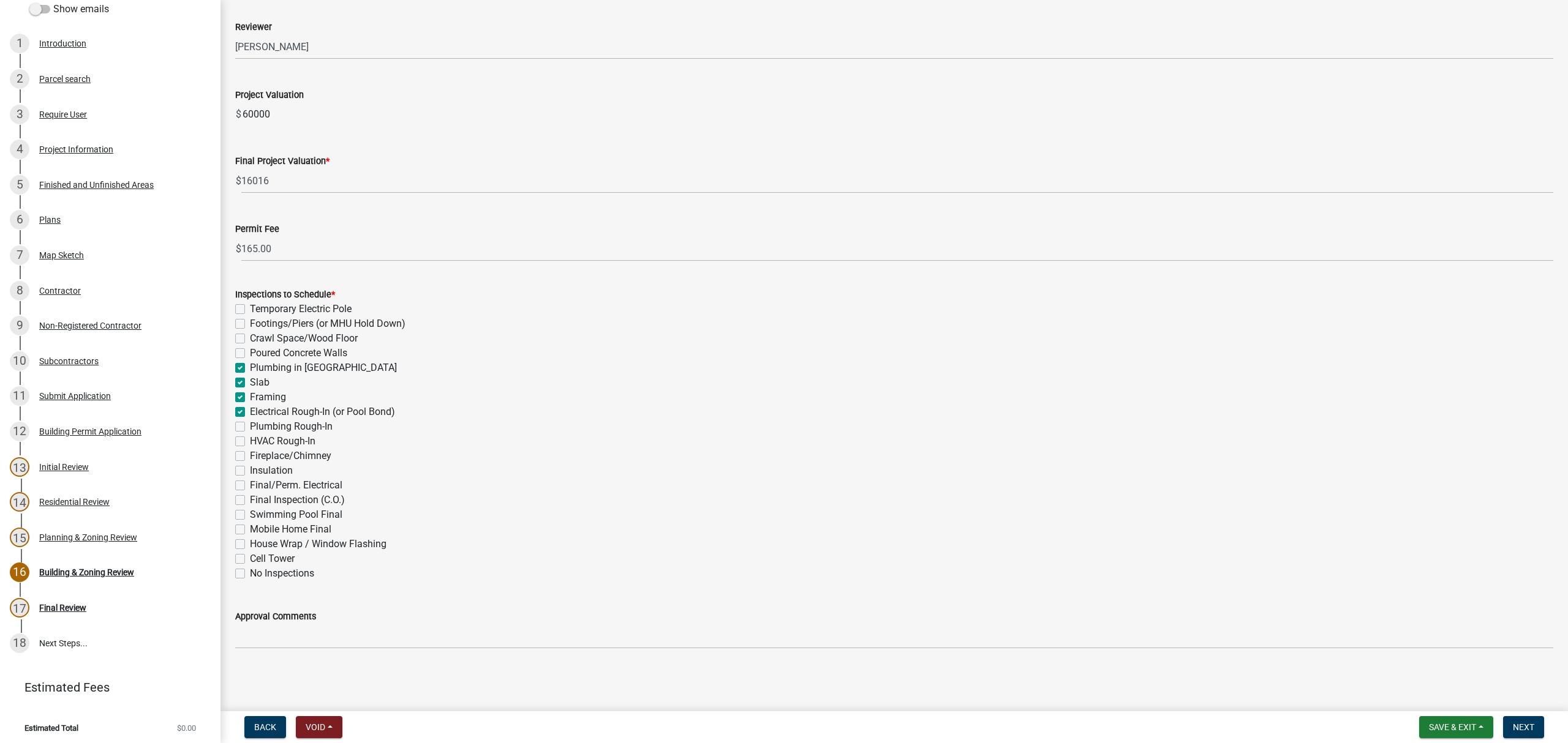
checkbox input "false"
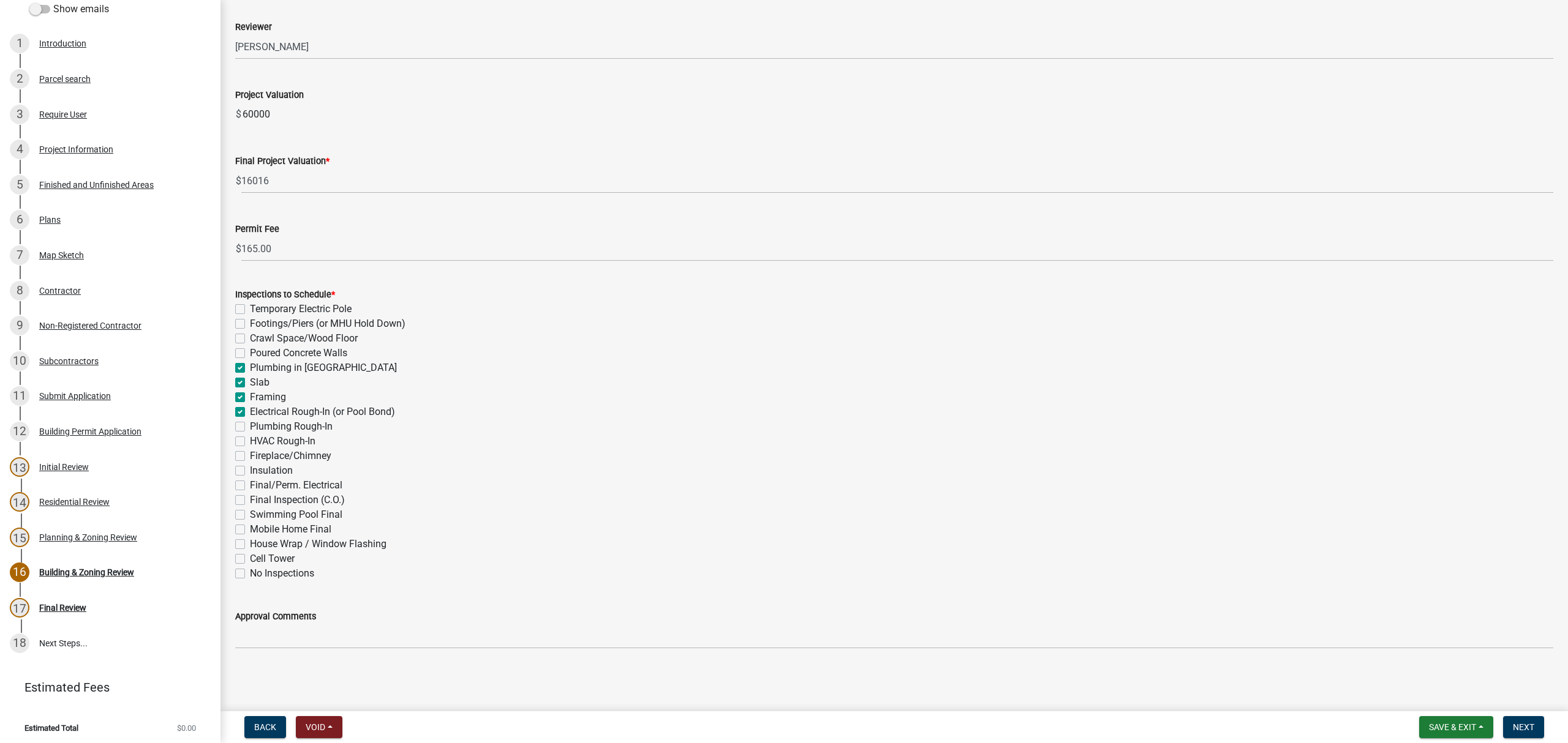
click at [250, 429] on label "Plumbing Rough-In" at bounding box center [291, 426] width 83 height 15
click at [250, 428] on input "Plumbing Rough-In" at bounding box center [253, 422] width 8 height 8
checkbox input "true"
checkbox input "false"
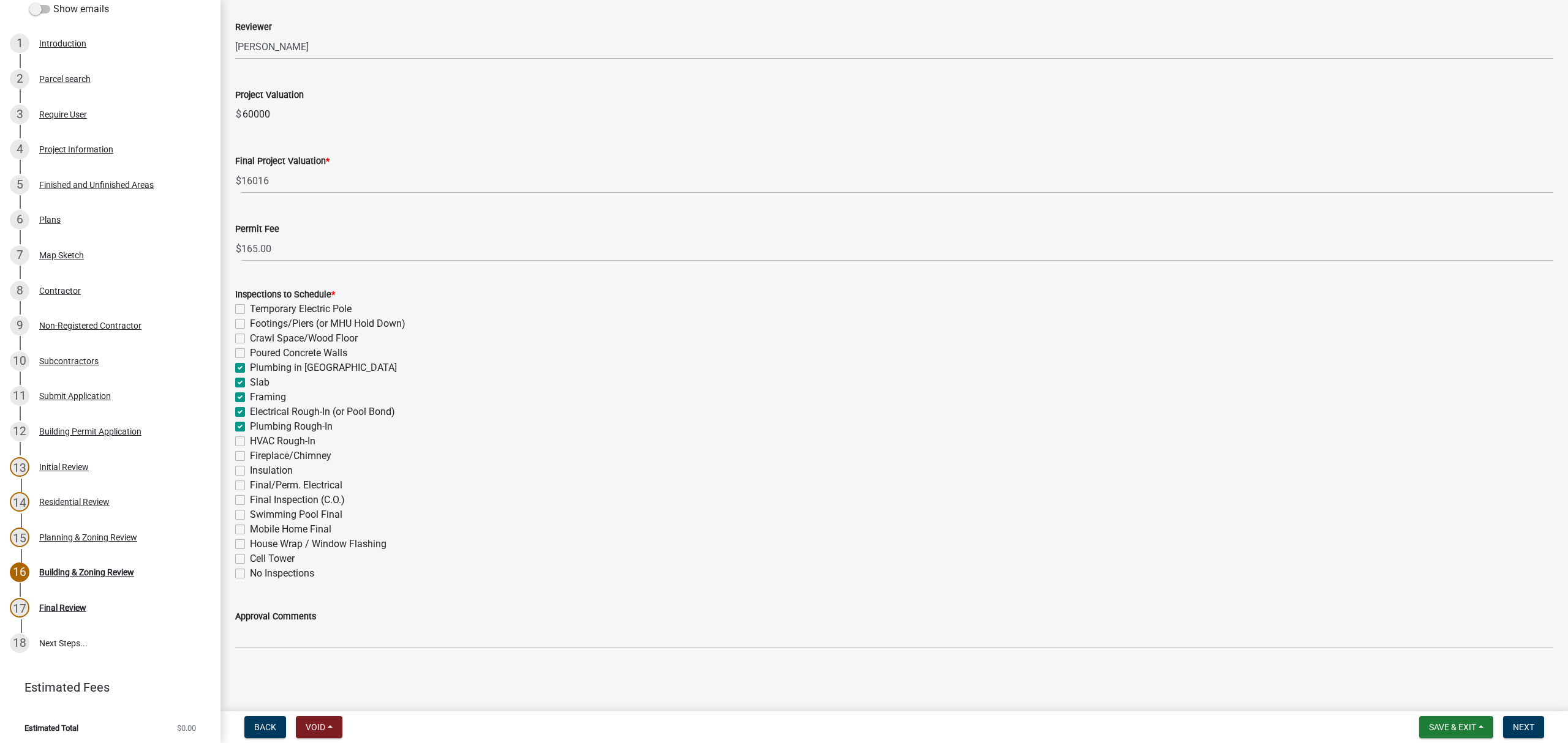
checkbox input "false"
checkbox input "true"
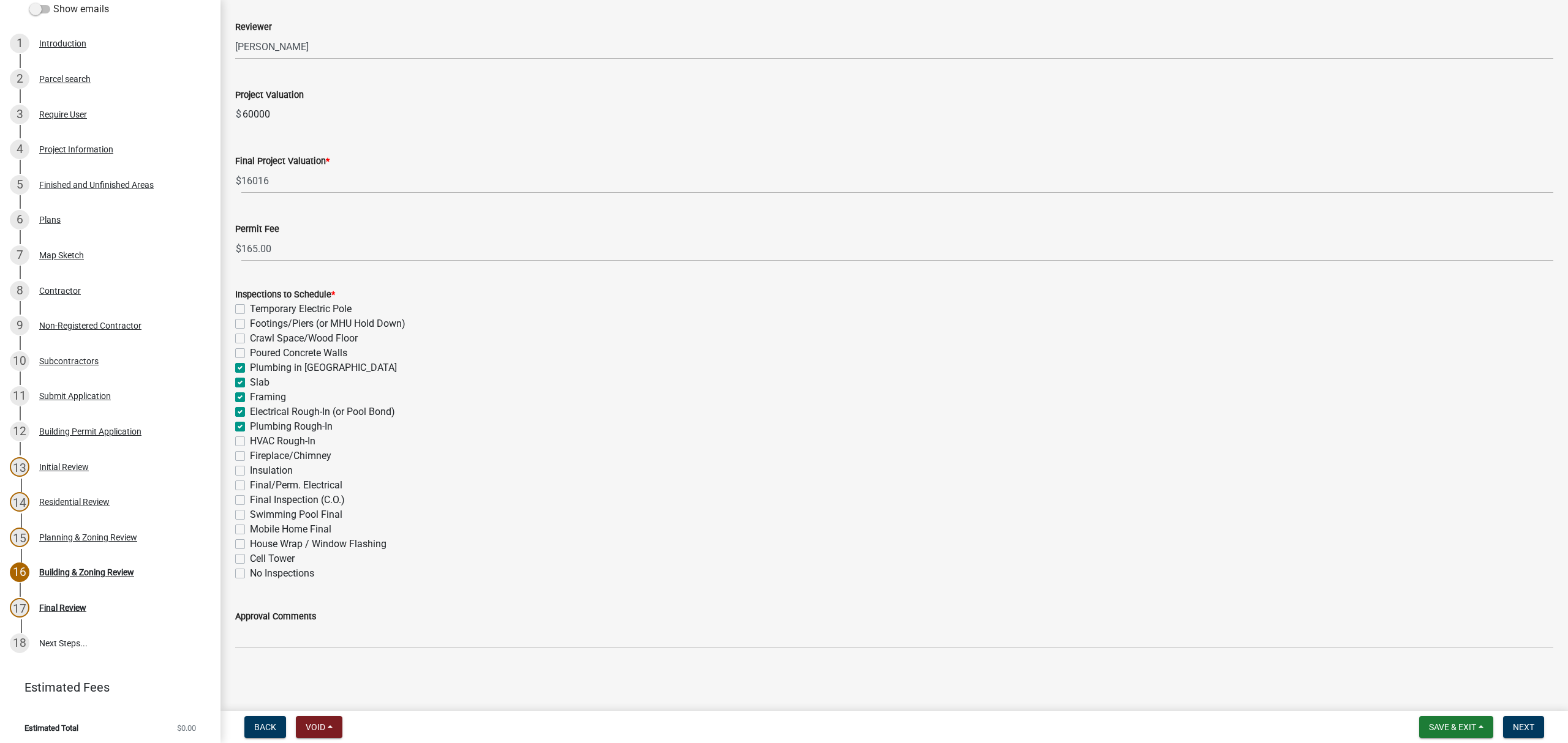
checkbox input "true"
checkbox input "false"
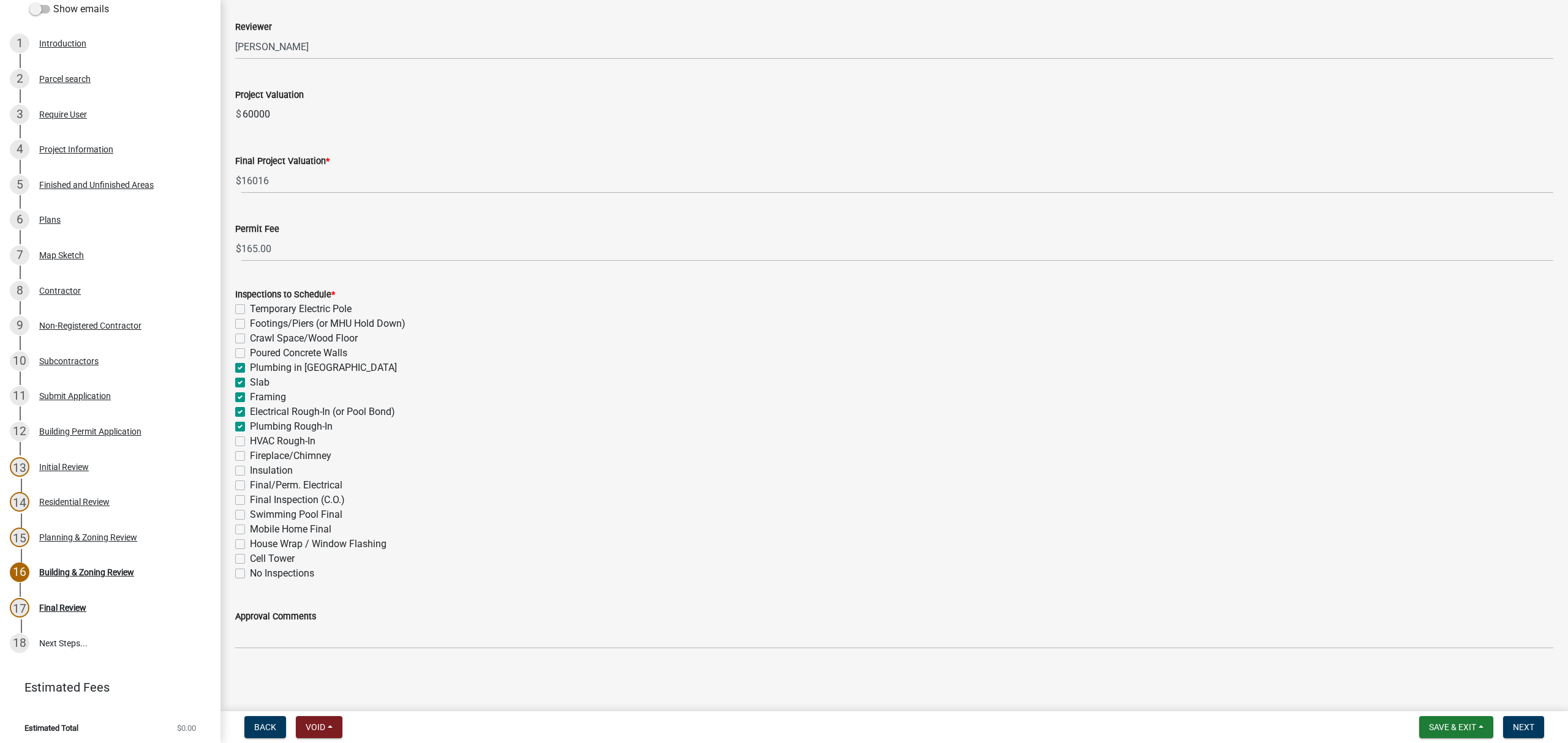
checkbox input "false"
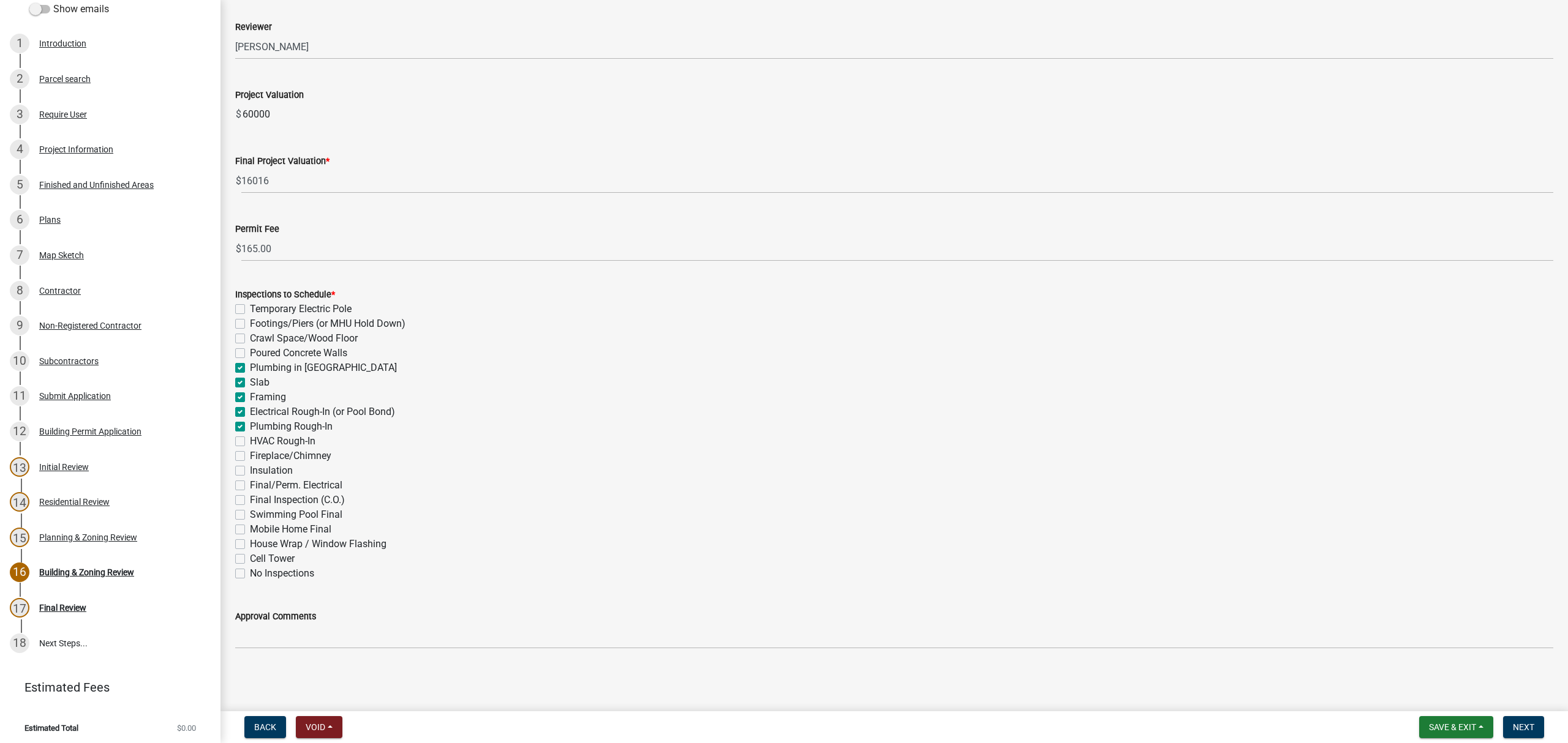
checkbox input "false"
click at [250, 446] on label "HVAC Rough-In" at bounding box center [283, 441] width 66 height 15
click at [250, 442] on input "HVAC Rough-In" at bounding box center [253, 437] width 8 height 8
checkbox input "true"
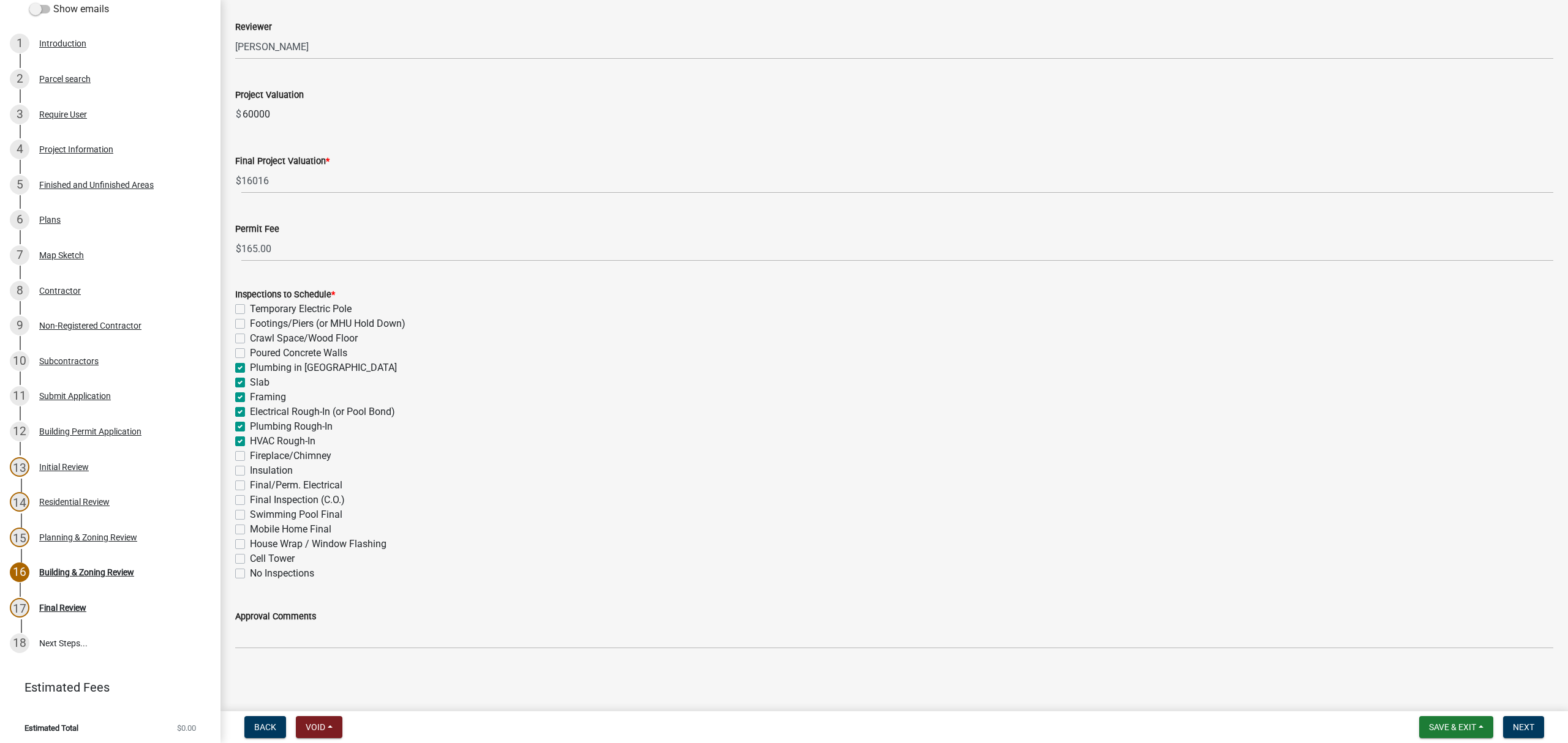
checkbox input "false"
checkbox input "true"
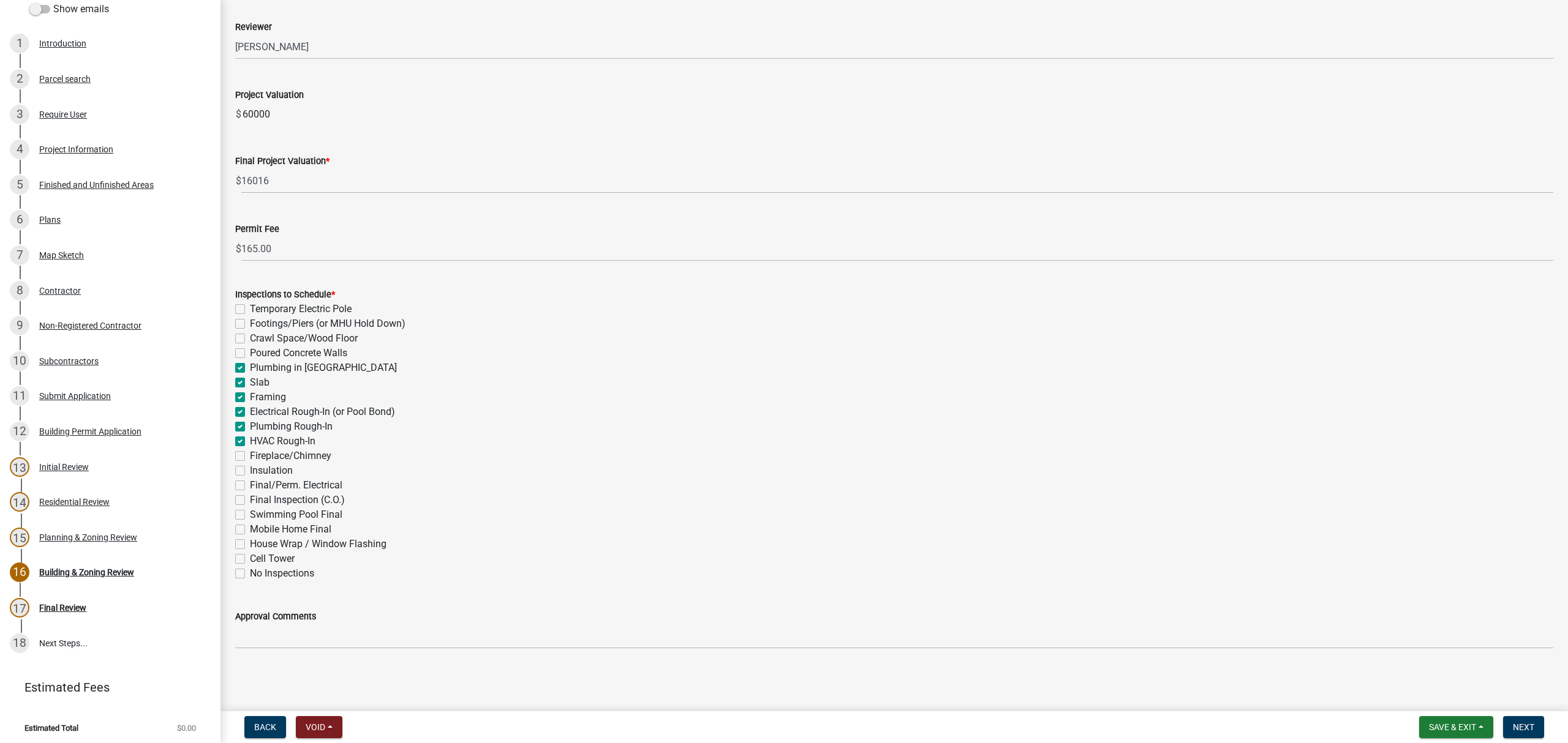
checkbox input "true"
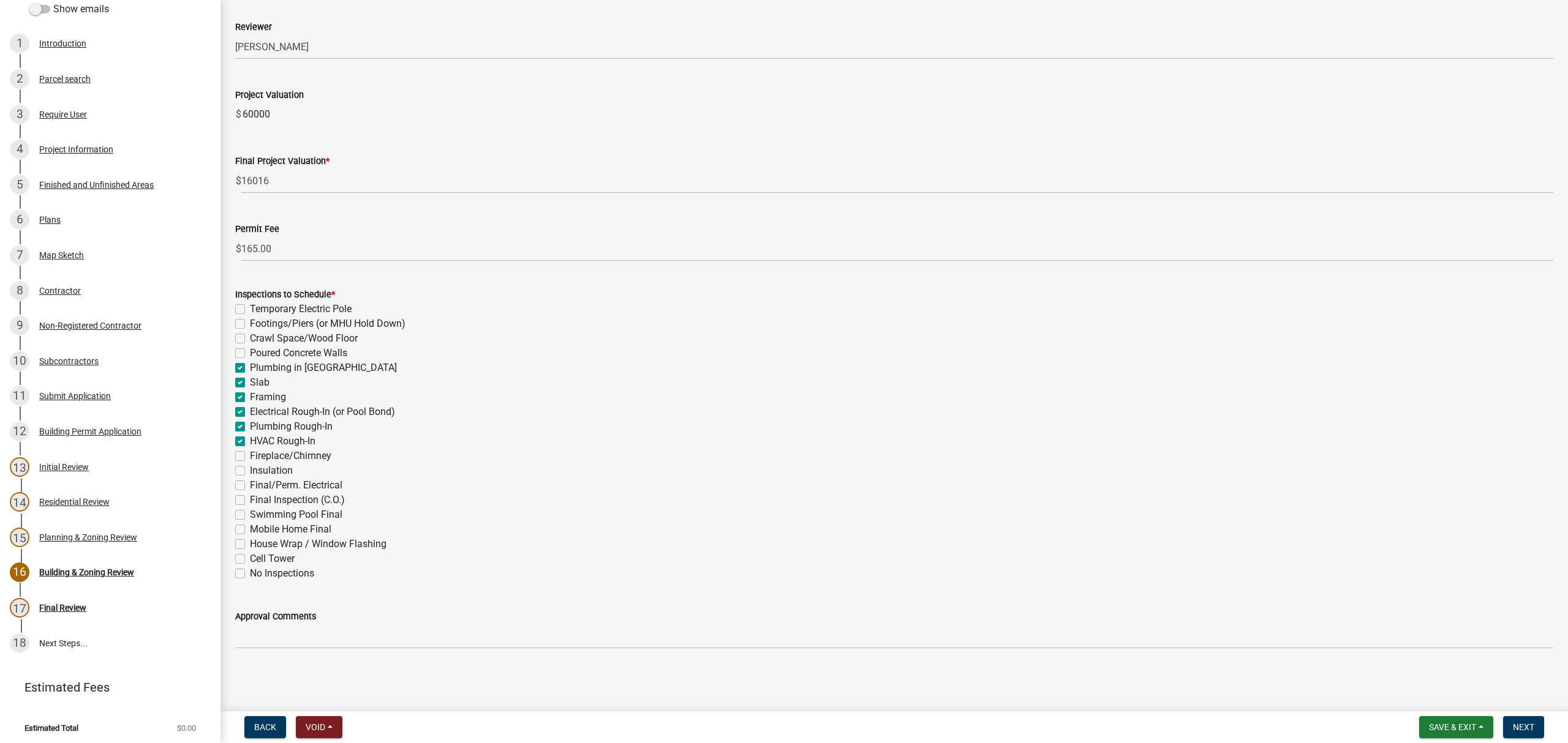
checkbox input "false"
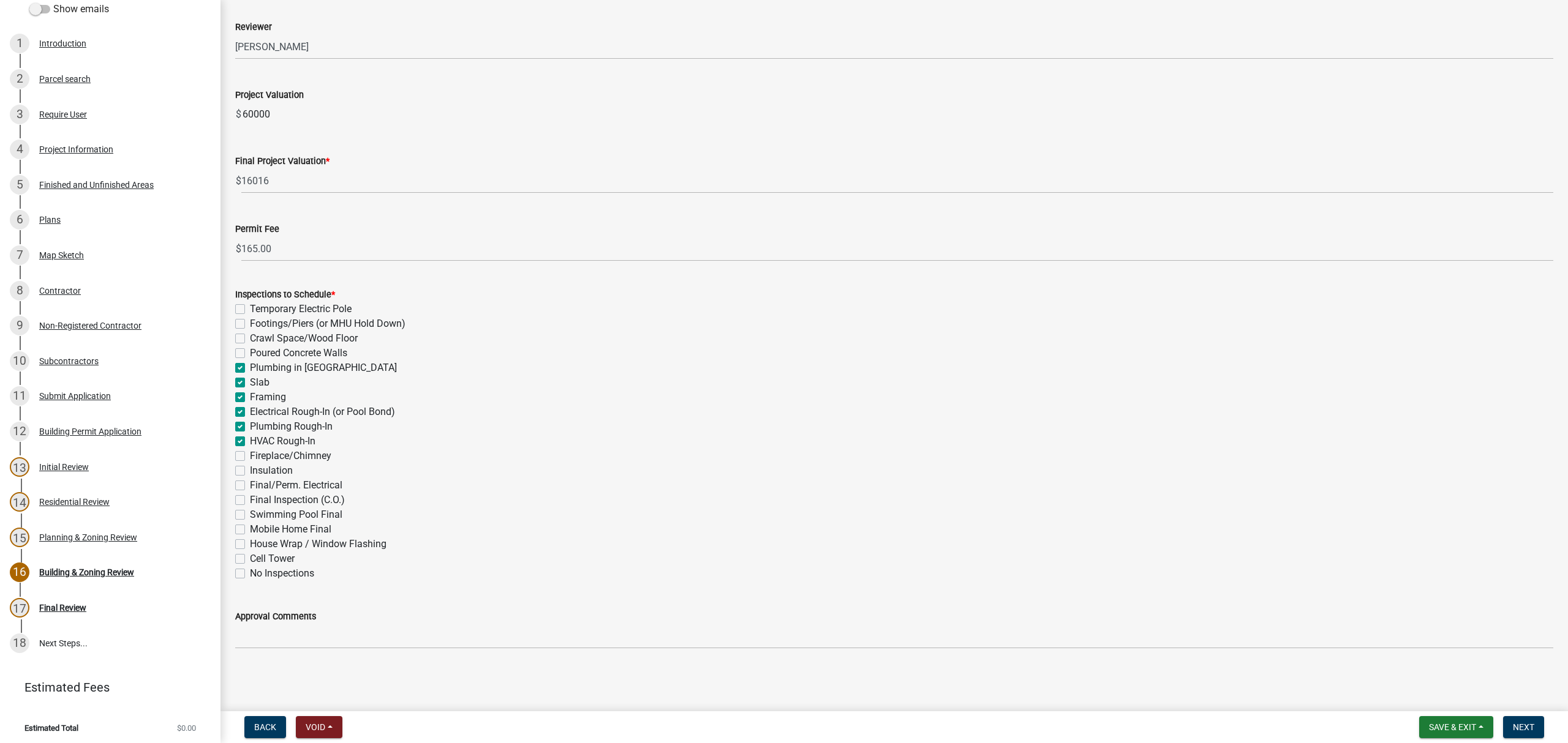
checkbox input "false"
click at [250, 454] on label "Fireplace/Chimney" at bounding box center [290, 455] width 81 height 15
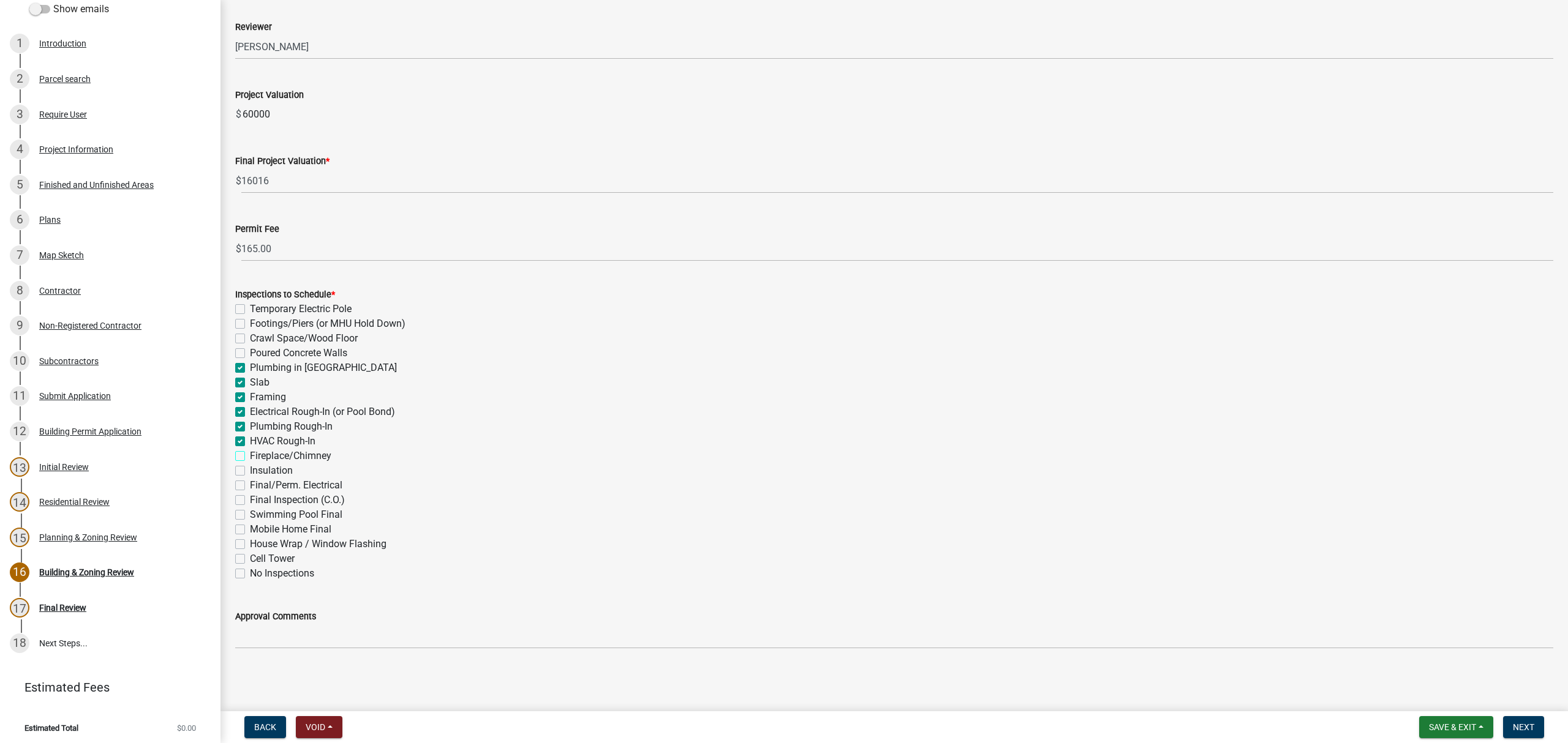
click at [250, 454] on input "Fireplace/Chimney" at bounding box center [253, 452] width 8 height 8
checkbox input "true"
checkbox input "false"
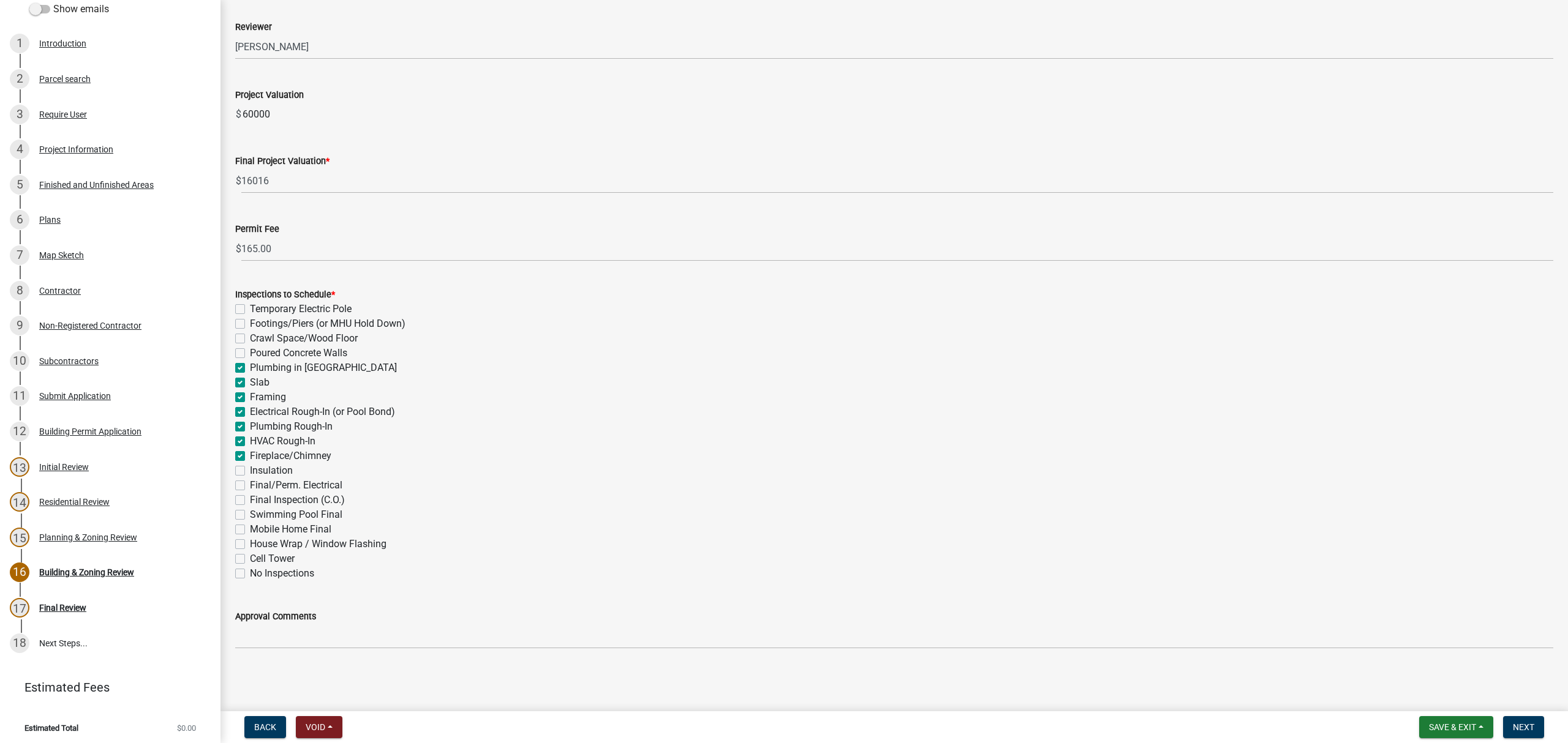
checkbox input "false"
checkbox input "true"
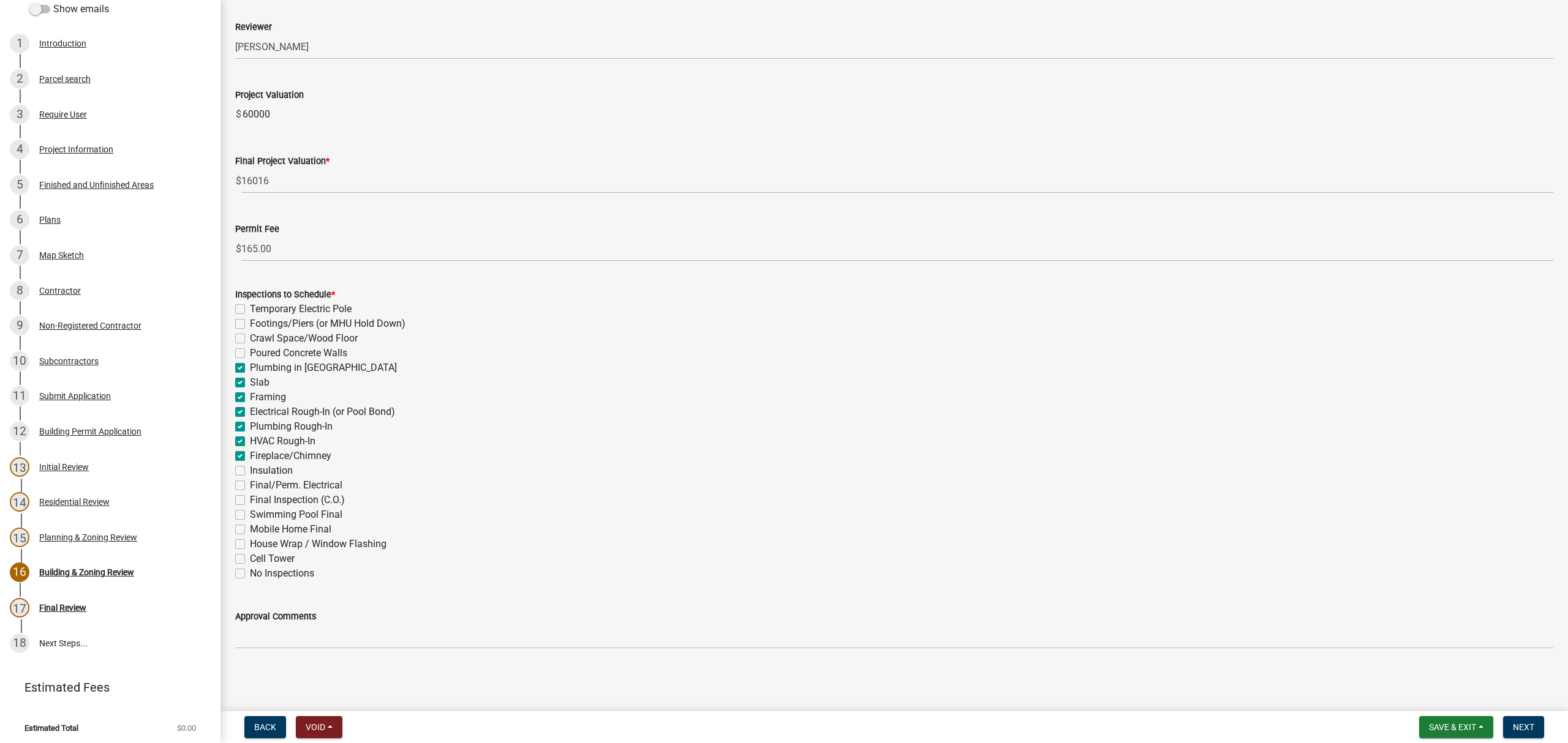
checkbox input "true"
checkbox input "false"
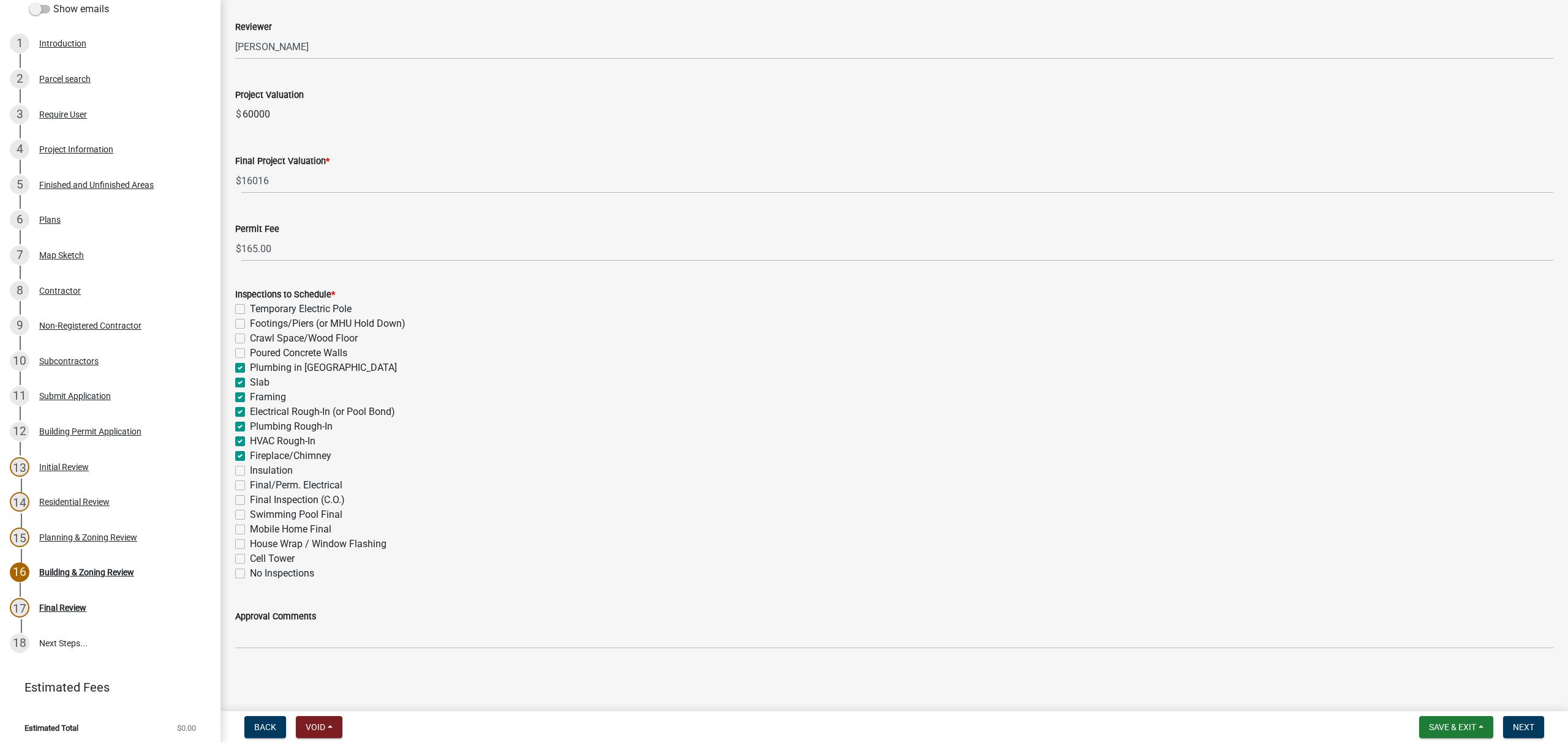
checkbox input "false"
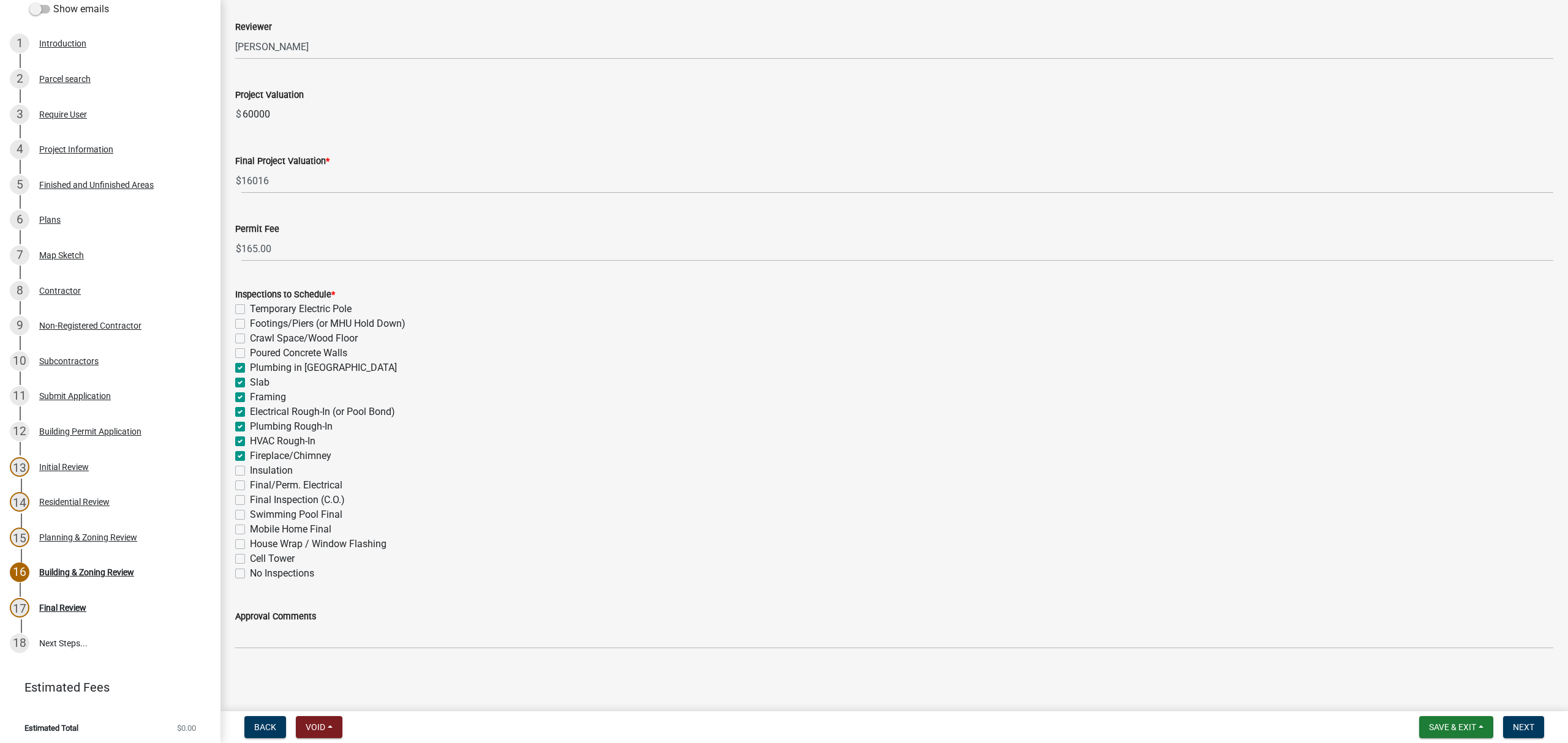
checkbox input "false"
click at [250, 454] on label "Fireplace/Chimney" at bounding box center [290, 455] width 81 height 15
click at [250, 454] on input "Fireplace/Chimney" at bounding box center [253, 452] width 8 height 8
checkbox input "false"
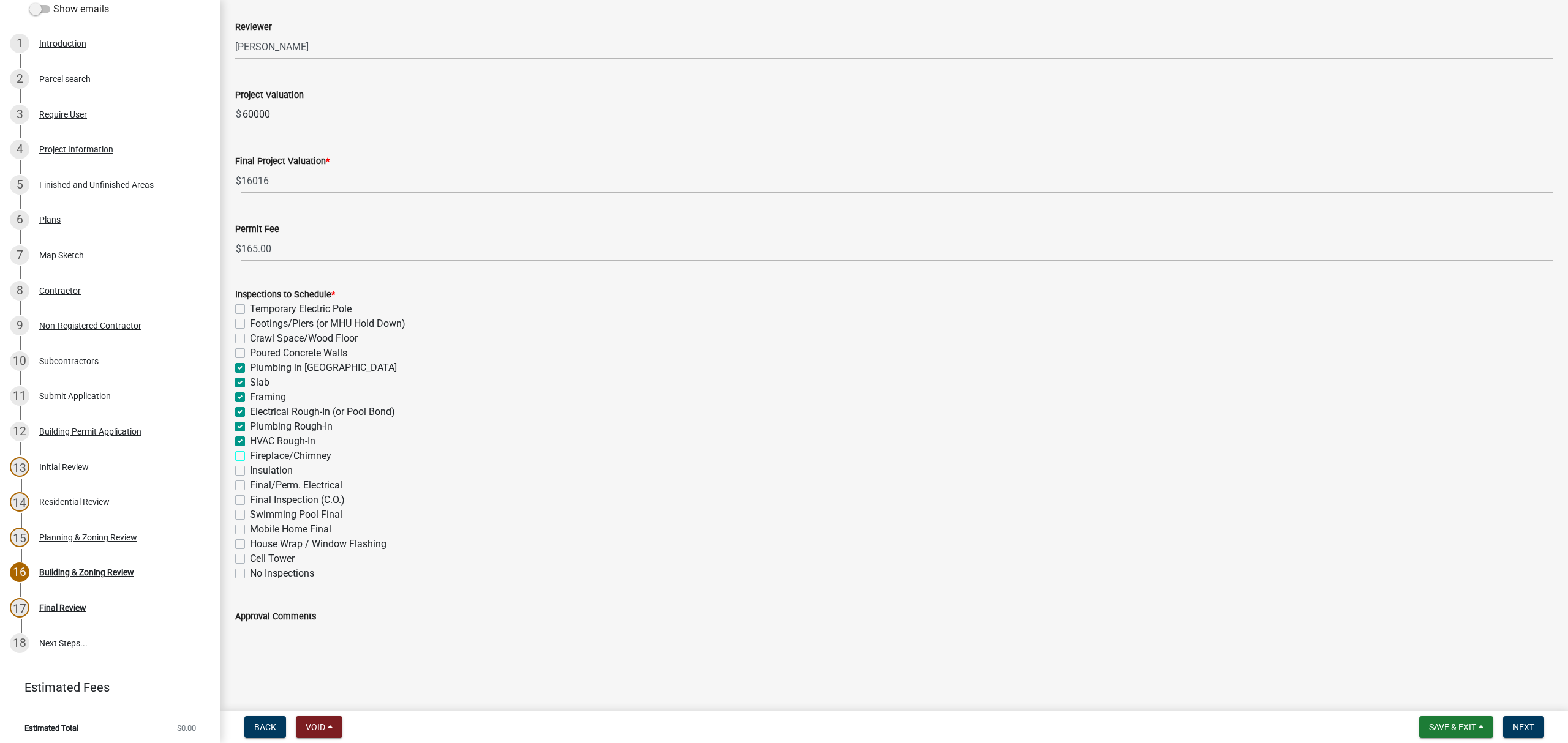
checkbox input "false"
checkbox input "true"
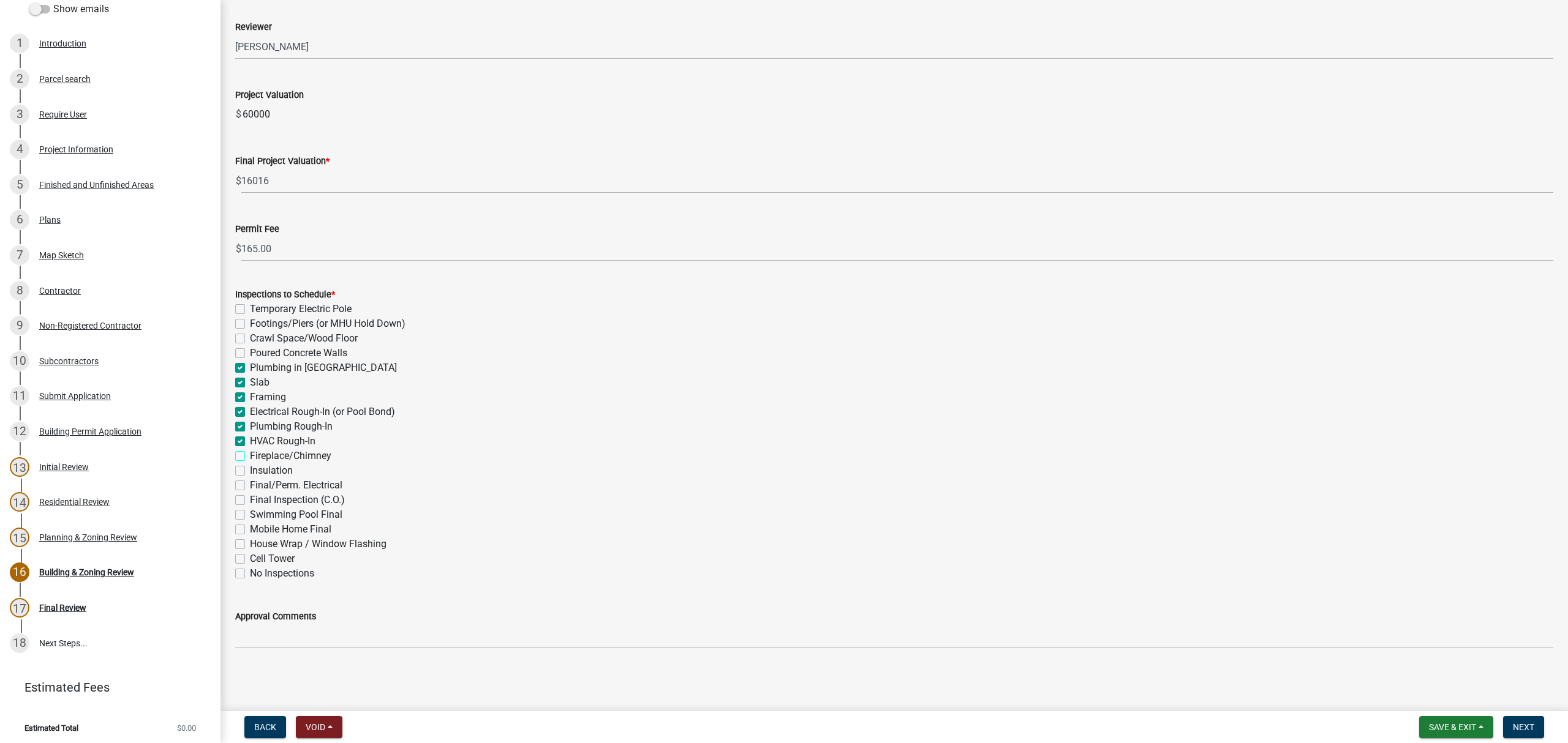
checkbox input "true"
checkbox input "false"
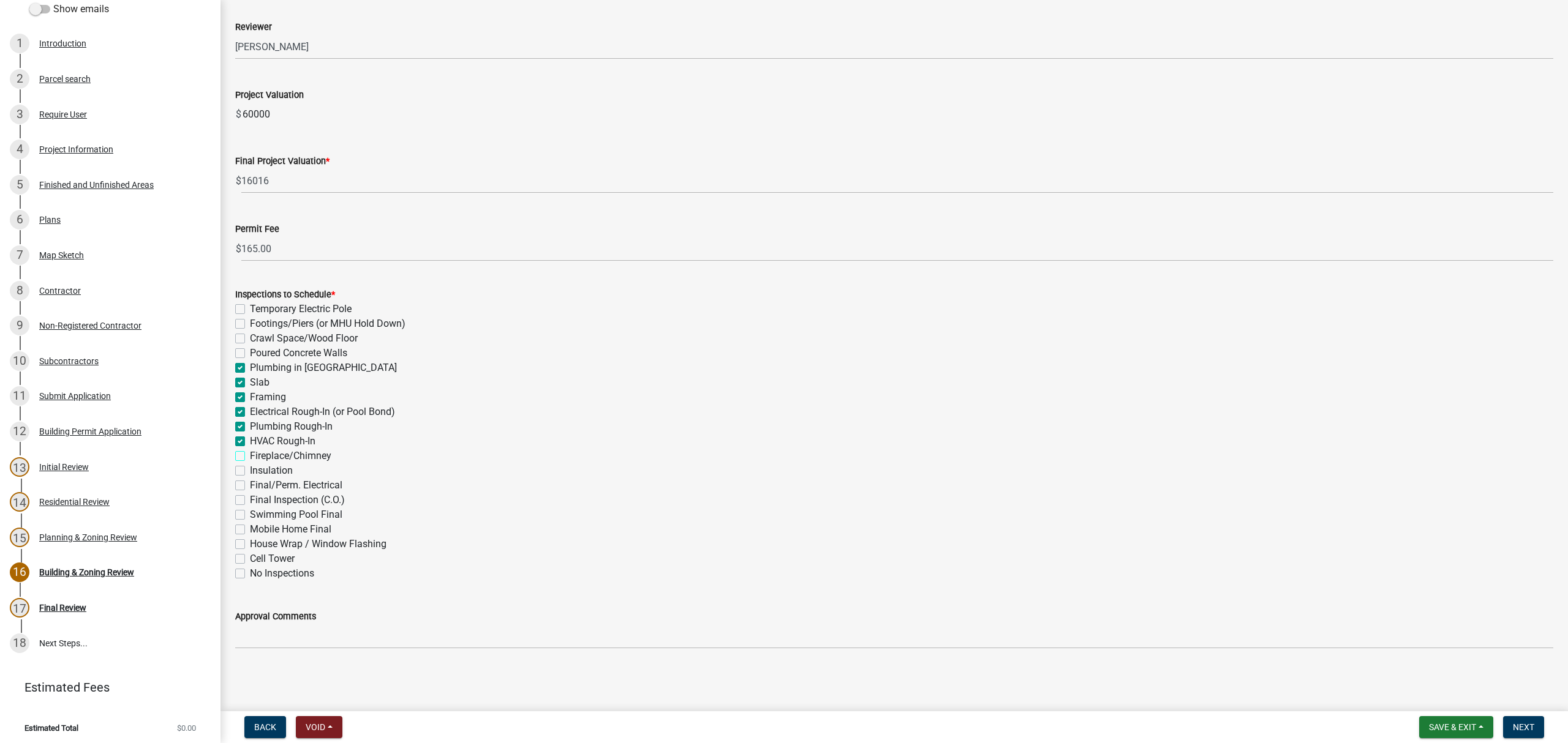
checkbox input "false"
click at [250, 471] on label "Insulation" at bounding box center [271, 470] width 43 height 15
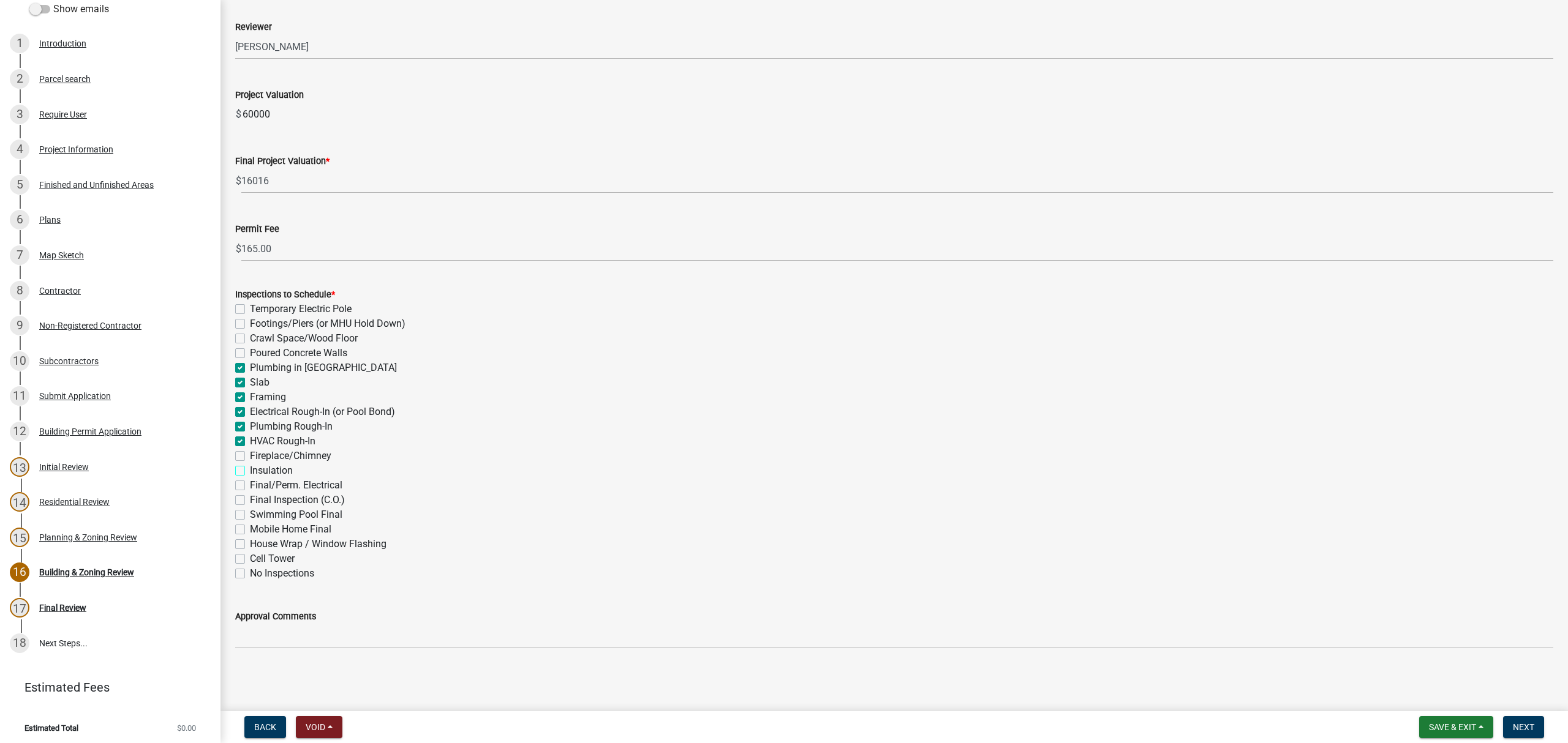
click at [250, 471] on input "Insulation" at bounding box center [253, 467] width 8 height 8
click at [250, 482] on label "Final/Perm. Electrical" at bounding box center [296, 485] width 92 height 15
click at [250, 482] on input "Final/Perm. Electrical" at bounding box center [253, 481] width 8 height 8
click at [250, 500] on label "Final Inspection (C.O.)" at bounding box center [297, 499] width 95 height 15
click at [250, 500] on input "Final Inspection (C.O.)" at bounding box center [253, 496] width 8 height 8
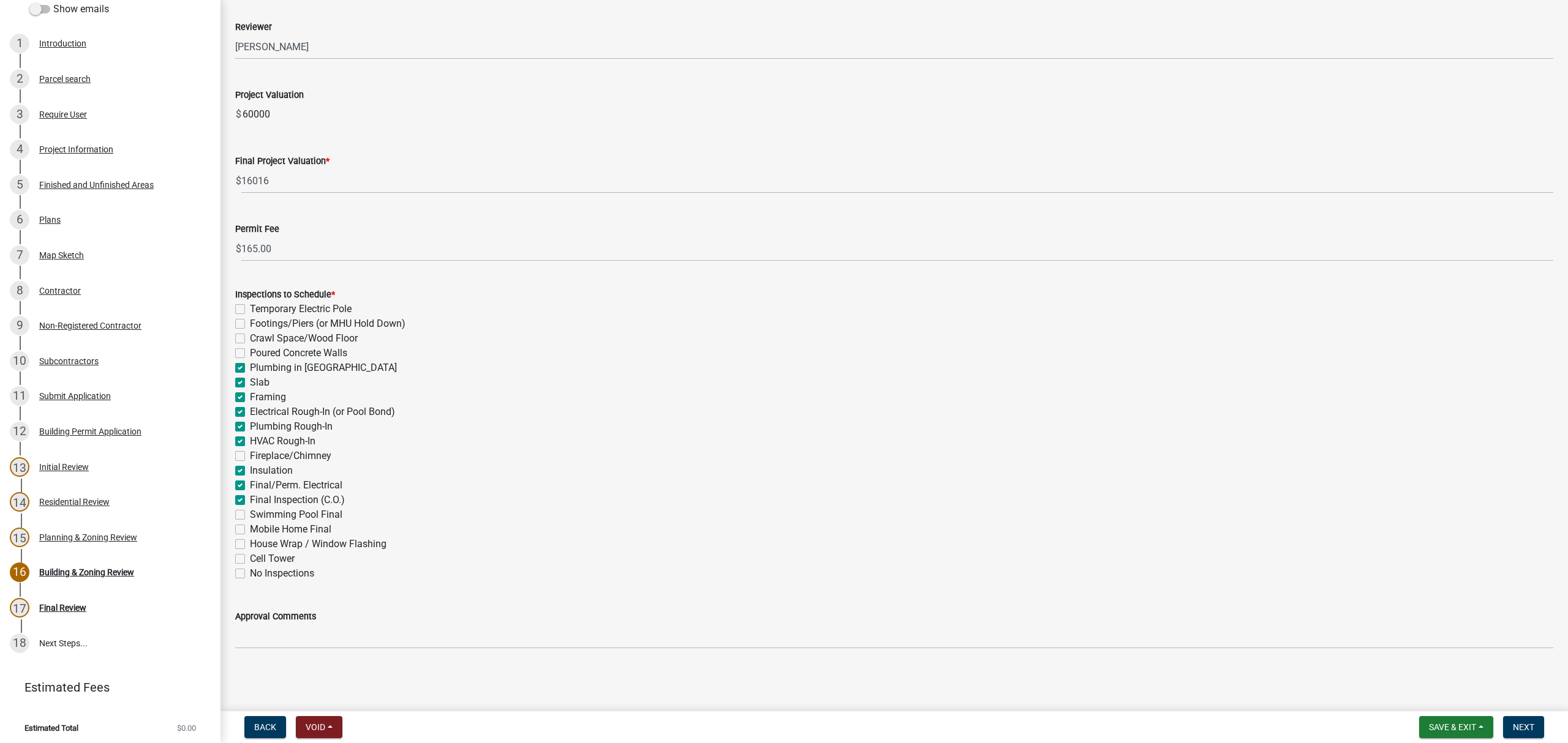
click at [250, 500] on label "Final Inspection (C.O.)" at bounding box center [297, 499] width 95 height 15
click at [250, 500] on input "Final Inspection (C.O.)" at bounding box center [253, 496] width 8 height 8
click at [250, 500] on label "Final Inspection (C.O.)" at bounding box center [297, 499] width 95 height 15
click at [250, 500] on input "Final Inspection (C.O.)" at bounding box center [253, 496] width 8 height 8
click at [250, 499] on label "Final Inspection (C.O.)" at bounding box center [297, 499] width 95 height 15
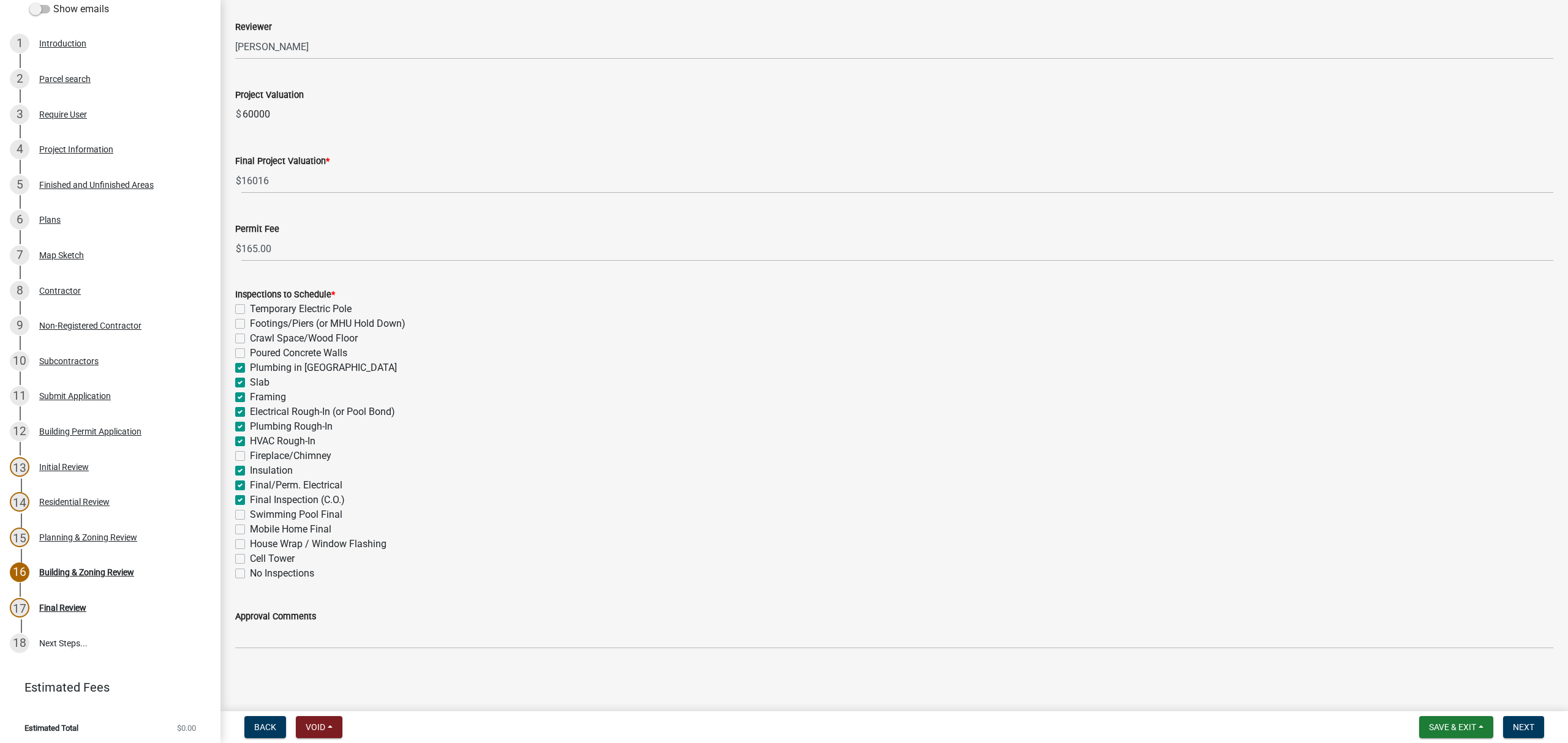
click at [250, 499] on input "Final Inspection (C.O.)" at bounding box center [253, 496] width 8 height 8
click at [1522, 727] on span "Next" at bounding box center [1523, 727] width 22 height 10
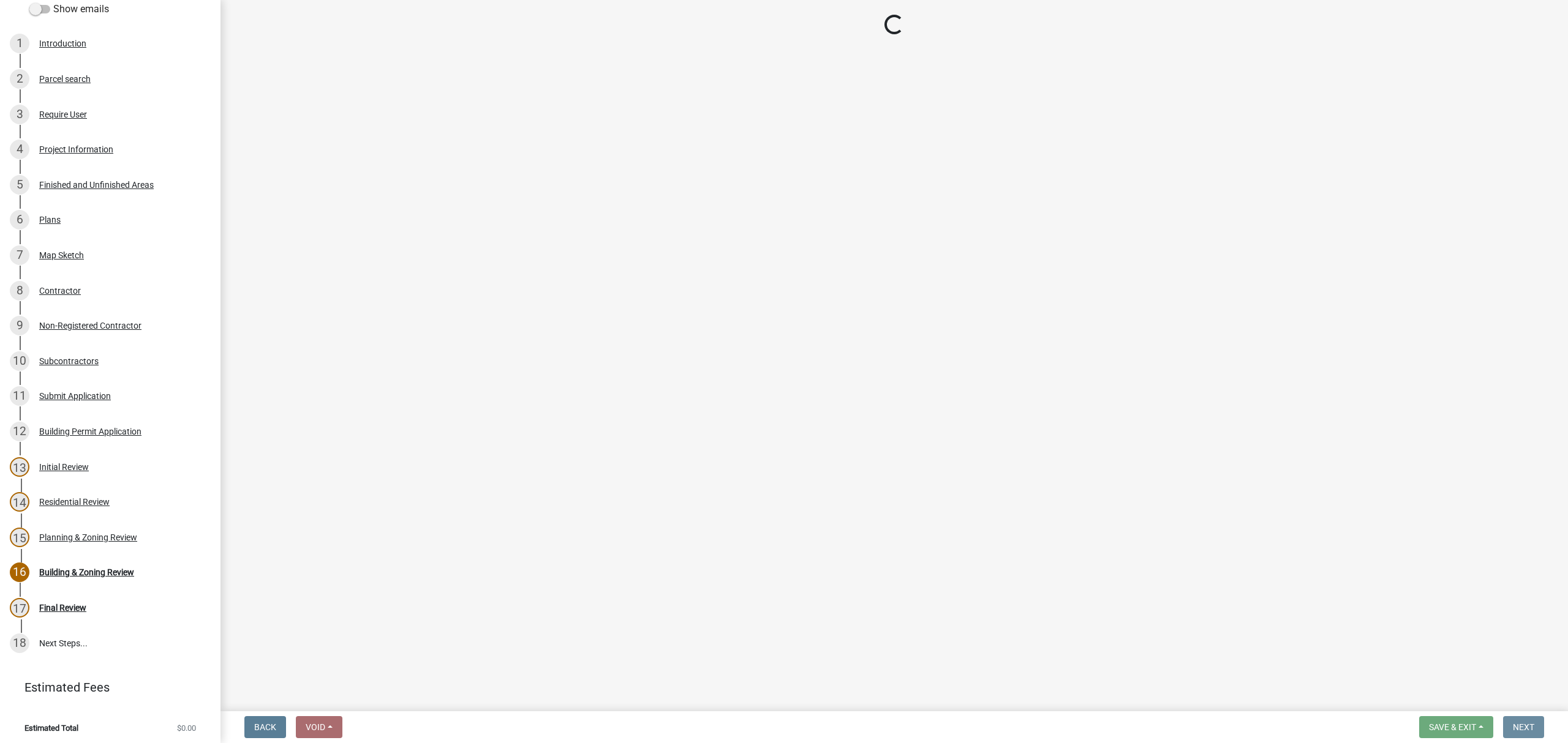
scroll to position [0, 0]
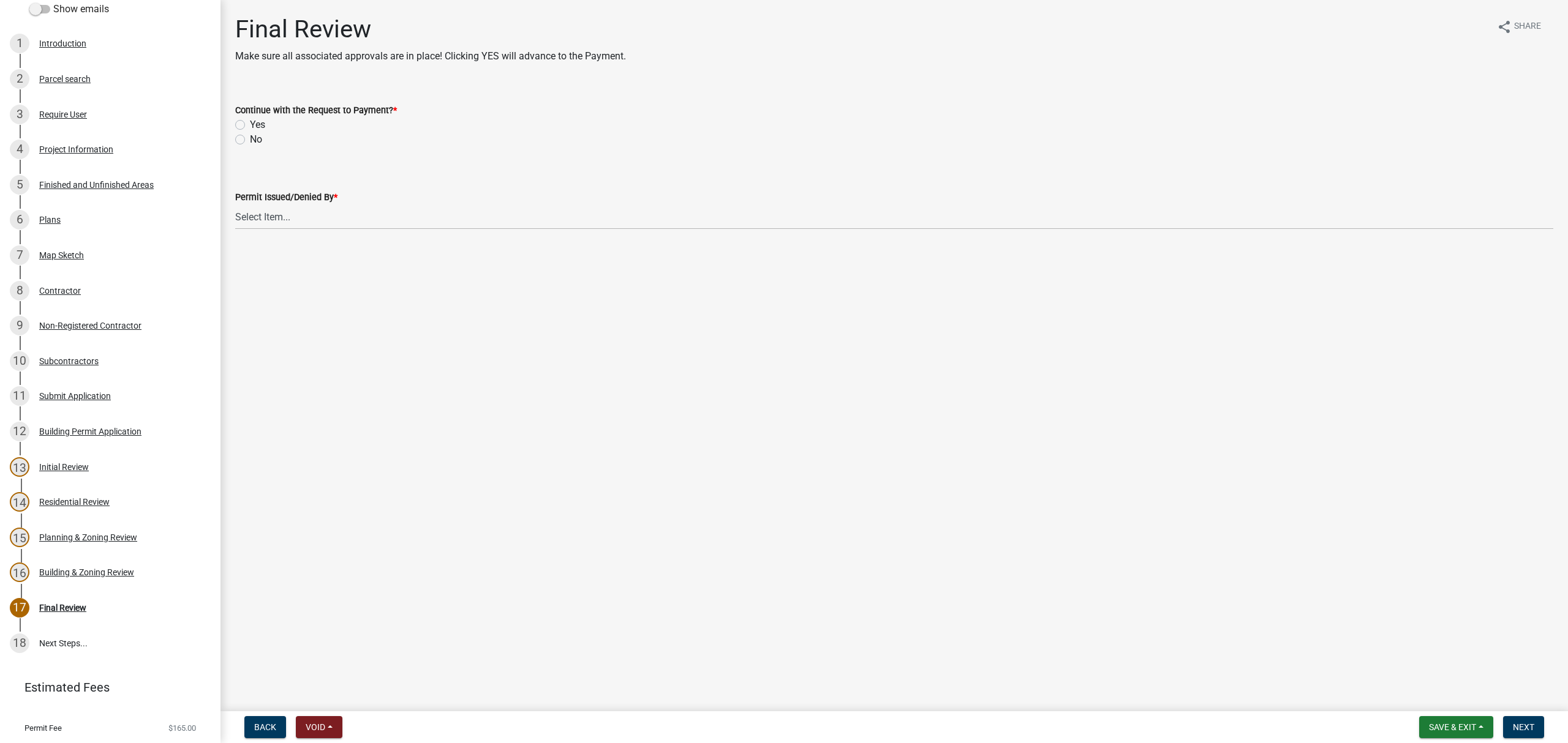
click at [250, 136] on label "No" at bounding box center [256, 139] width 12 height 15
click at [250, 136] on input "No" at bounding box center [253, 136] width 8 height 8
click at [250, 125] on label "Yes" at bounding box center [258, 124] width 16 height 15
click at [250, 125] on input "Yes" at bounding box center [253, 121] width 8 height 8
click at [262, 215] on select "Select Item... Ruth West William Huff Douglas Richardson Phillip Wesley Jenny P…" at bounding box center [894, 217] width 1318 height 25
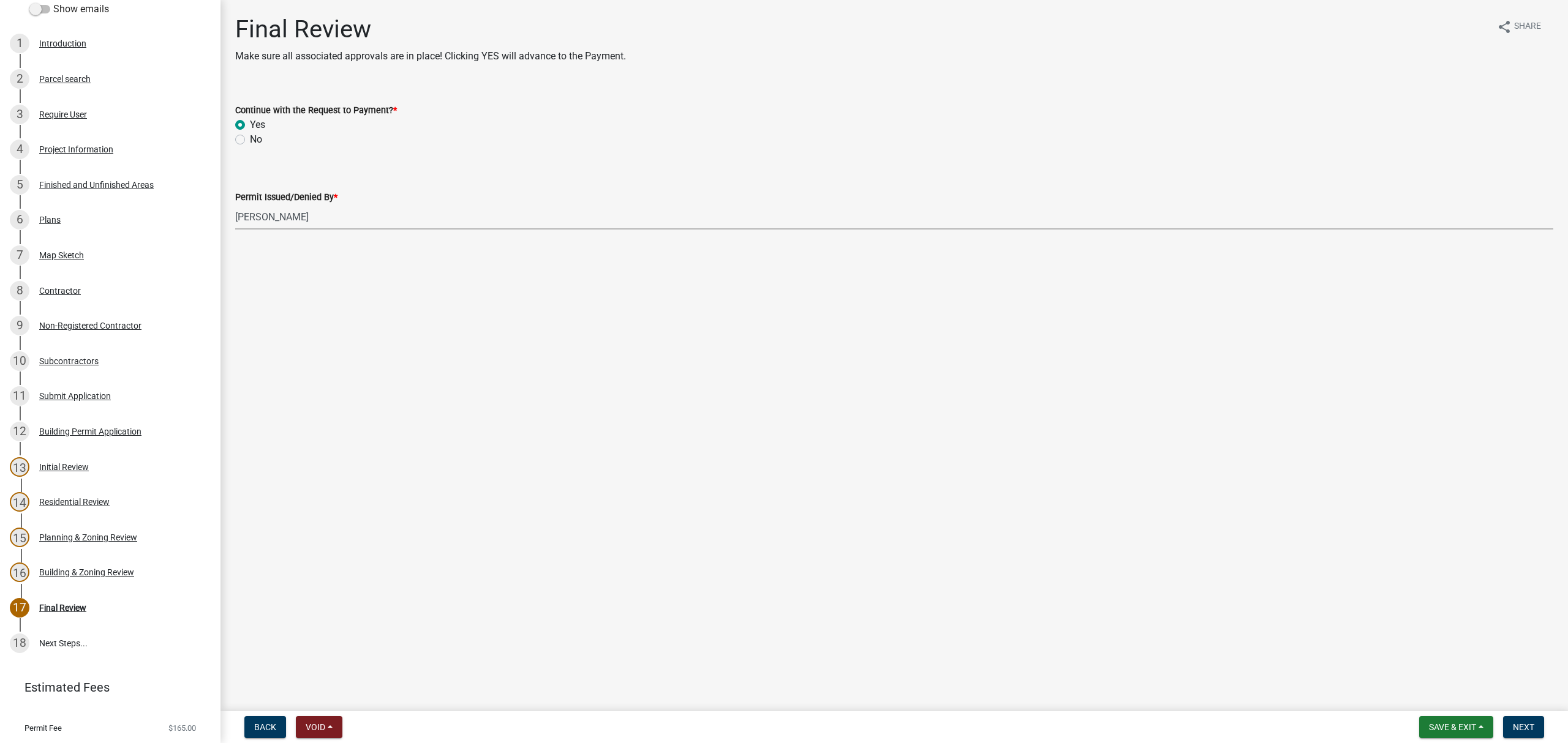
click at [235, 205] on select "Select Item... Ruth West William Huff Douglas Richardson Phillip Wesley Jenny P…" at bounding box center [894, 217] width 1318 height 25
click at [1522, 739] on nav "Back Void Withdraw Lock Expire Void Save & Exit Save Save & Exit Next" at bounding box center [894, 727] width 1348 height 32
click at [1522, 727] on span "Next" at bounding box center [1523, 727] width 22 height 10
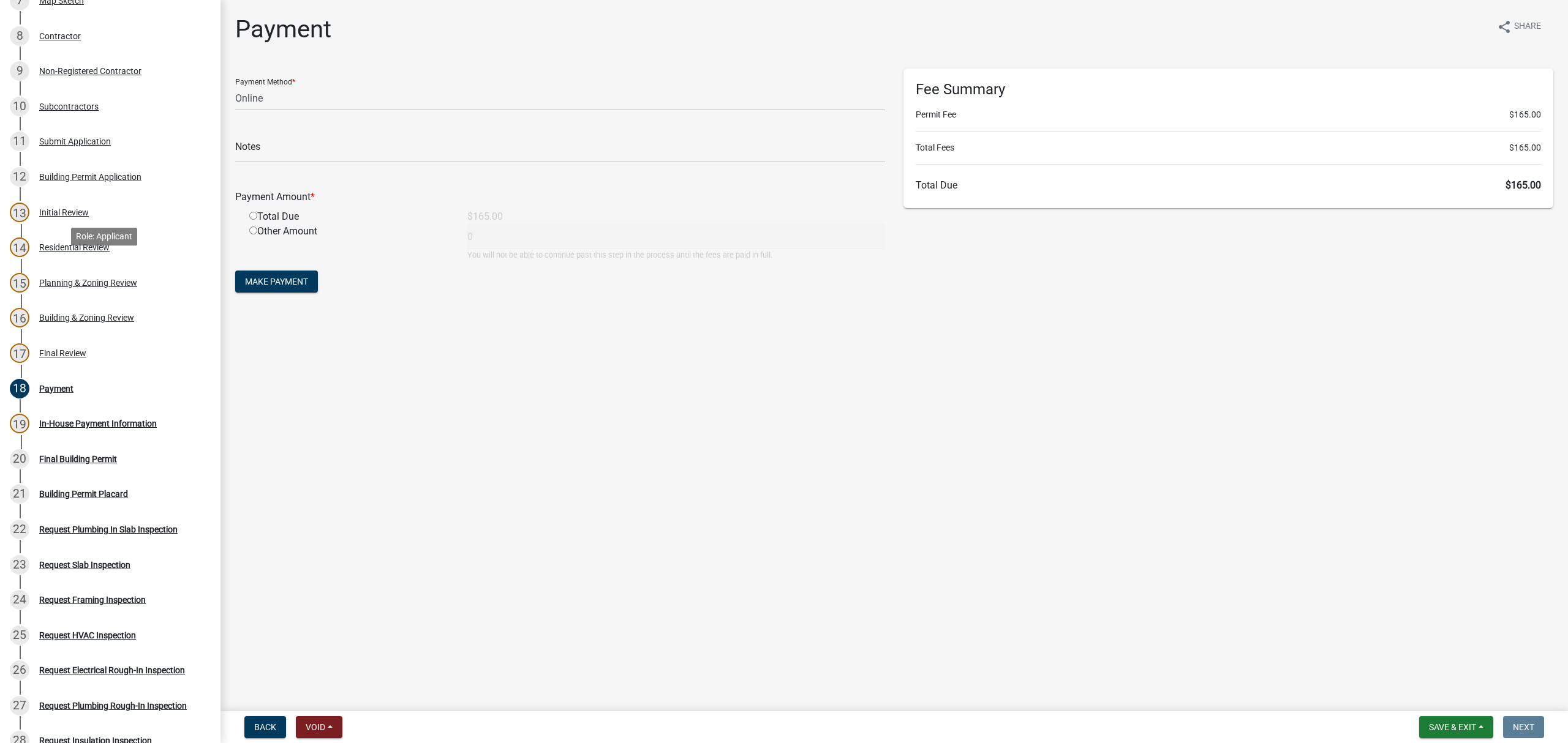
scroll to position [64, 0]
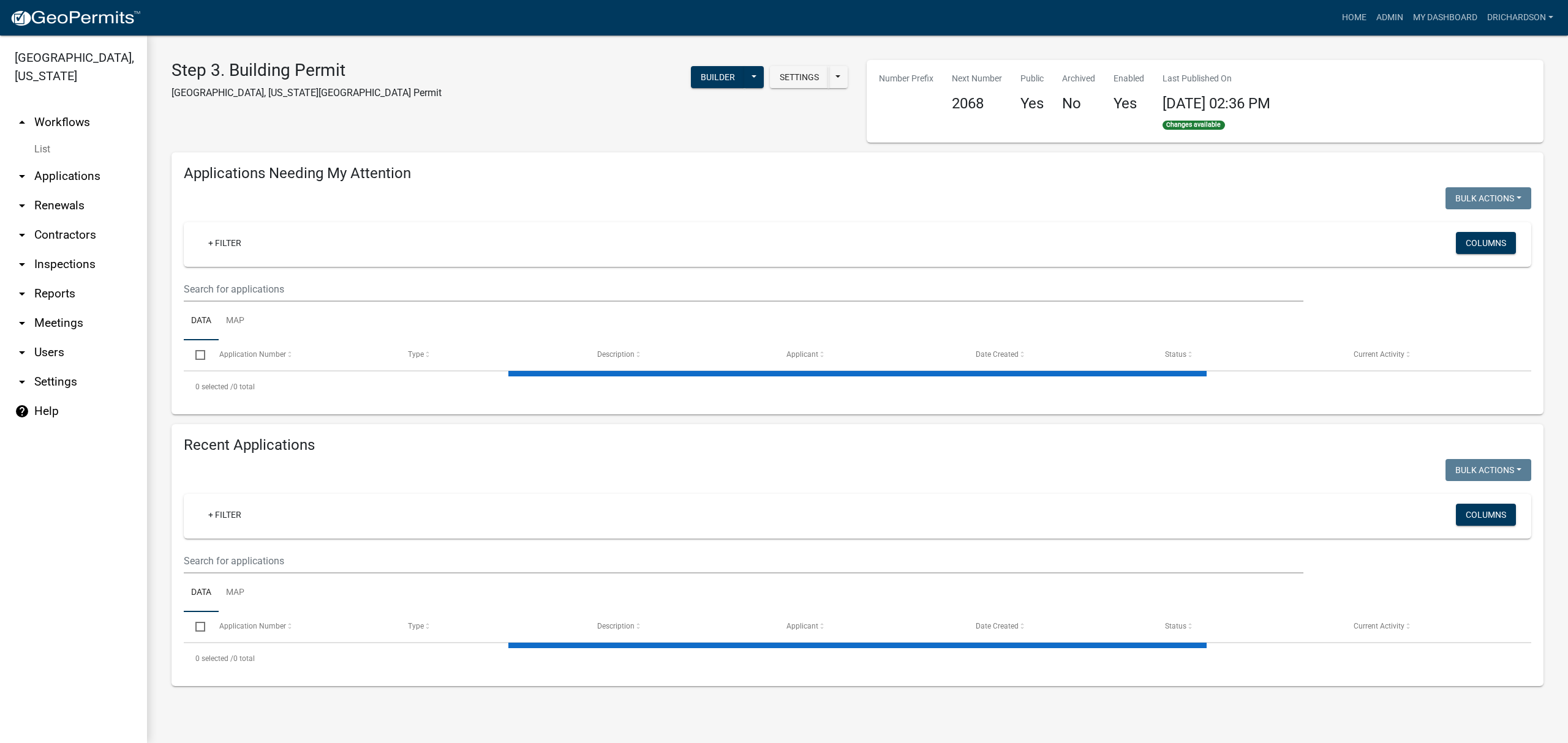
select select "1: 25"
select select "3: 100"
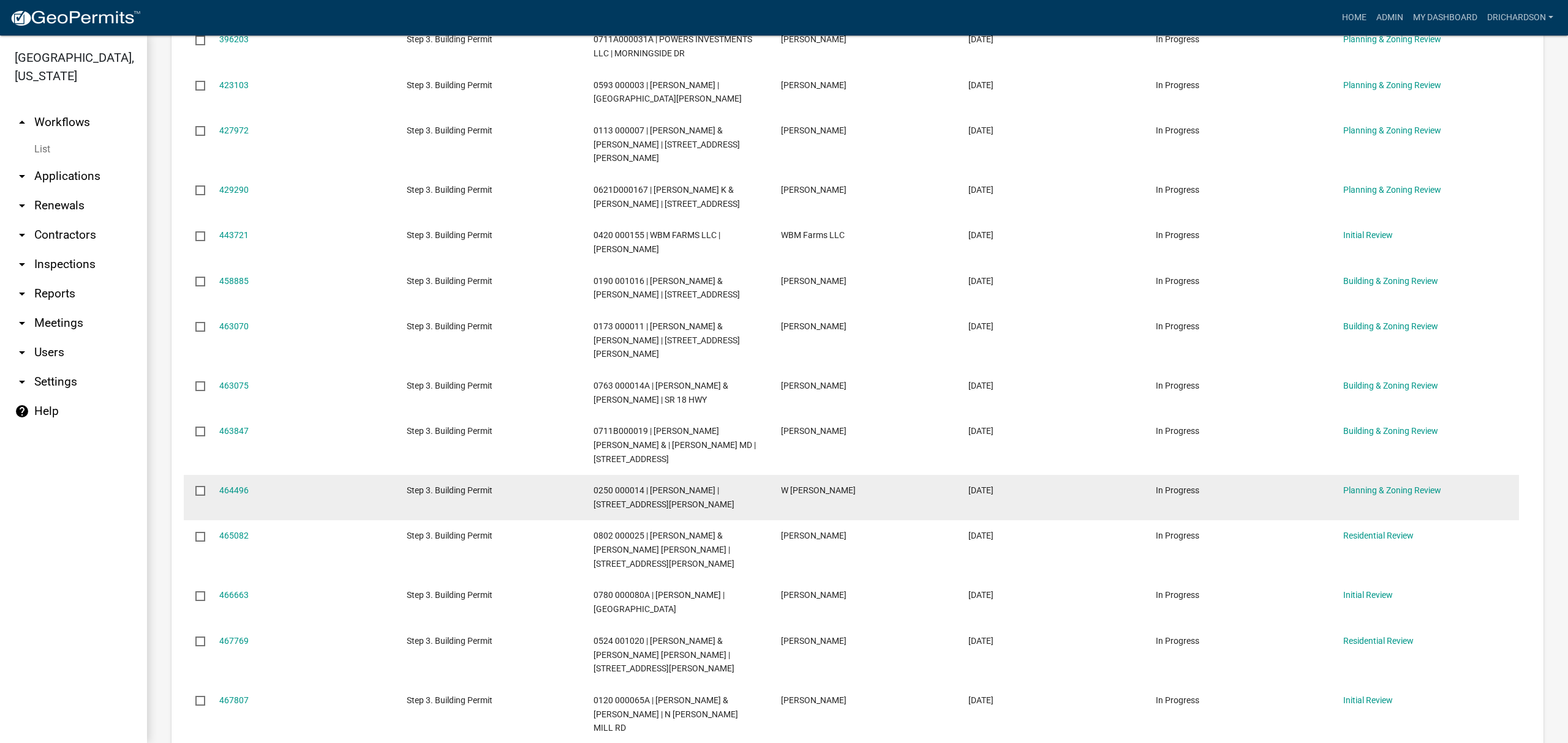
scroll to position [408, 0]
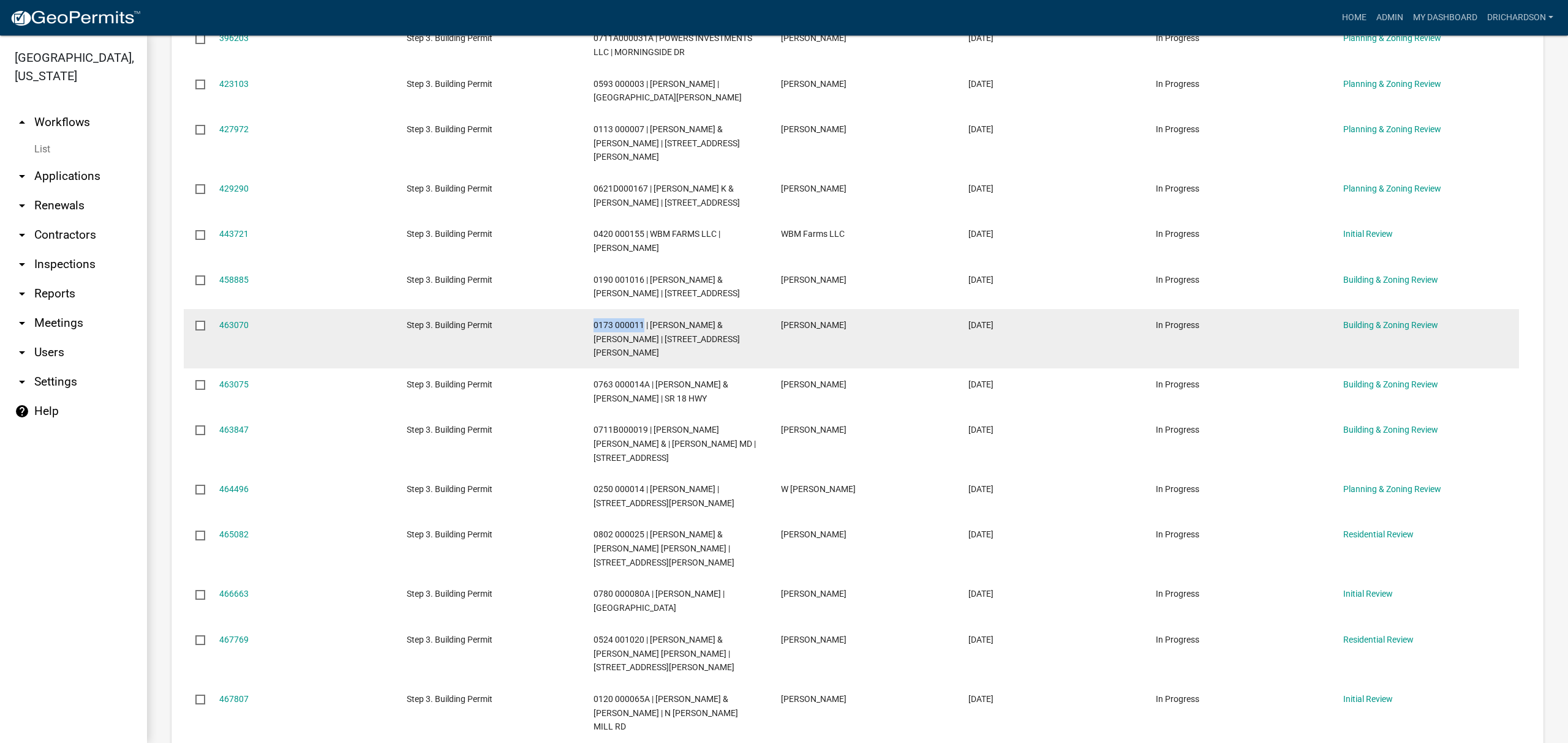
drag, startPoint x: 593, startPoint y: 321, endPoint x: 642, endPoint y: 326, distance: 49.3
click at [642, 326] on datatable-body-cell "0173 000011 | GRAGG JEFFREY K & CHRISTINA J DEMOTT | 401 CARR RD" at bounding box center [675, 339] width 188 height 60
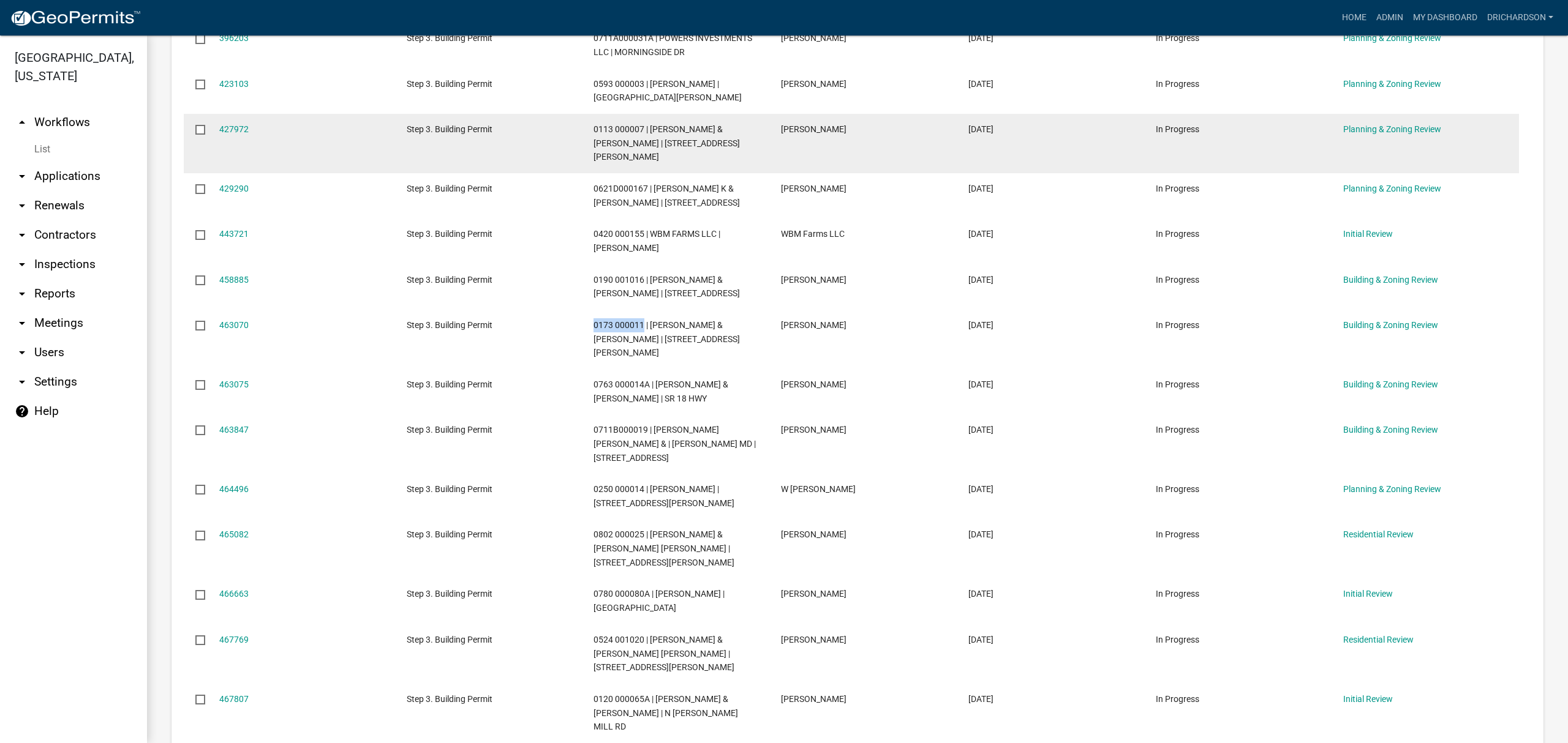
copy span "0173 000011"
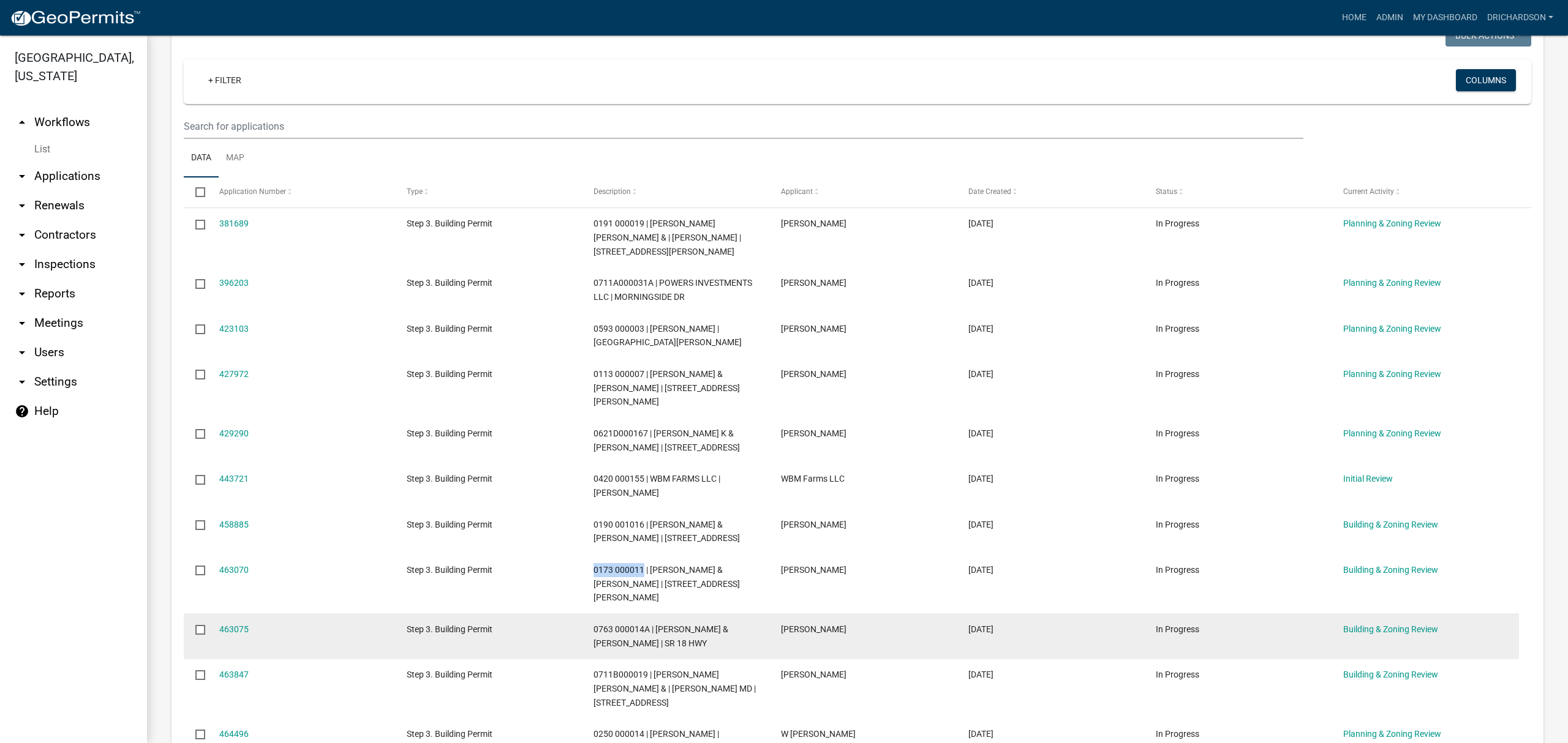
scroll to position [244, 0]
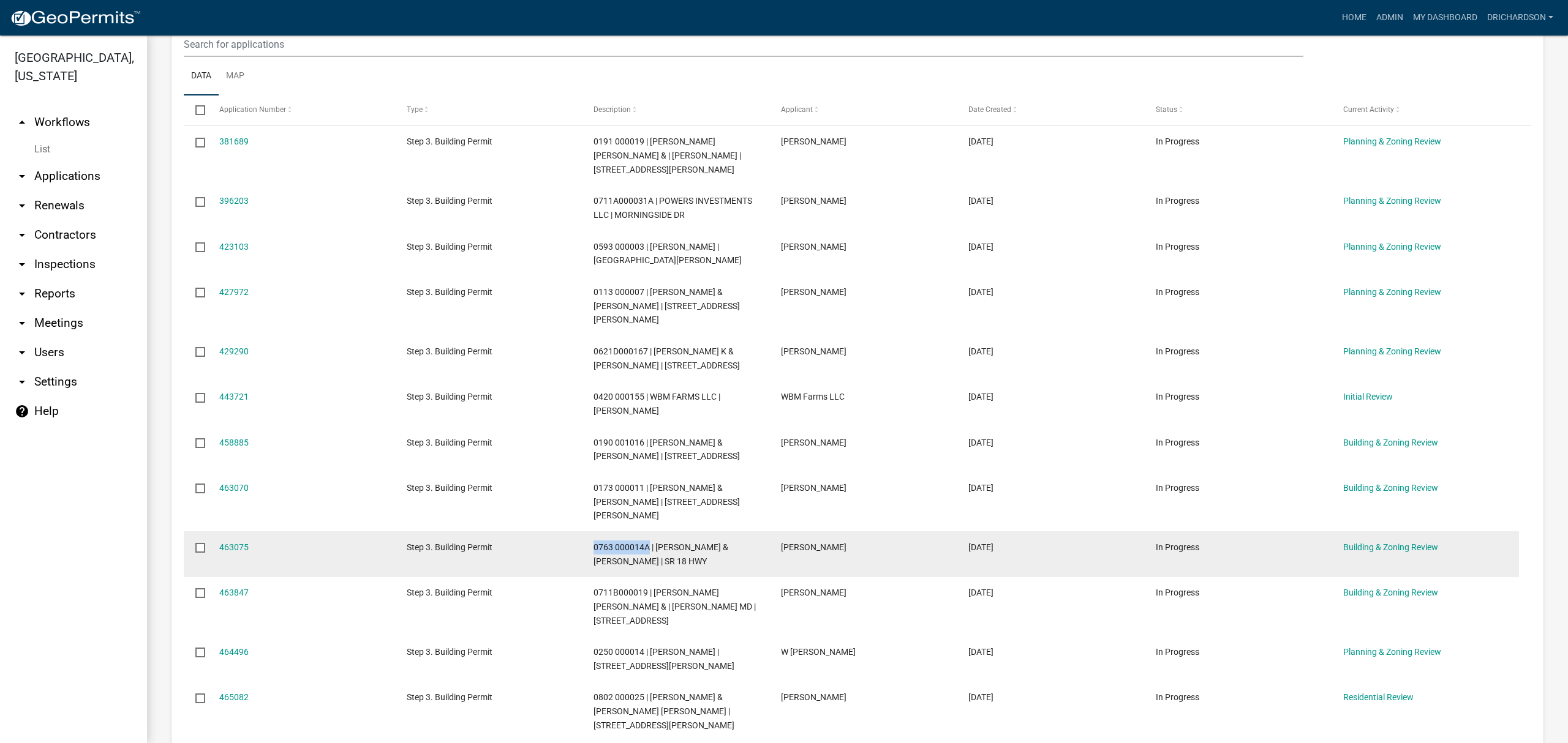
drag, startPoint x: 591, startPoint y: 535, endPoint x: 648, endPoint y: 539, distance: 57.1
click at [648, 539] on datatable-body-cell "0763 000014A | PETTIJOHN KELLY & MELODIE PETTIJOHN | SR 18 HWY" at bounding box center [675, 554] width 188 height 45
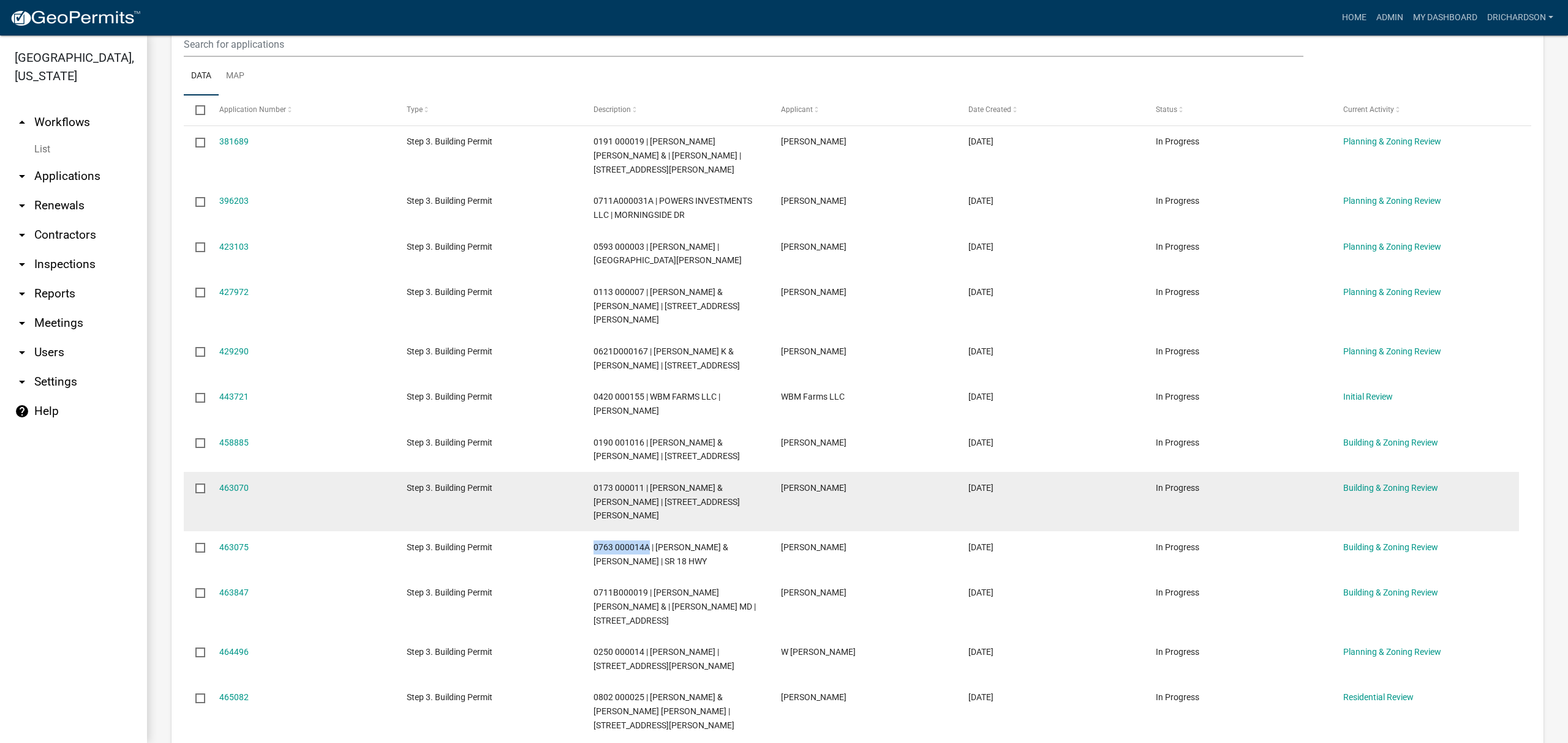
copy span "0763 000014A"
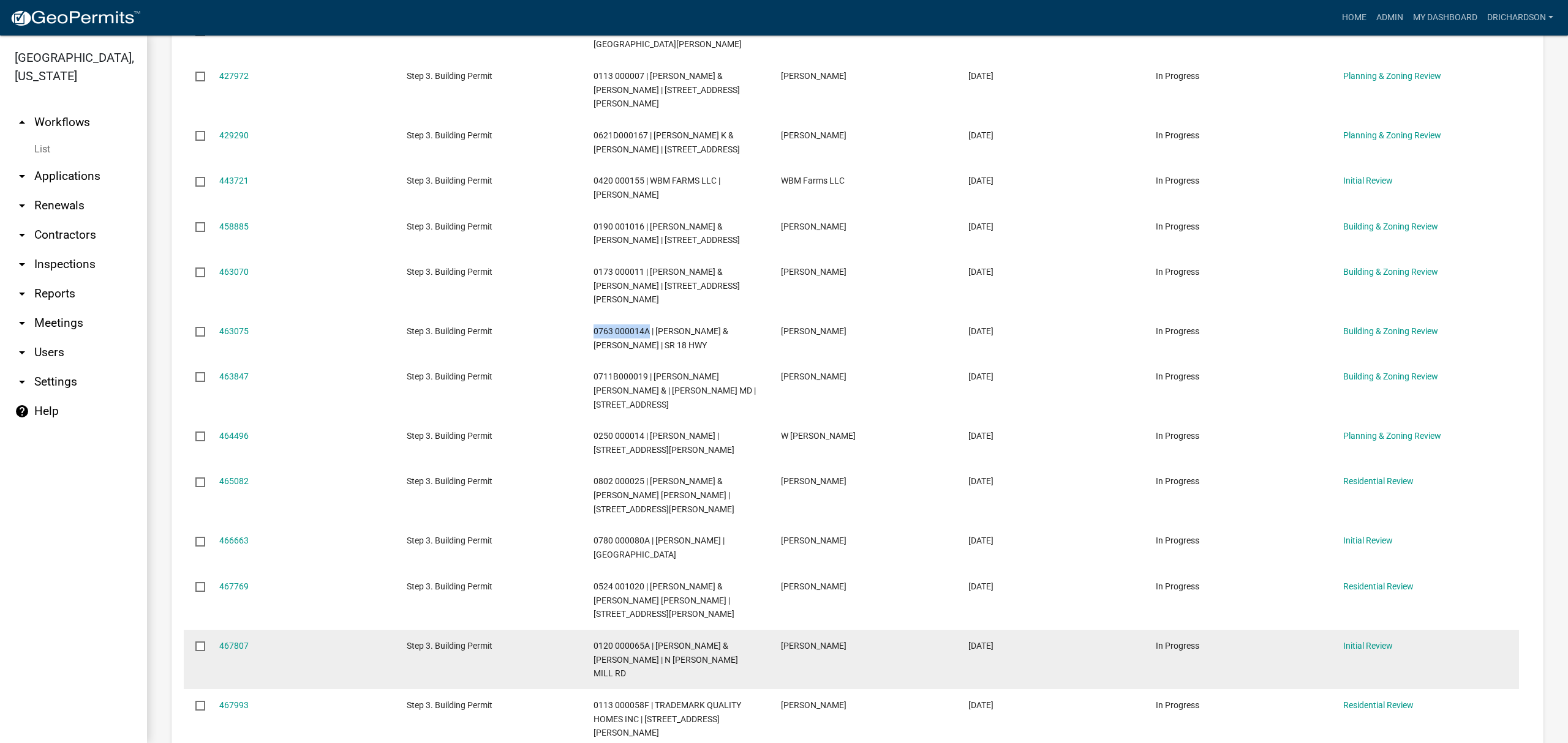
scroll to position [490, 0]
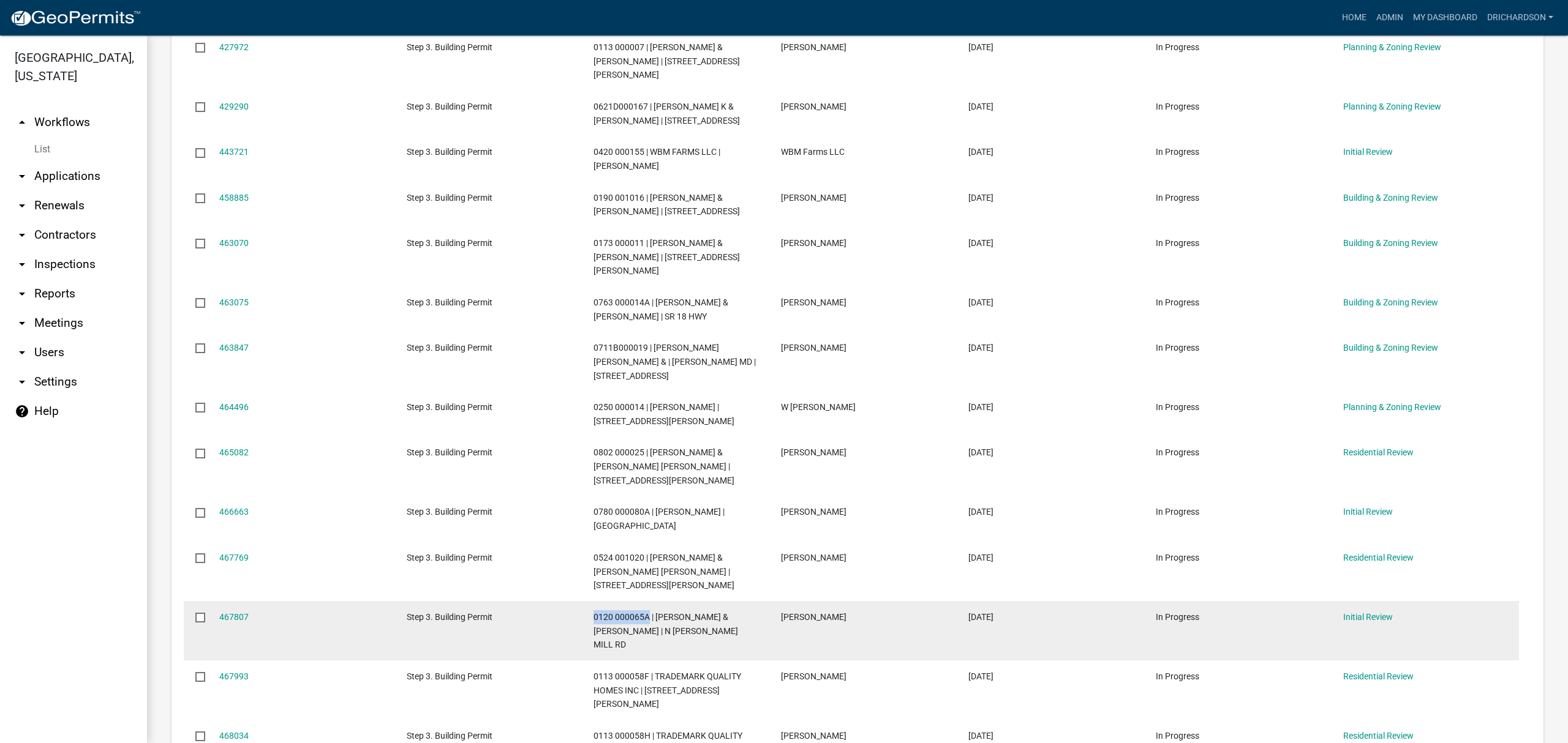
drag, startPoint x: 594, startPoint y: 587, endPoint x: 648, endPoint y: 591, distance: 54.1
click at [648, 613] on span "0120 000065A | SIRMONS VERONICA H & BROCK H SIRMONS | N BUTTS MILL RD" at bounding box center [666, 632] width 144 height 38
copy span "0120 000065A"
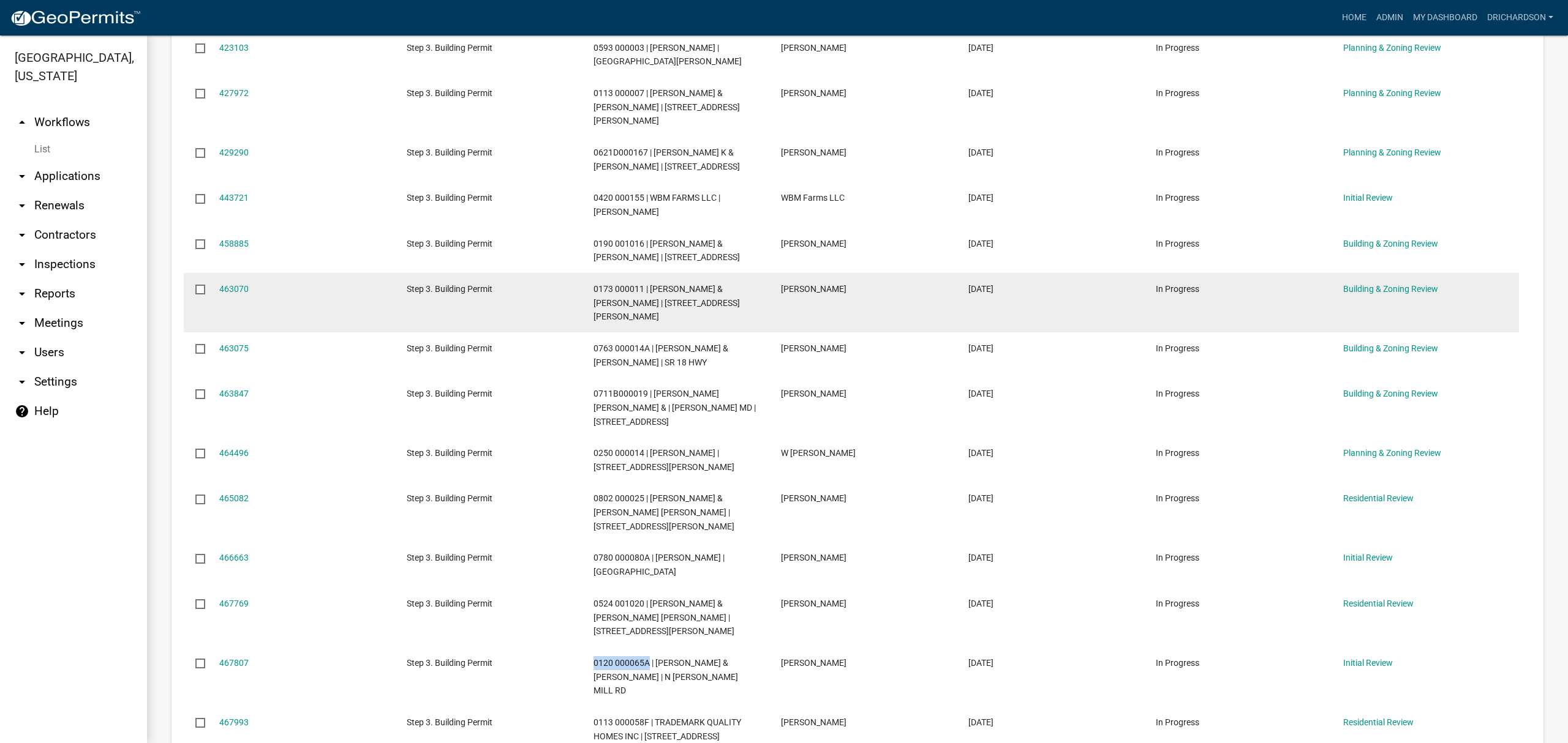
scroll to position [408, 0]
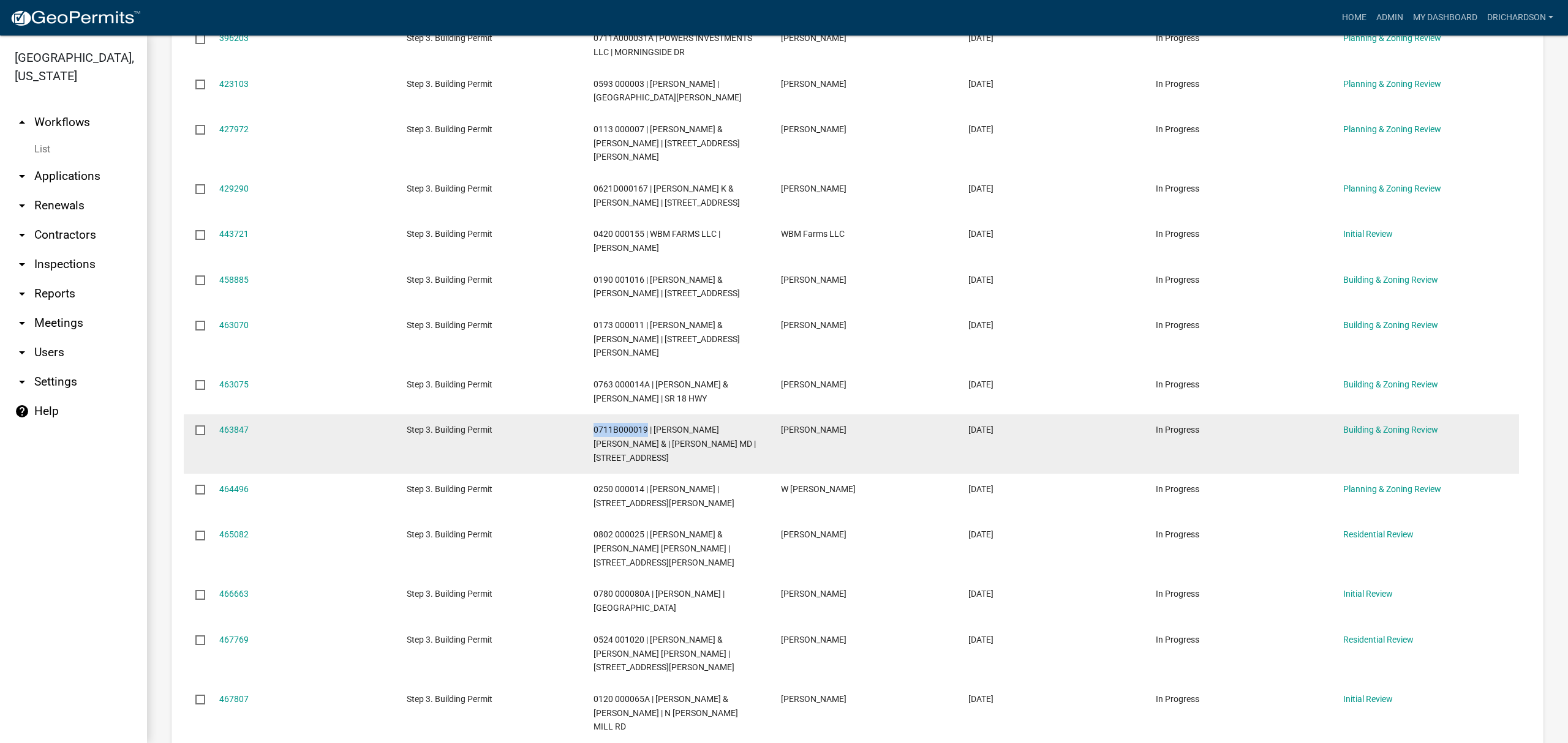
drag, startPoint x: 594, startPoint y: 414, endPoint x: 645, endPoint y: 415, distance: 51.0
click at [645, 425] on span "0711B000019 | COSTLEY JEFFERY TODD & | J SCOTT ANDREWS MD | 129 MORNINGSIDE DR" at bounding box center [675, 444] width 163 height 38
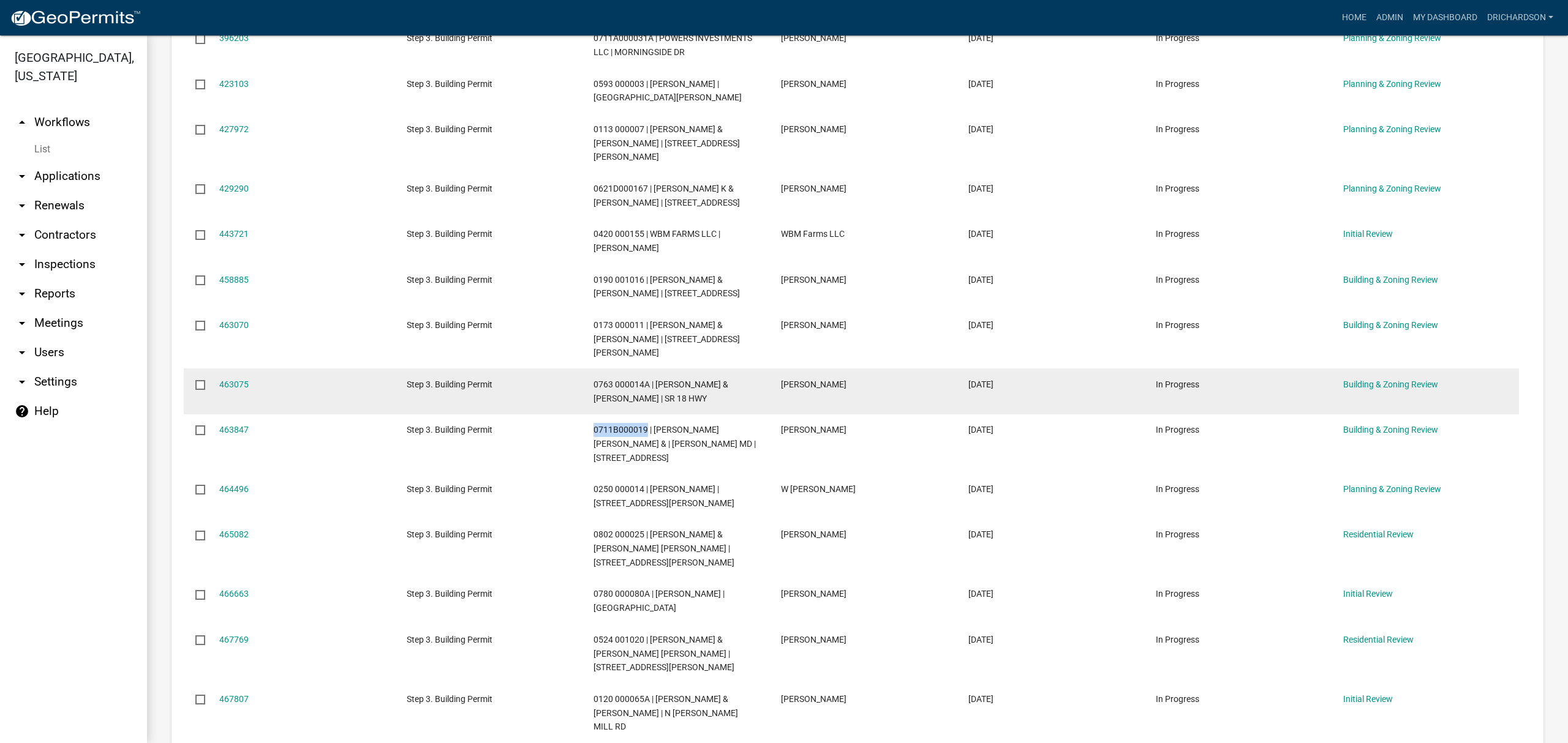
copy span "0711B000019"
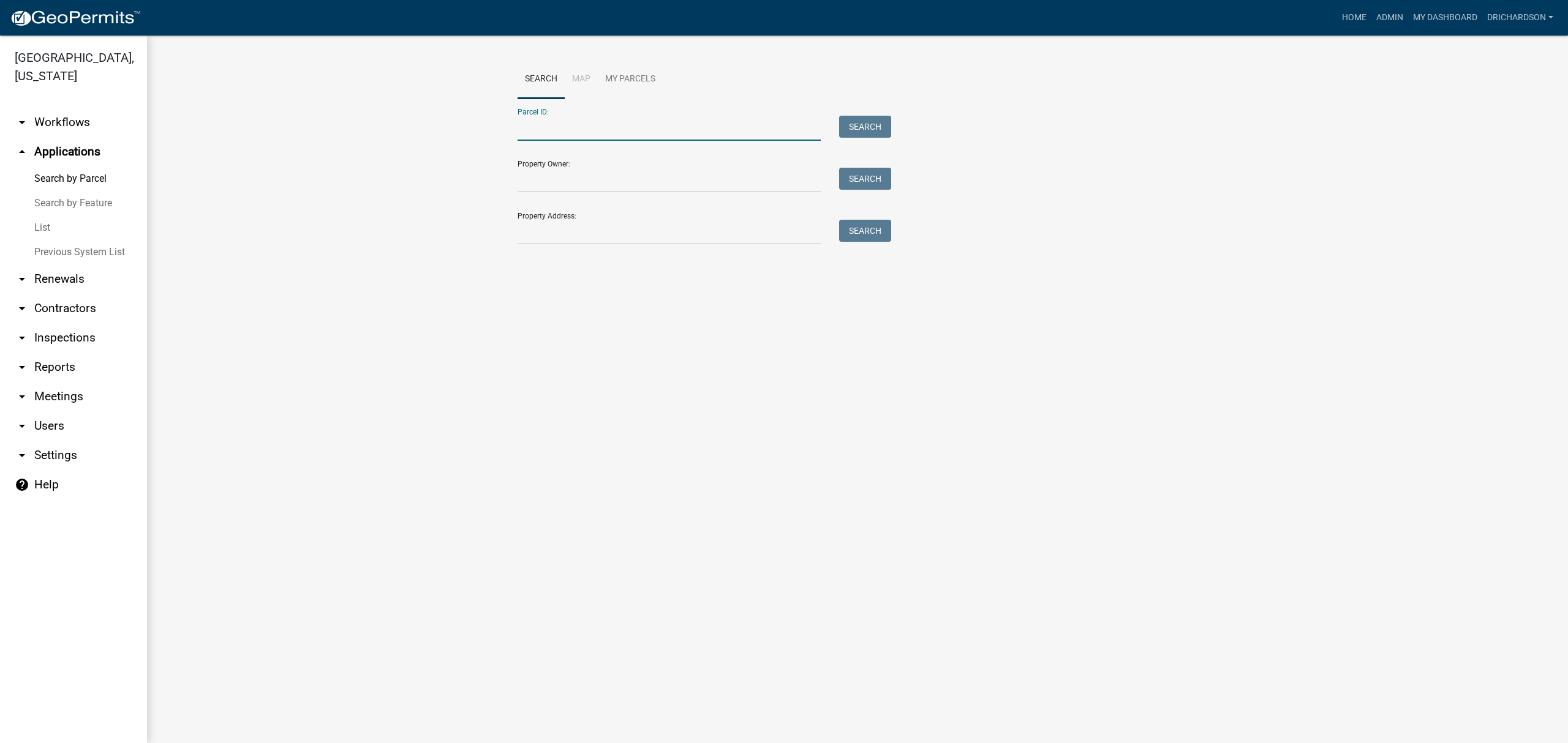
click at [550, 128] on input "Parcel ID:" at bounding box center [669, 128] width 303 height 25
paste input "0173 000011"
click at [868, 129] on button "Search" at bounding box center [865, 127] width 52 height 22
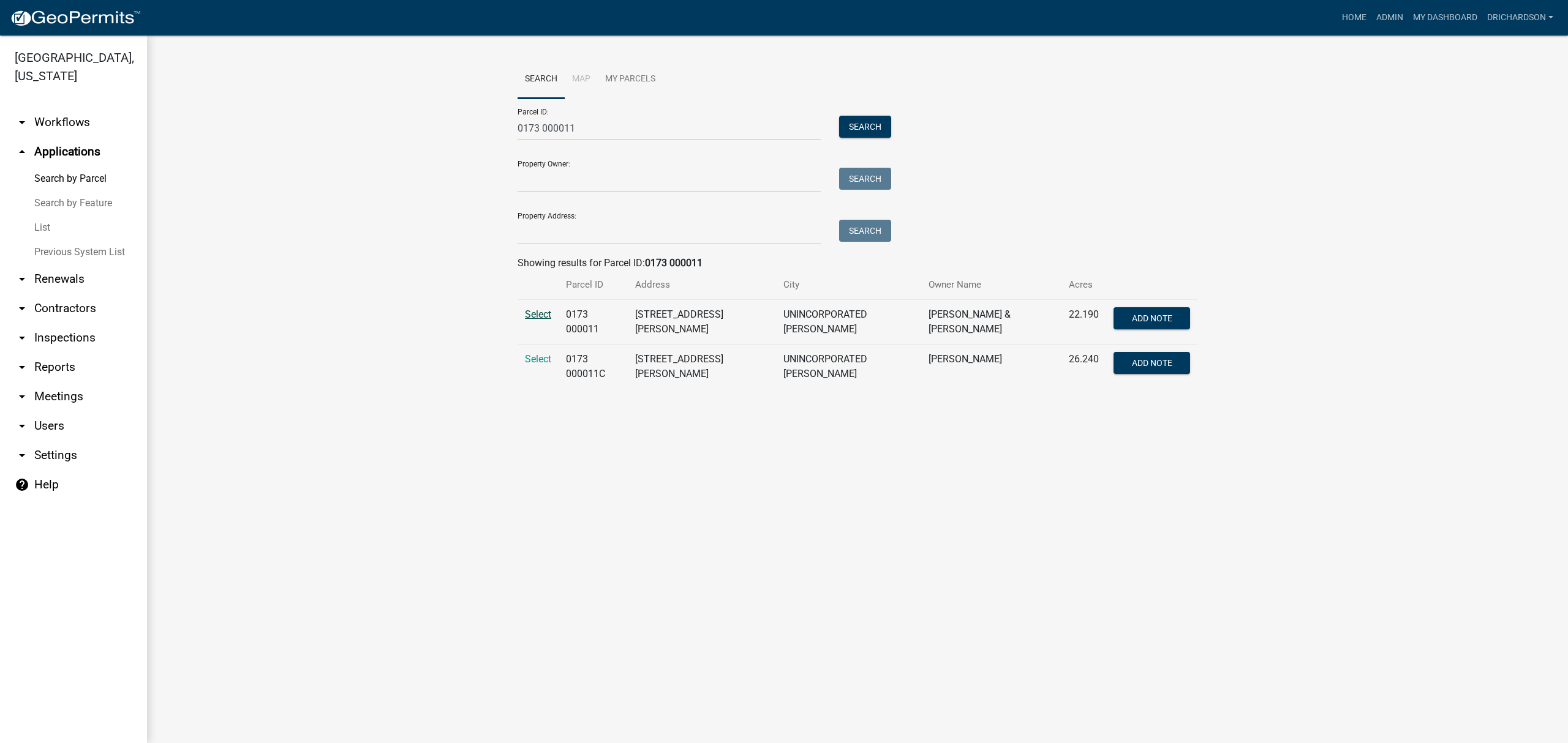
click at [530, 314] on span "Select" at bounding box center [538, 314] width 26 height 11
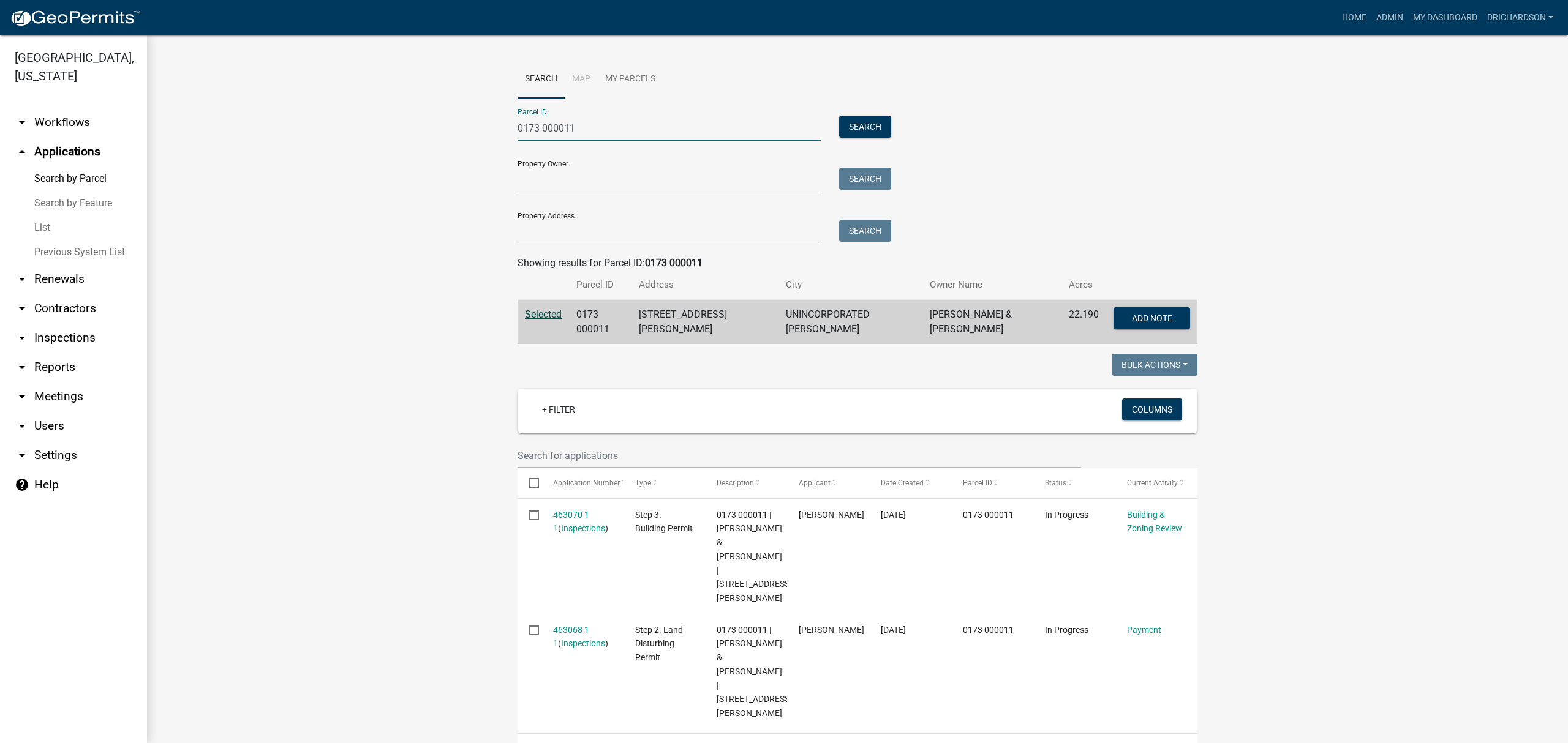
drag, startPoint x: 578, startPoint y: 135, endPoint x: 466, endPoint y: 142, distance: 112.2
click at [466, 142] on wm-workflow-application-search-view "Search Map My Parcels Parcel ID: 0173 000011 Search Property Owner: Search Prop…" at bounding box center [857, 524] width 1372 height 929
paste input "763 000014A"
click at [853, 123] on button "Search" at bounding box center [865, 127] width 52 height 22
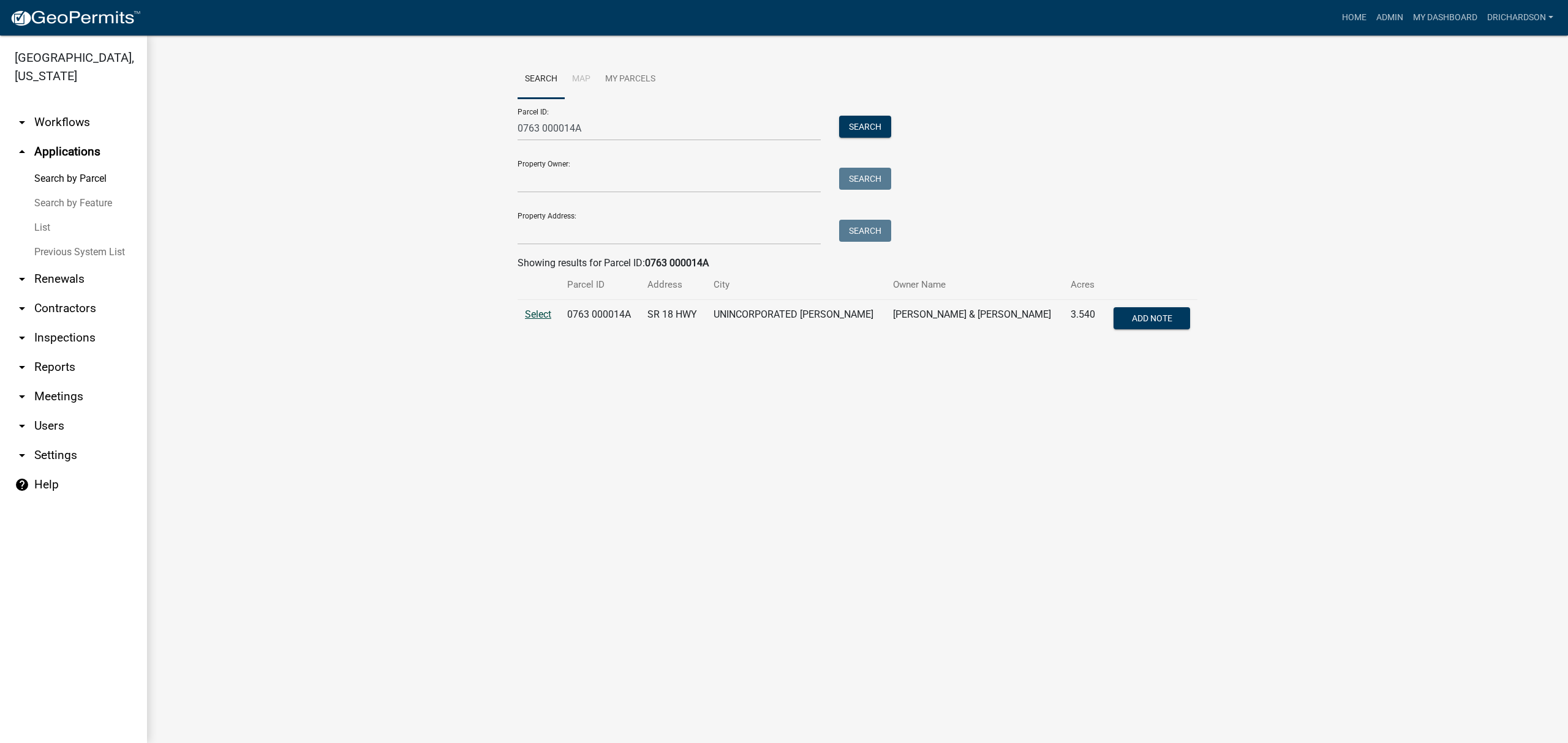
click at [534, 318] on span "Select" at bounding box center [538, 314] width 26 height 11
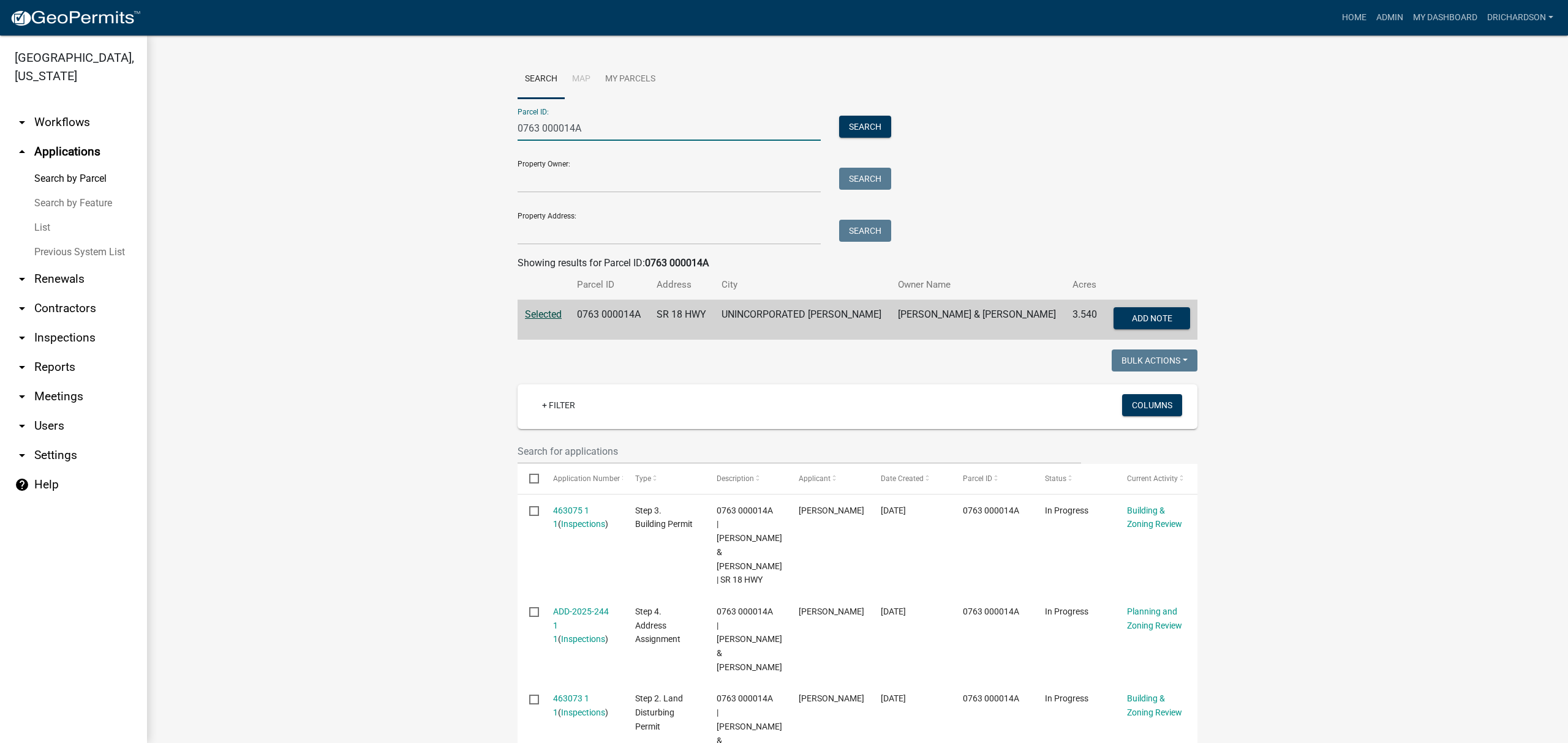
drag, startPoint x: 569, startPoint y: 125, endPoint x: 447, endPoint y: 128, distance: 122.0
click at [447, 127] on wm-workflow-application-search-view "Search Map My Parcels Parcel ID: 0763 000014A Search Property Owner: Search Pro…" at bounding box center [857, 551] width 1372 height 984
paste input "120 000065"
click at [868, 131] on button "Search" at bounding box center [865, 127] width 52 height 22
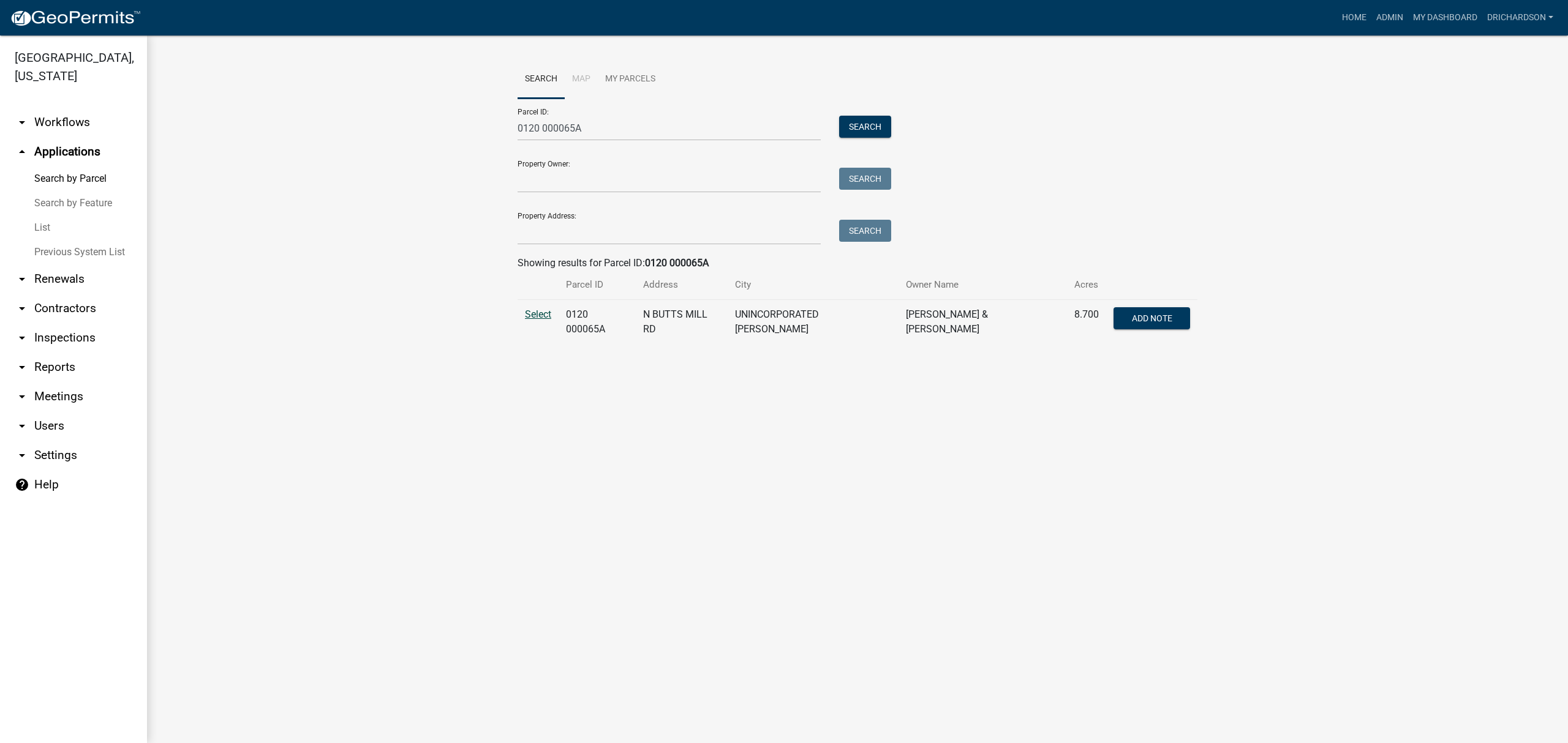
click at [532, 314] on span "Select" at bounding box center [538, 314] width 26 height 11
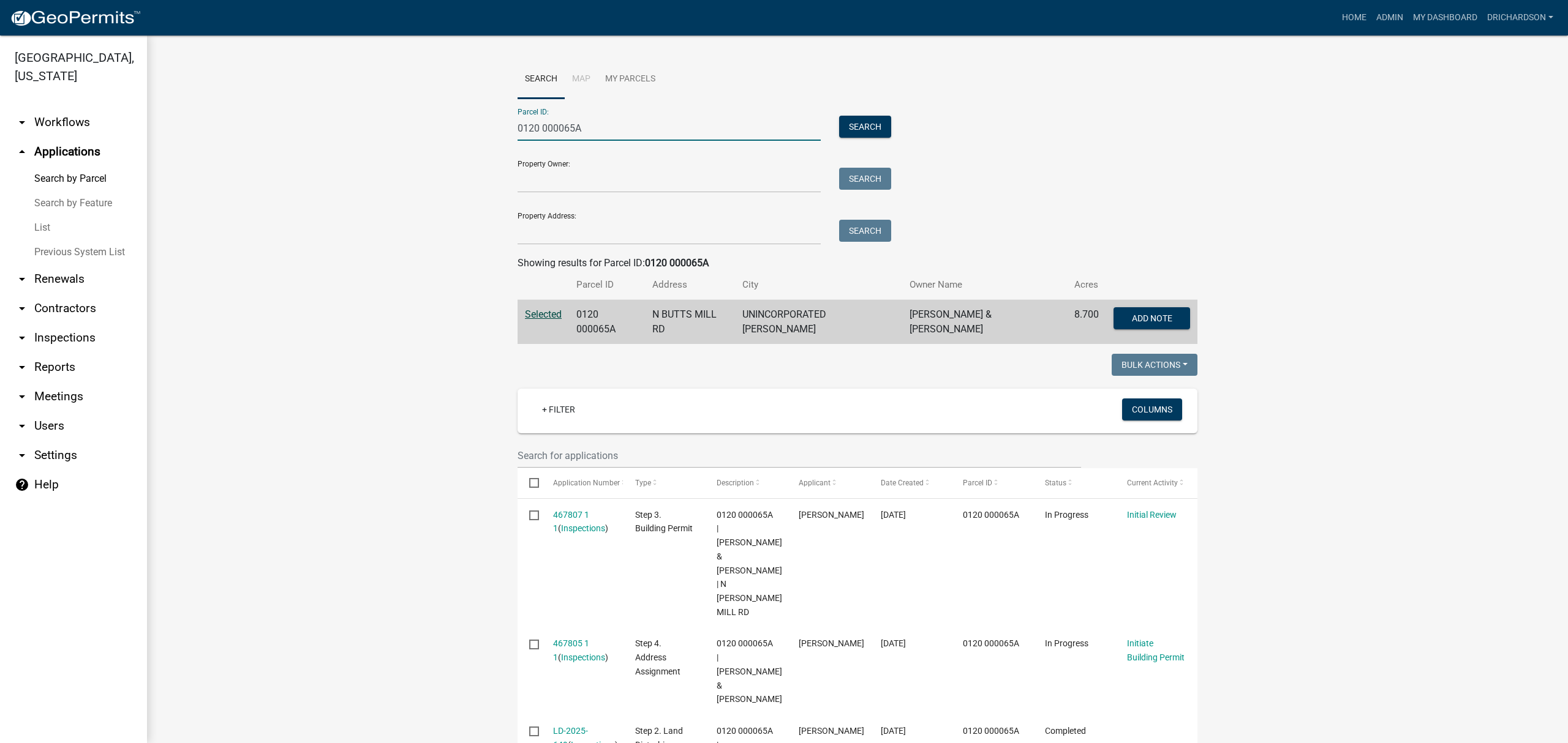
drag, startPoint x: 610, startPoint y: 128, endPoint x: 459, endPoint y: 130, distance: 151.0
click at [459, 130] on wm-workflow-application-search-view "Search Map My Parcels Parcel ID: 0120 000065A Search Property Owner: Search Pro…" at bounding box center [857, 660] width 1372 height 1201
paste input "711B000019"
click at [879, 129] on button "Search" at bounding box center [865, 127] width 52 height 22
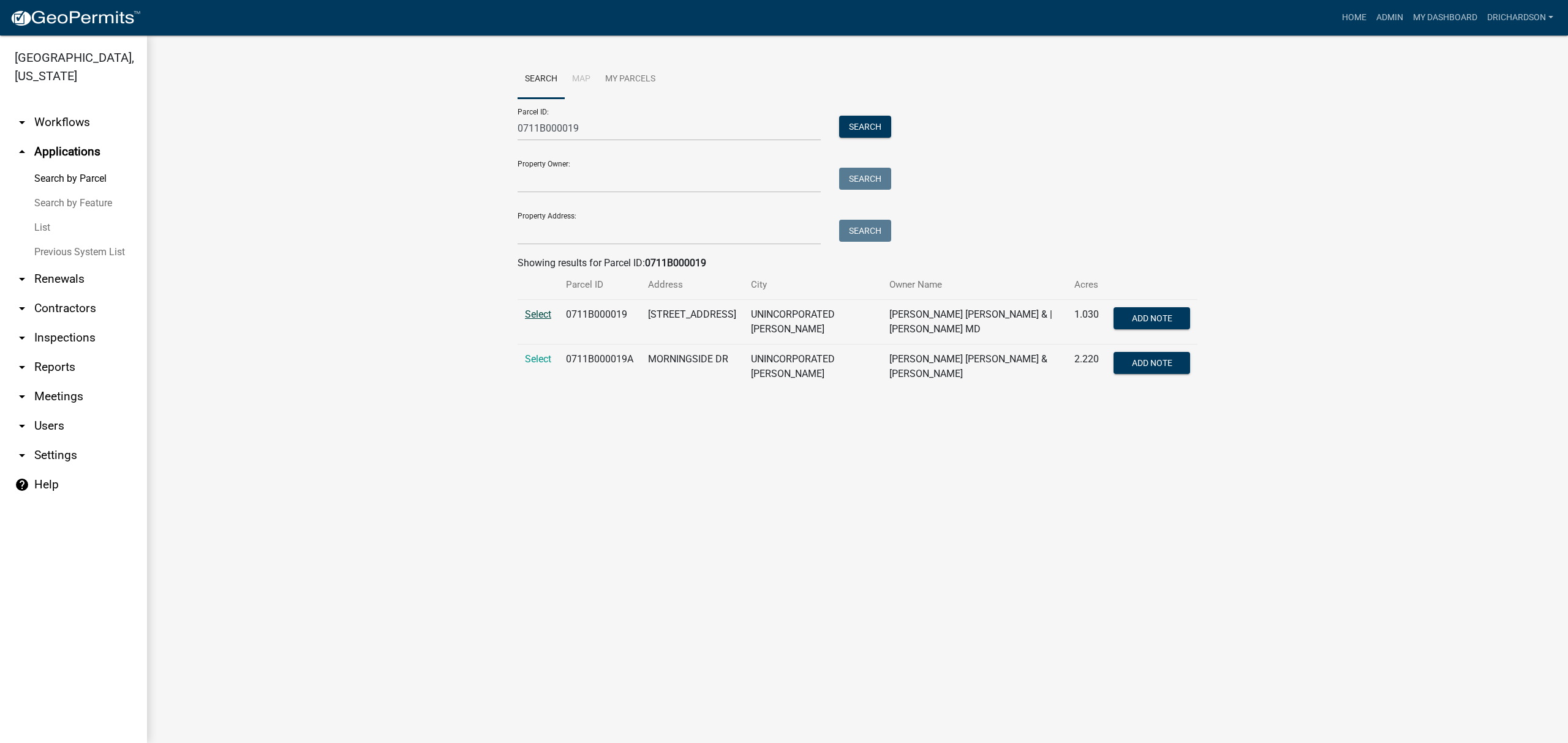
click at [539, 317] on span "Select" at bounding box center [538, 314] width 26 height 11
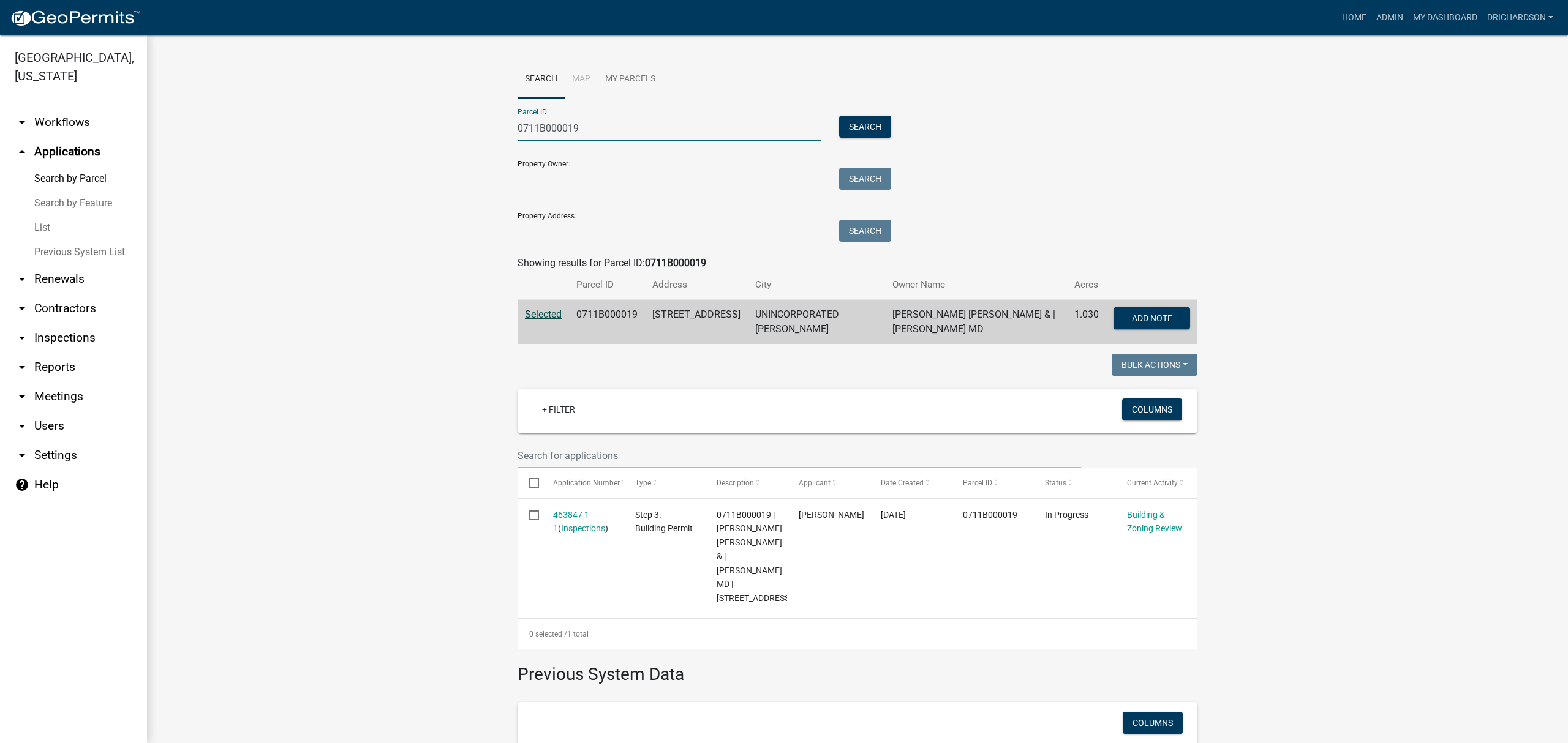
drag, startPoint x: 611, startPoint y: 130, endPoint x: 468, endPoint y: 132, distance: 143.0
click at [468, 132] on wm-workflow-application-search-view "Search Map My Parcels Parcel ID: 0711B000019 Search Property Owner: Search Prop…" at bounding box center [857, 544] width 1372 height 969
paste input "802 000025"
type input "0802 000025"
click at [853, 130] on button "Search" at bounding box center [865, 127] width 52 height 22
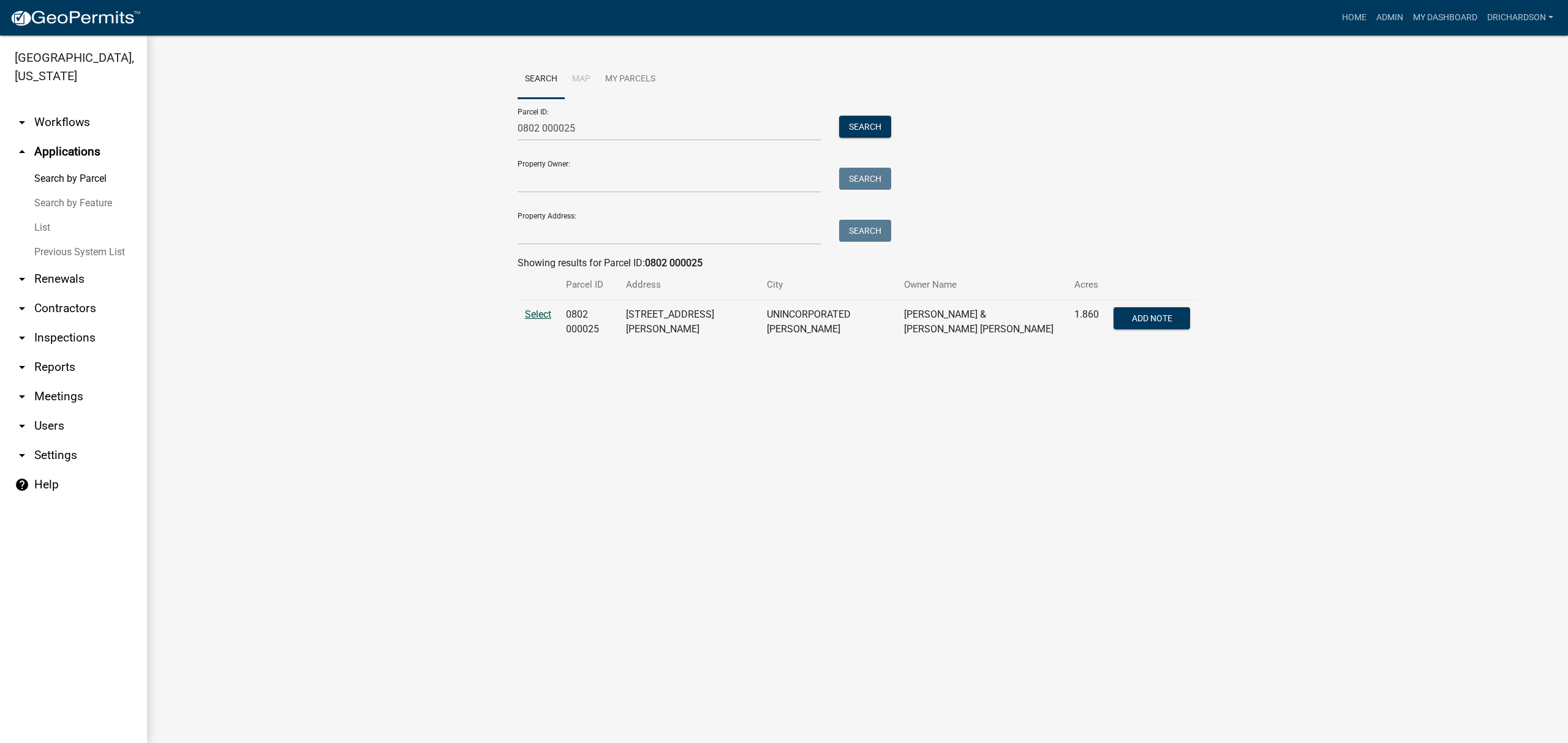
click at [544, 314] on span "Select" at bounding box center [538, 314] width 26 height 11
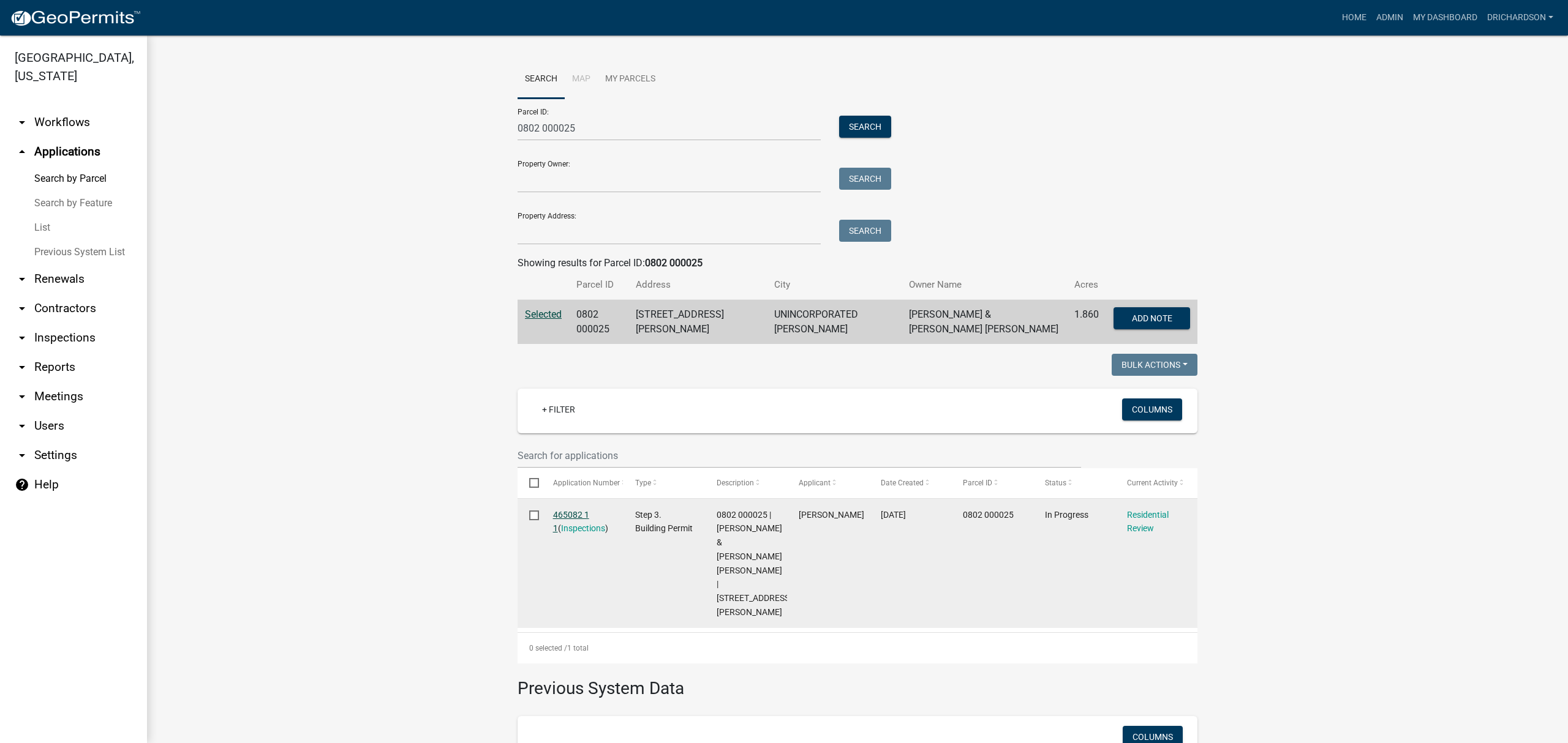
click at [573, 510] on link "465082 1 1" at bounding box center [571, 522] width 36 height 24
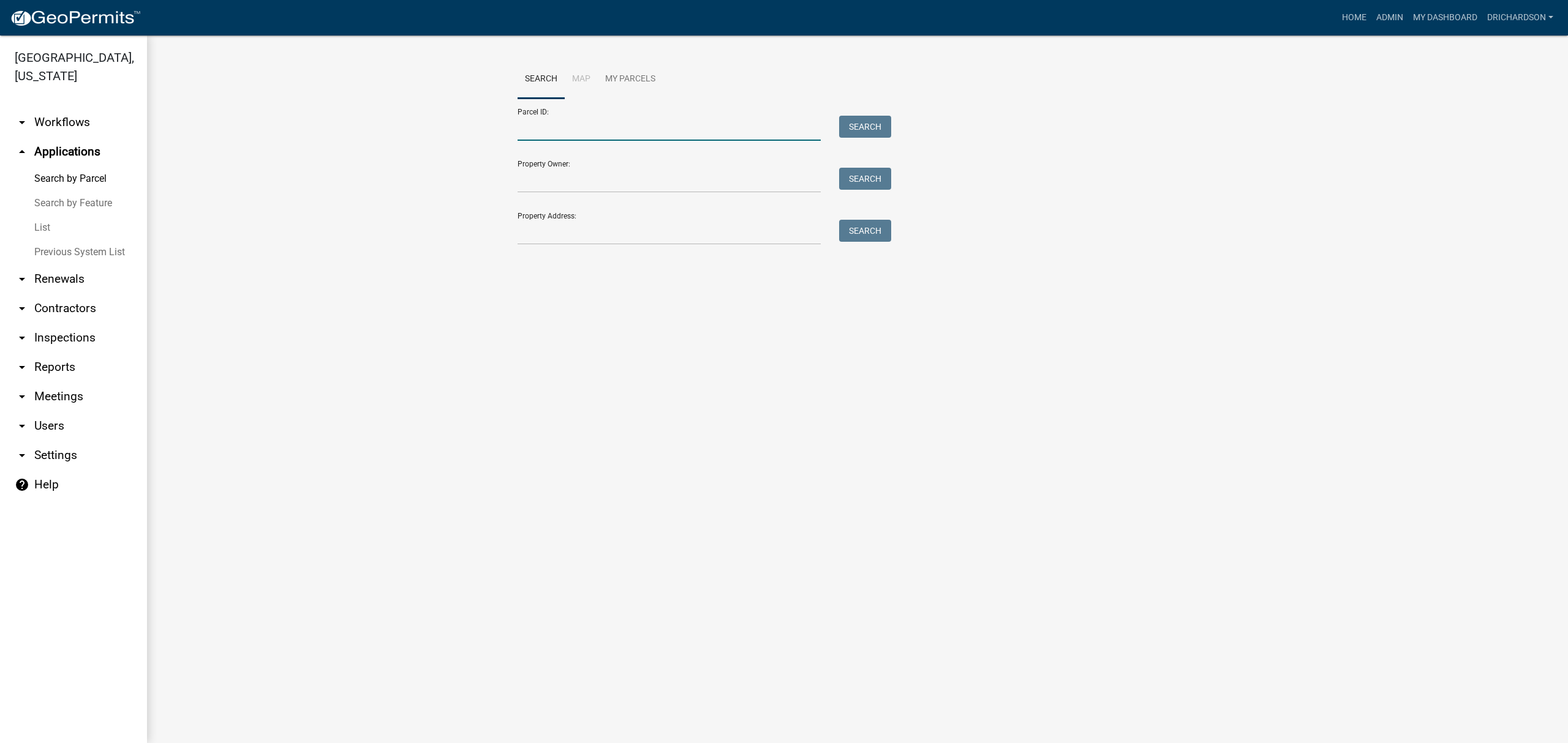
click at [570, 128] on input "Parcel ID:" at bounding box center [669, 128] width 303 height 25
paste input "0802 000025"
type input "0802 000025"
click at [878, 129] on button "Search" at bounding box center [865, 127] width 52 height 22
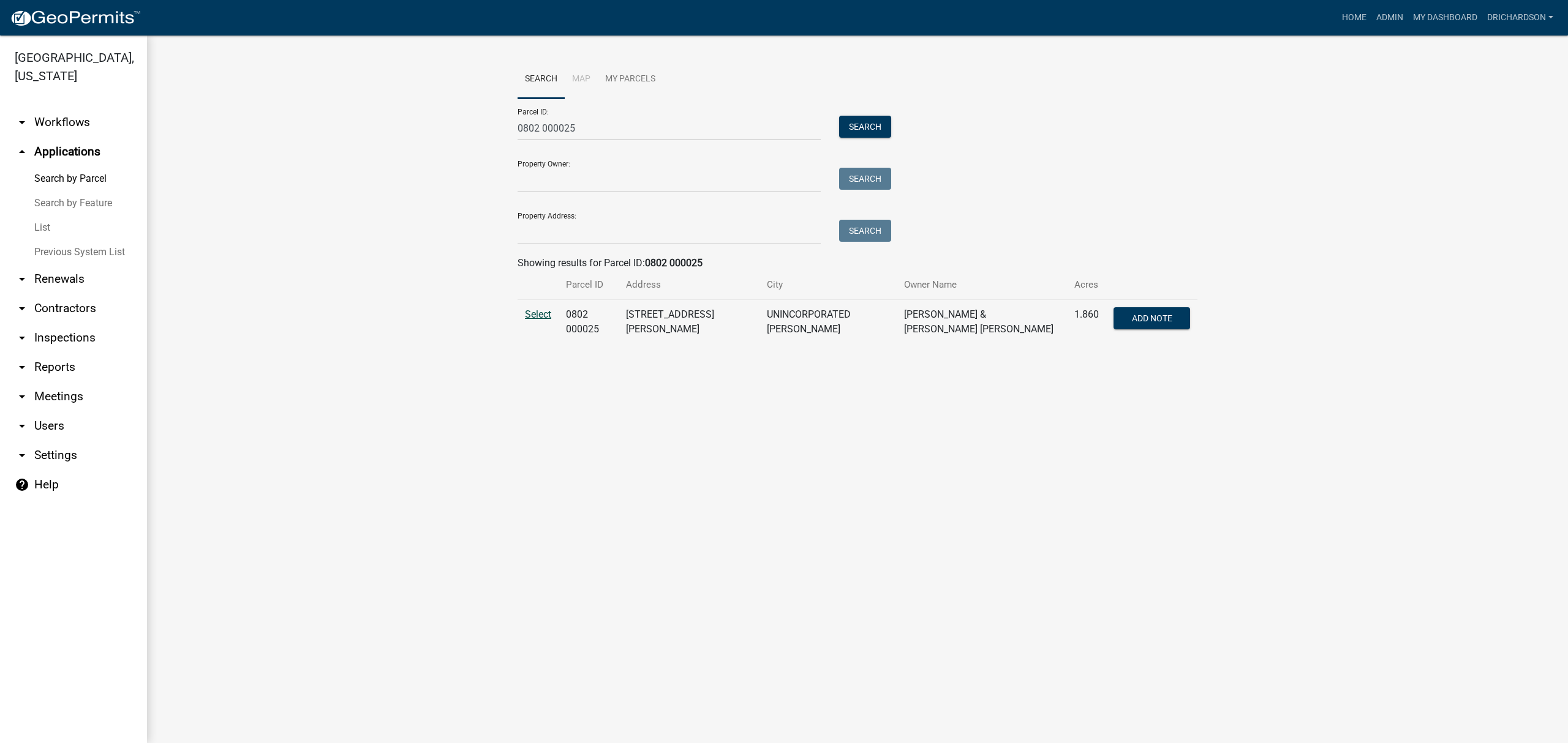
click at [540, 314] on span "Select" at bounding box center [538, 314] width 26 height 11
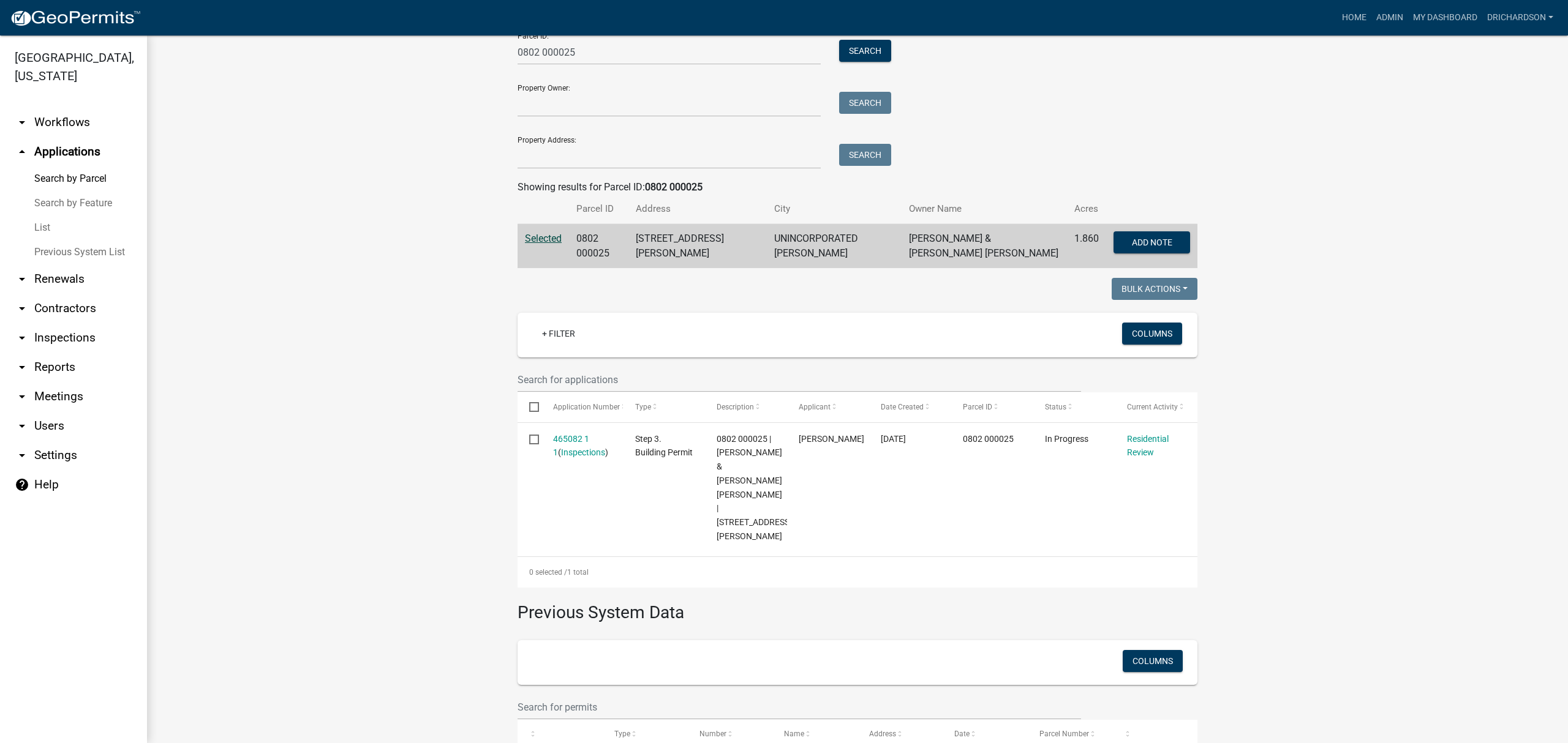
scroll to position [201, 0]
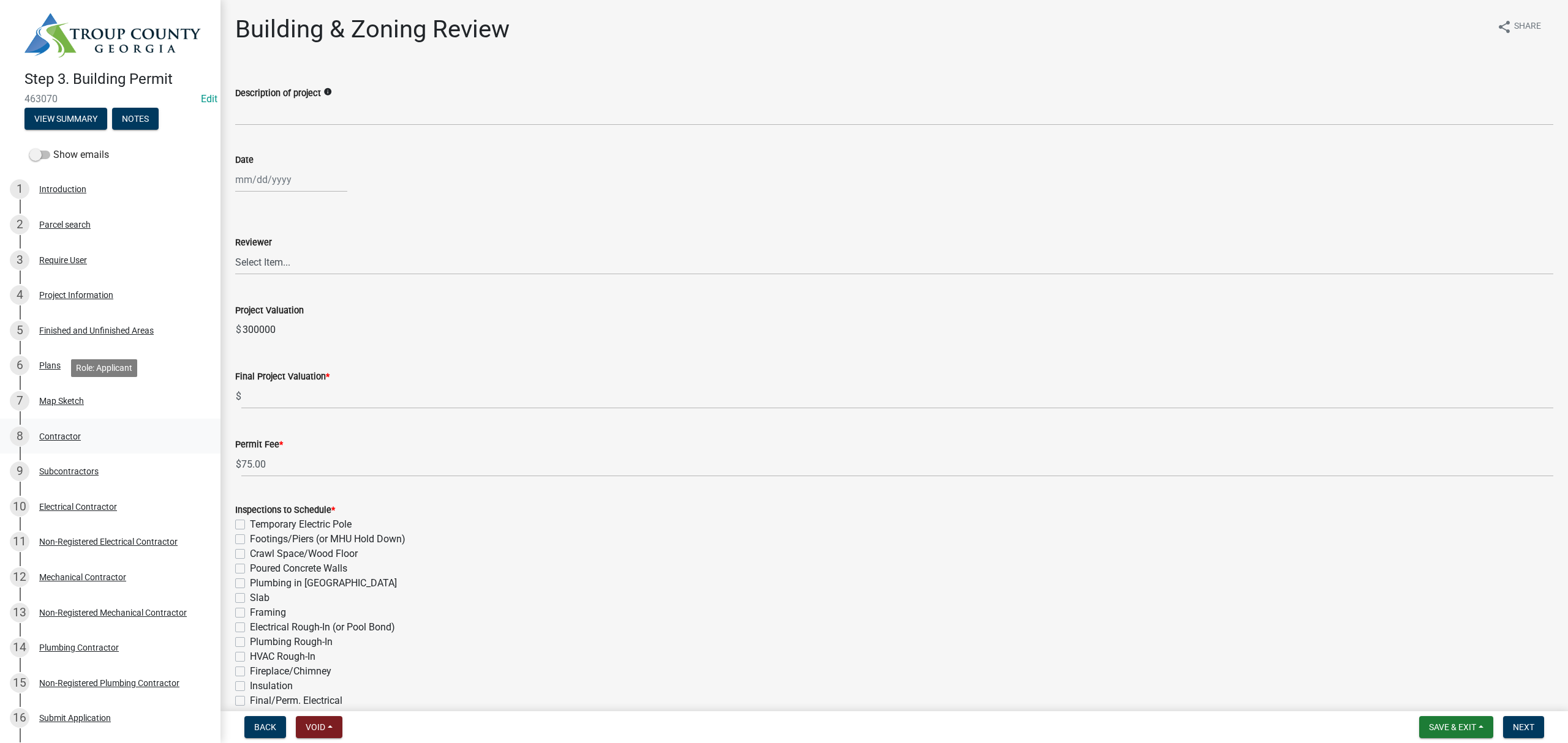
scroll to position [287, 0]
click at [123, 112] on button "Notes" at bounding box center [136, 119] width 47 height 22
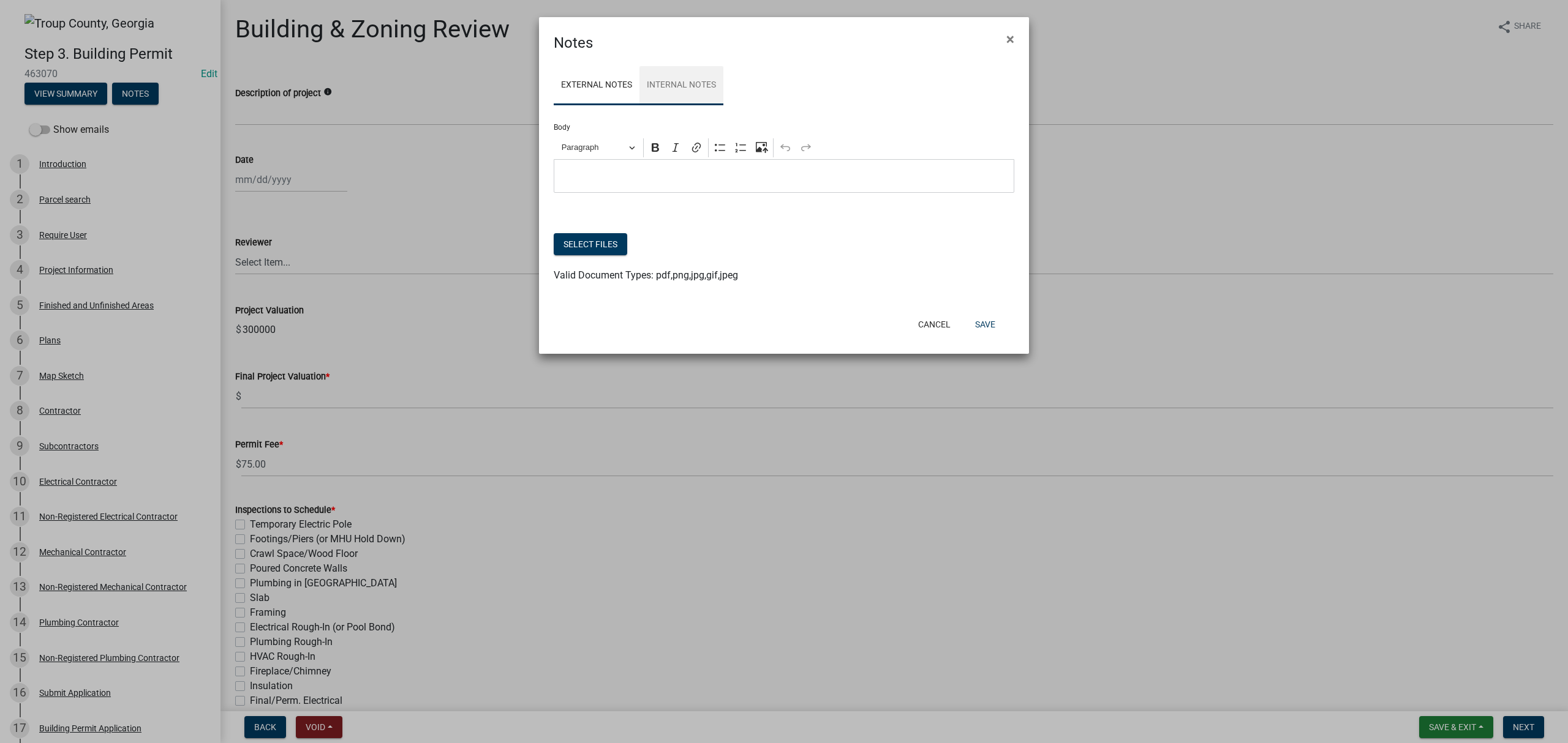
click at [661, 86] on link "Internal Notes" at bounding box center [681, 86] width 84 height 39
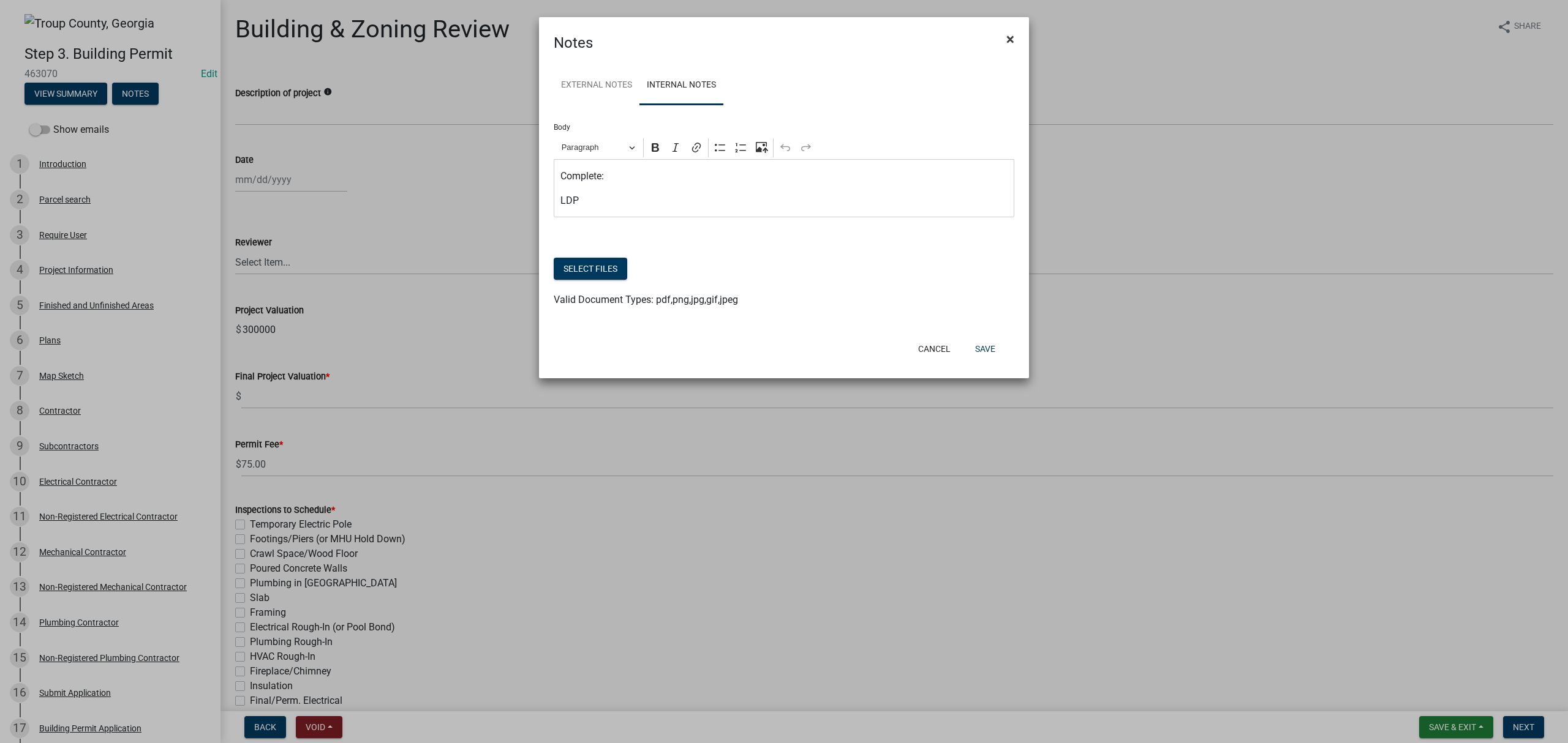
click at [1017, 38] on button "×" at bounding box center [1010, 40] width 28 height 35
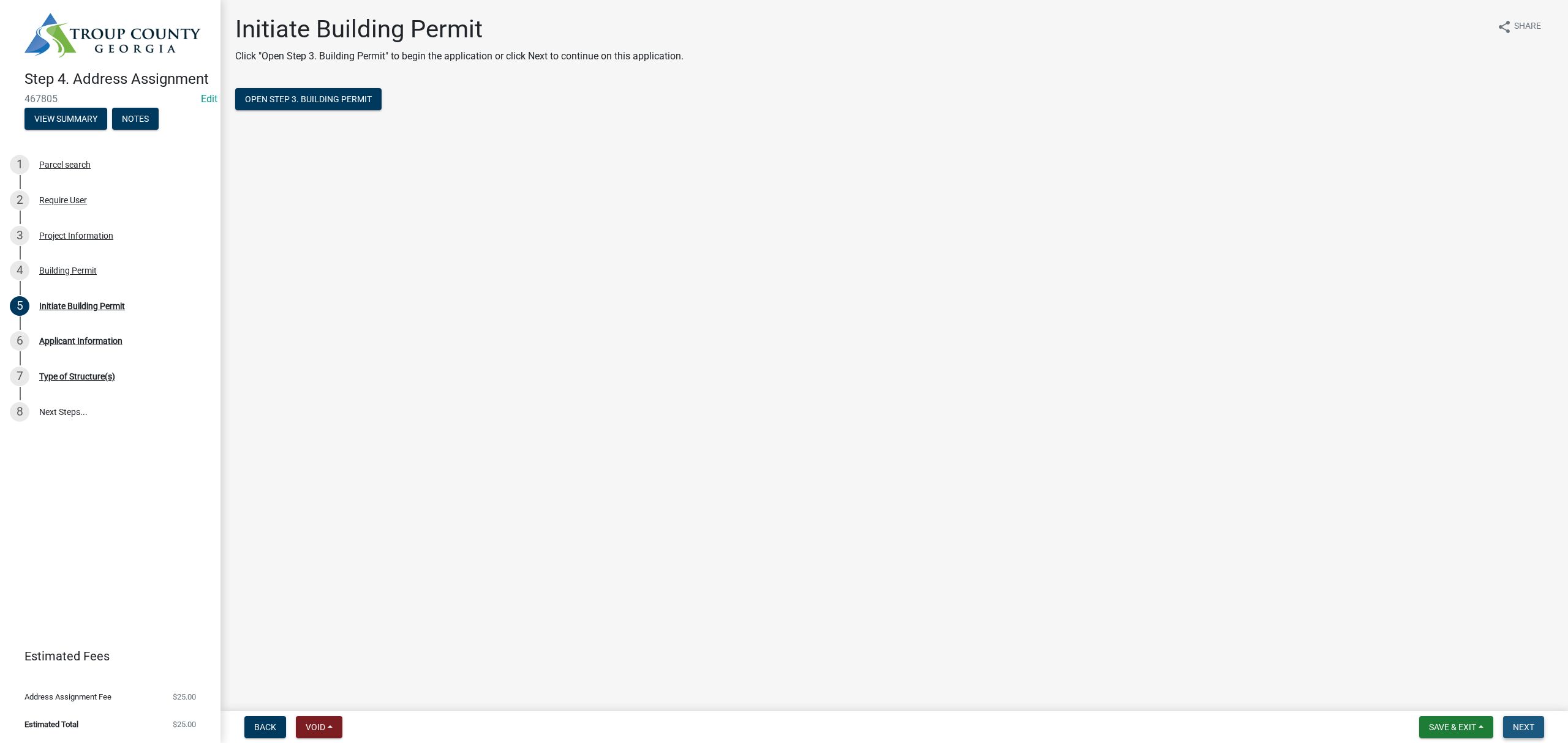
click at [1527, 725] on span "Next" at bounding box center [1523, 727] width 22 height 10
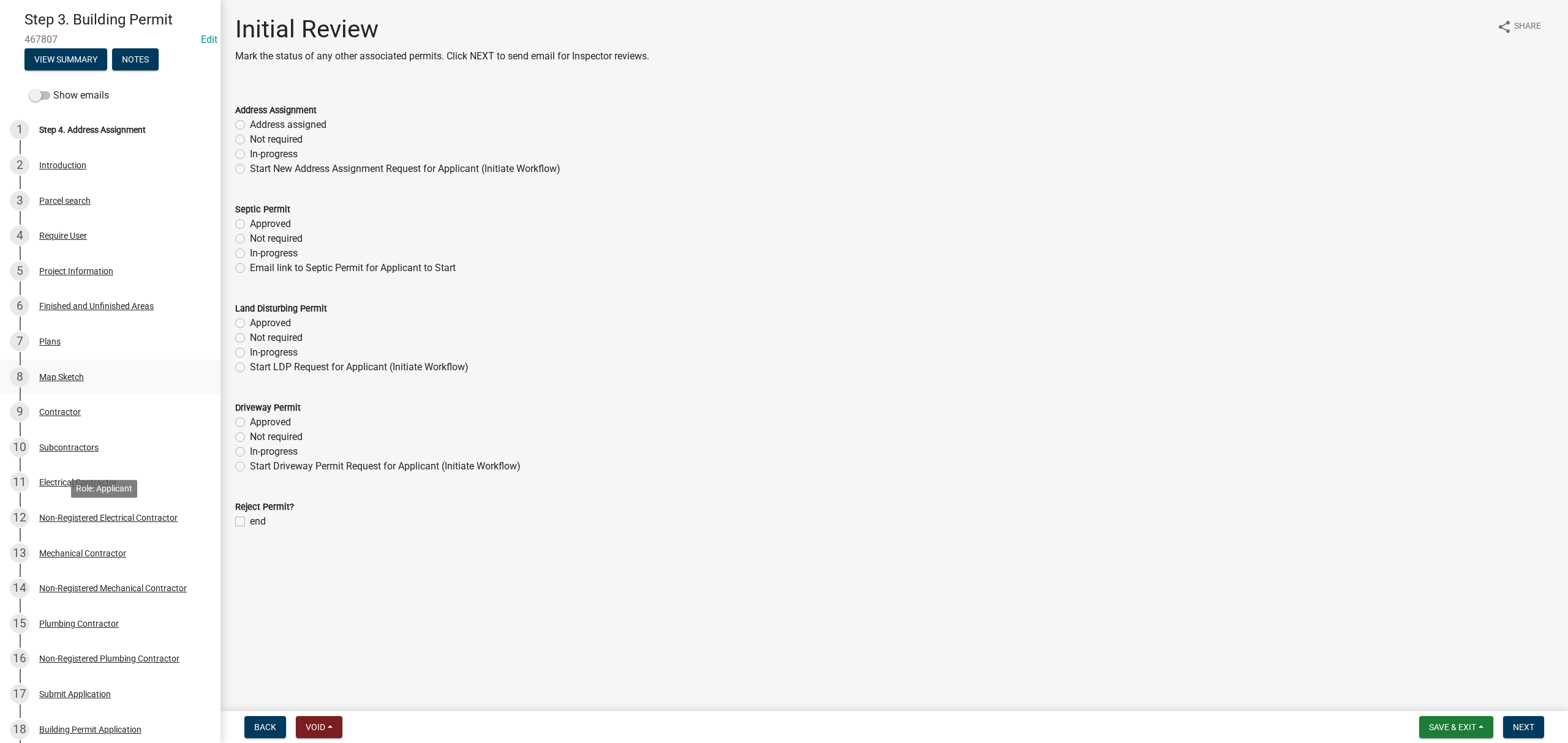
scroll to position [53, 0]
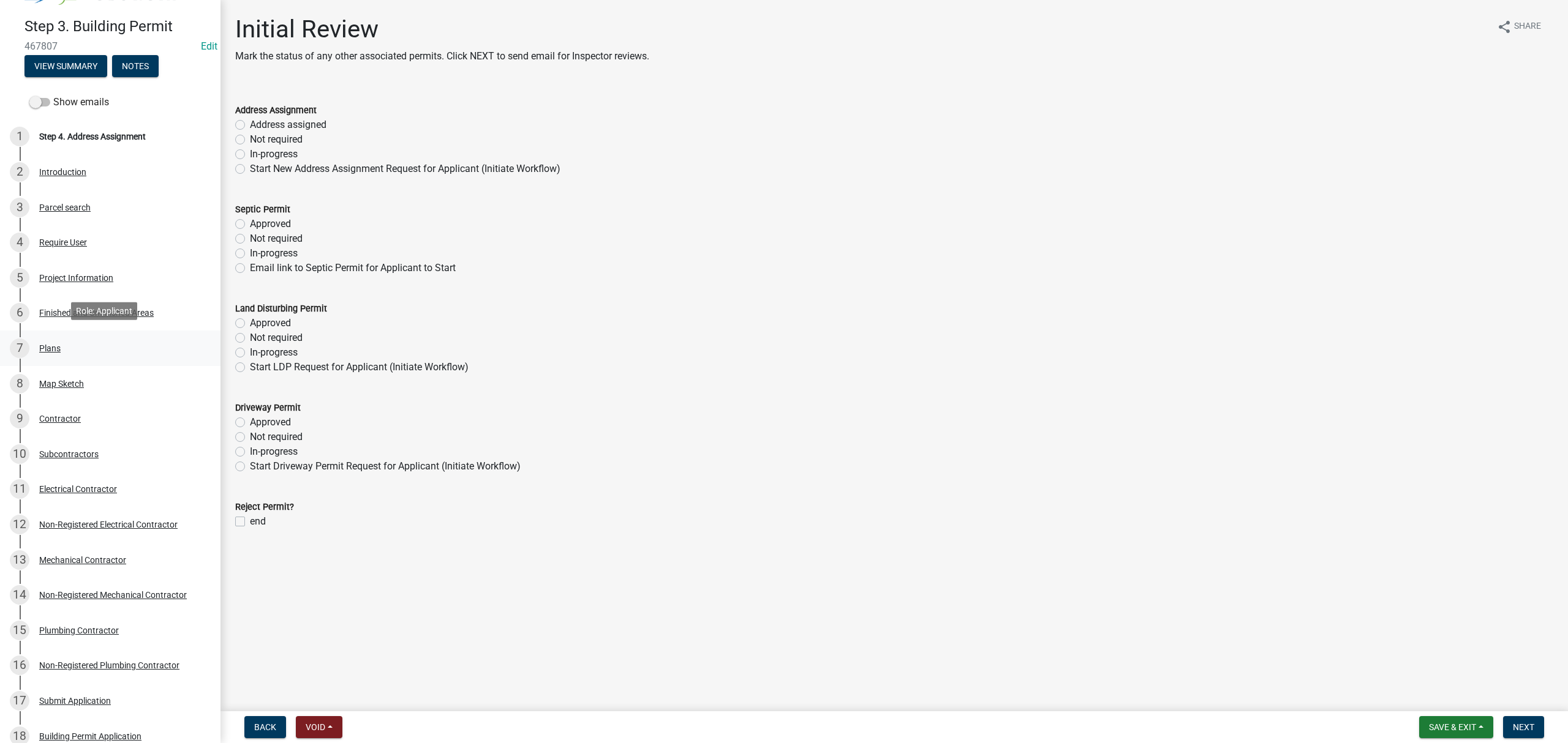
click at [67, 339] on div "7 Plans" at bounding box center [105, 348] width 191 height 20
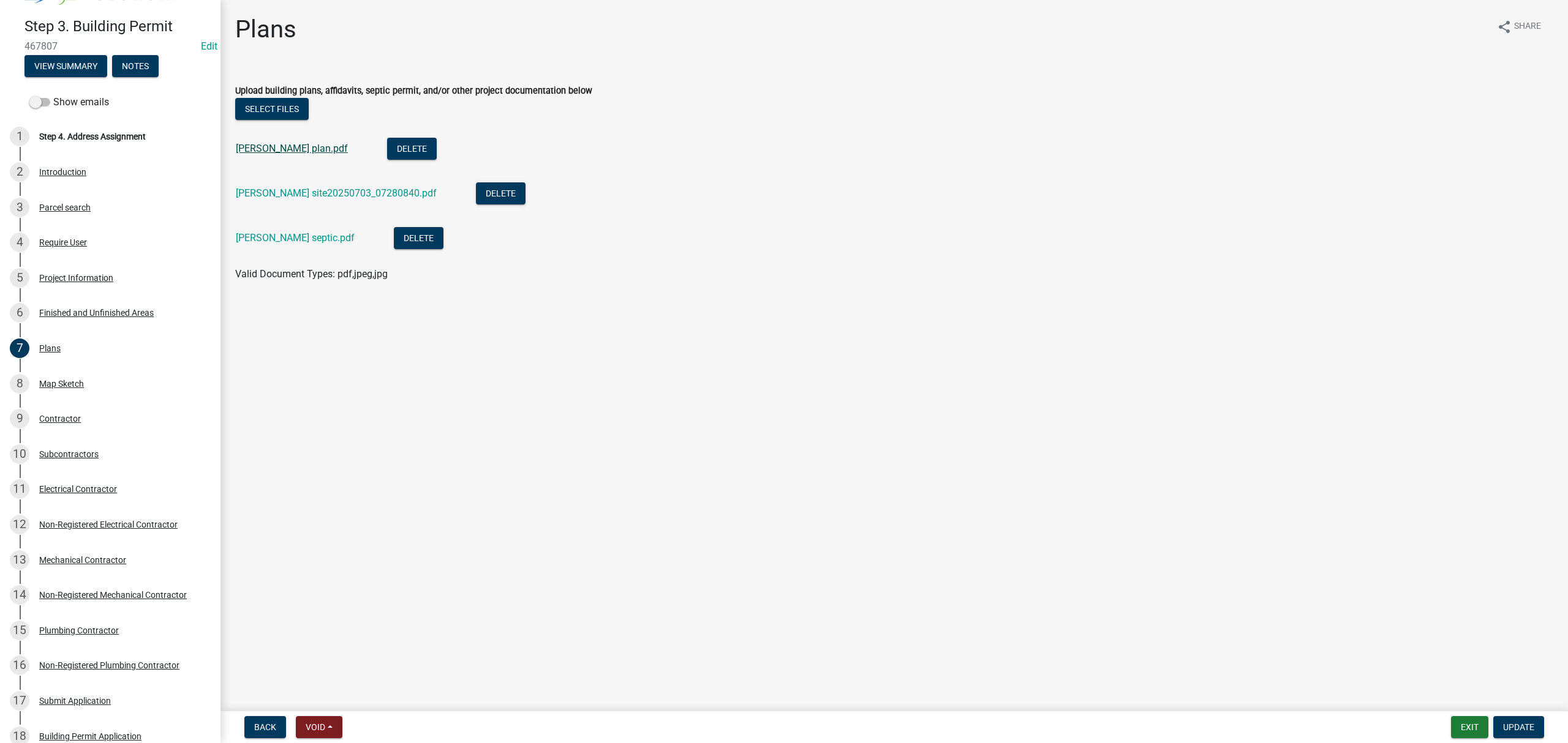
click at [290, 150] on link "[PERSON_NAME] plan.pdf" at bounding box center [292, 148] width 112 height 11
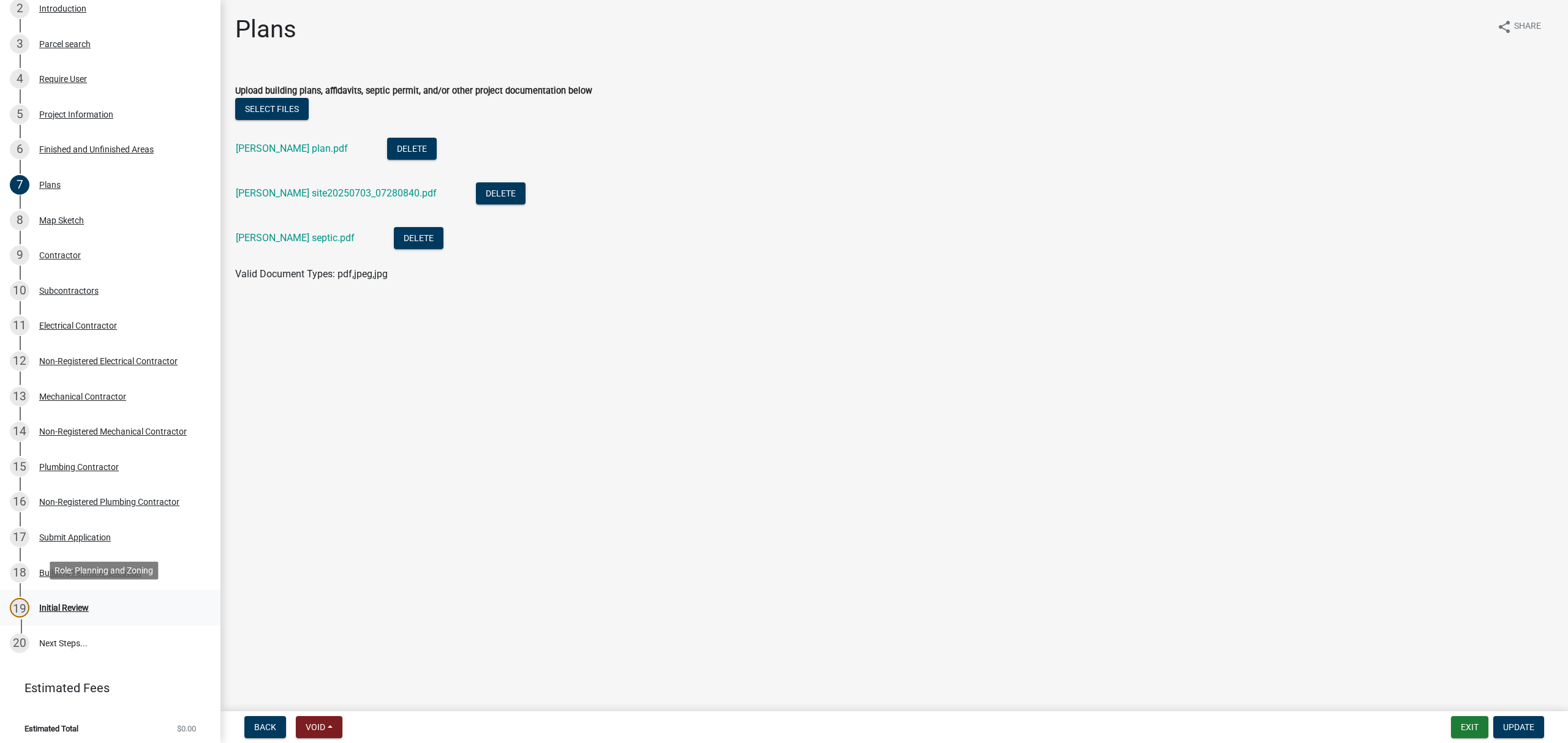
click at [73, 604] on div "Initial Review" at bounding box center [63, 608] width 49 height 9
